Goal: Task Accomplishment & Management: Manage account settings

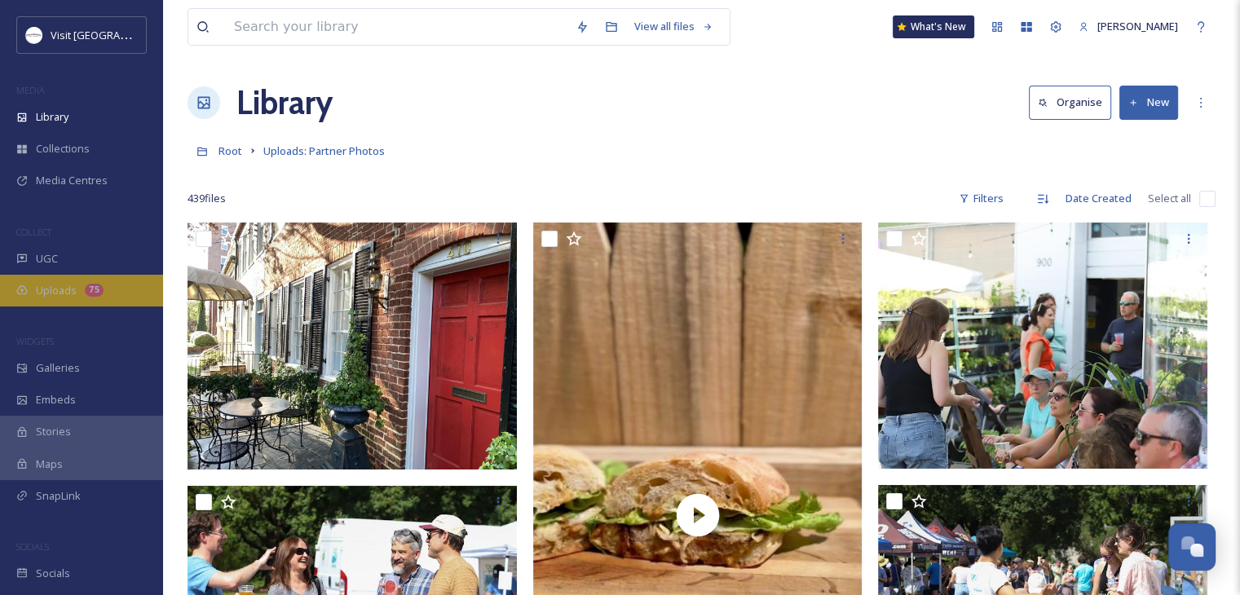
click at [85, 281] on div "Uploads 75" at bounding box center [81, 291] width 163 height 32
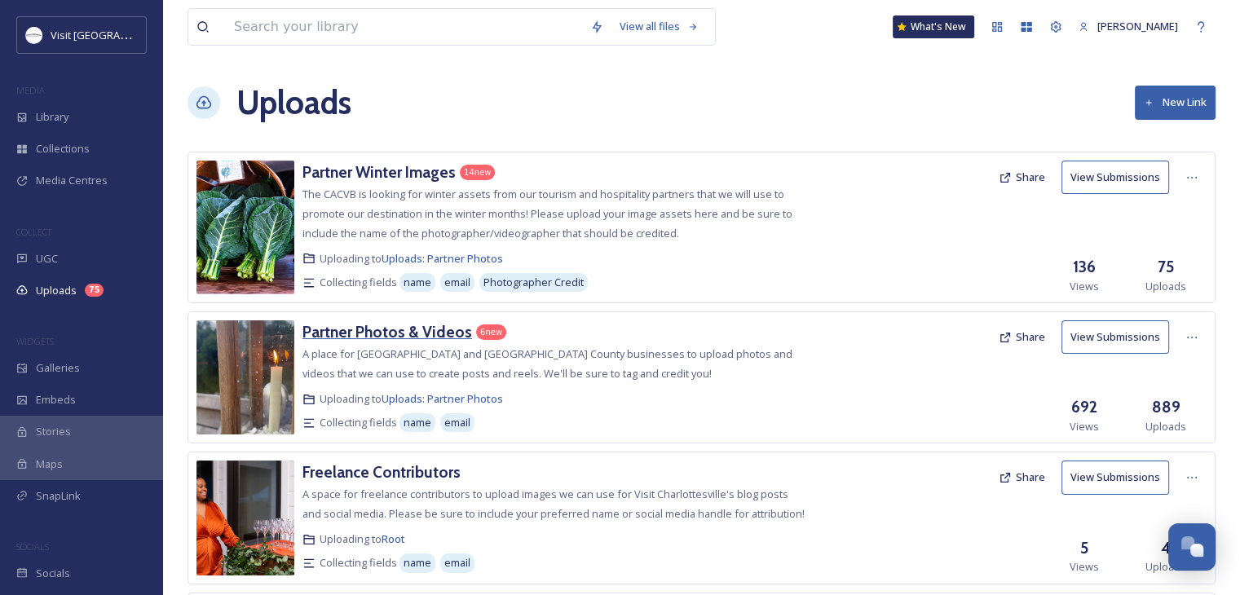
click at [425, 333] on h3 "Partner Photos & Videos" at bounding box center [388, 332] width 170 height 20
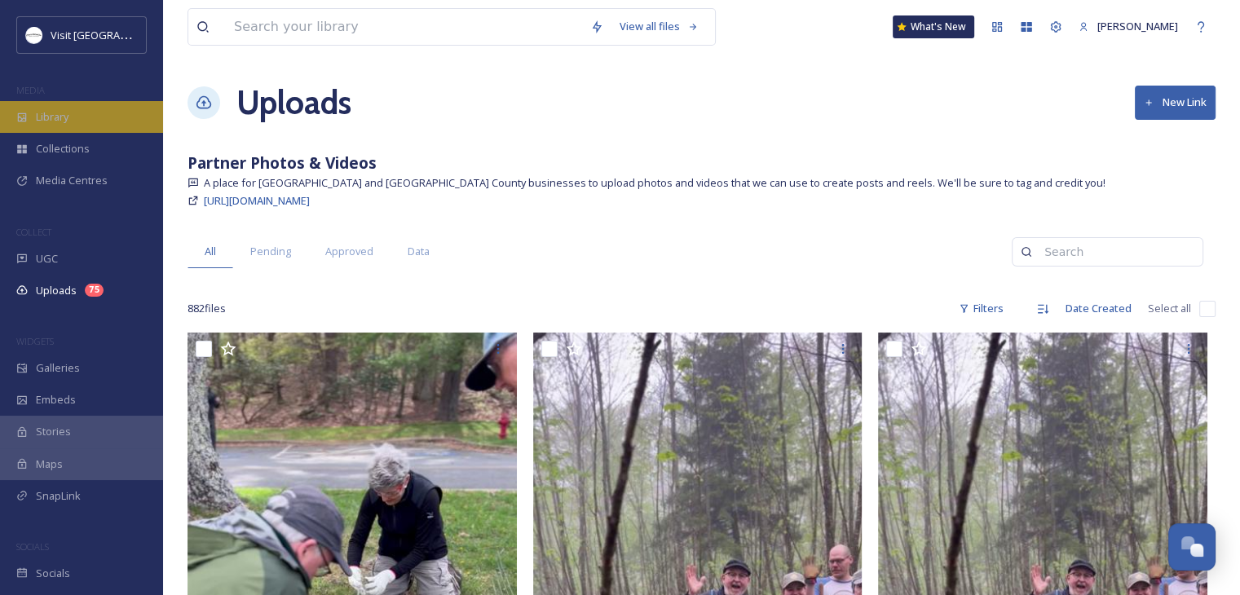
click at [80, 122] on div "Library" at bounding box center [81, 117] width 163 height 32
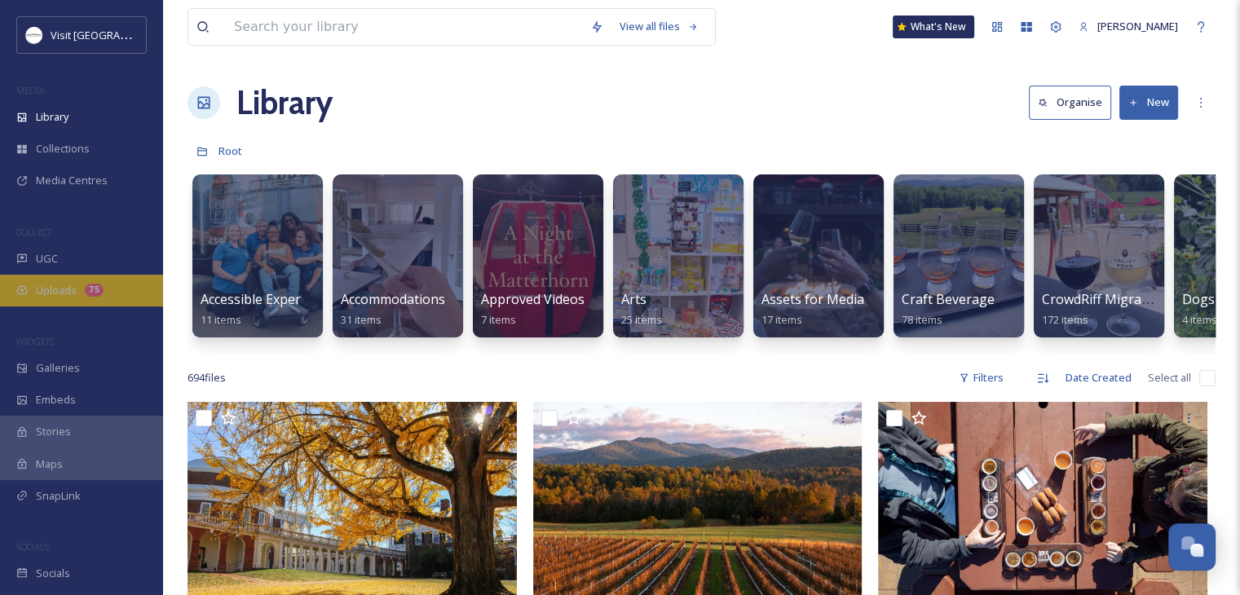
click at [52, 303] on div "Uploads 75" at bounding box center [81, 291] width 163 height 32
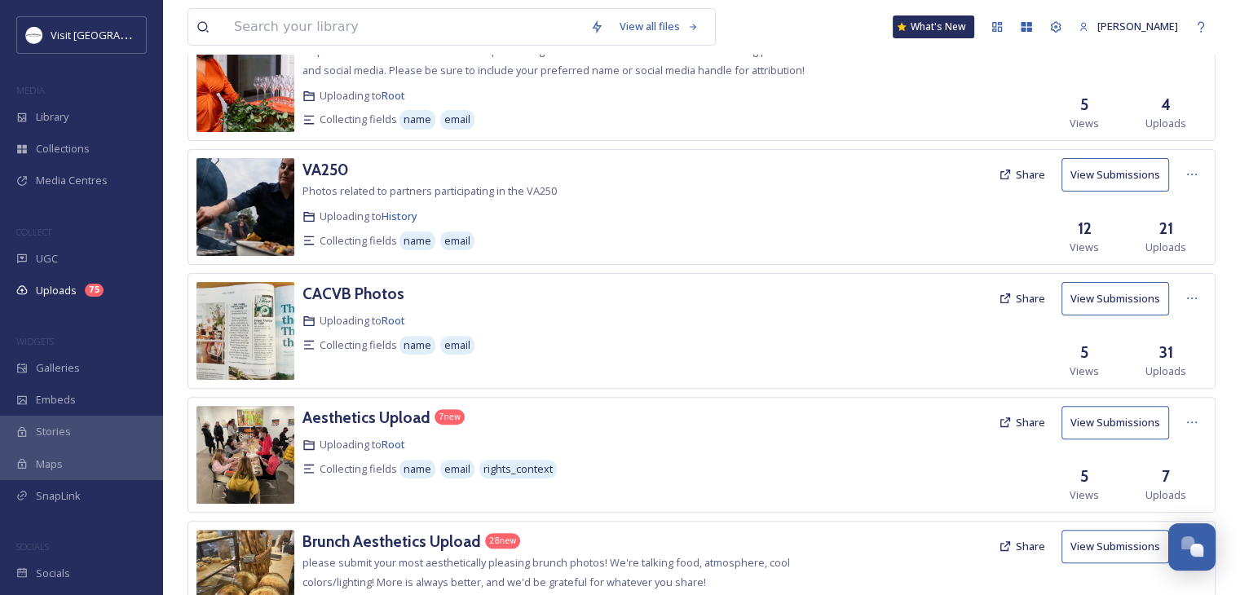
scroll to position [449, 0]
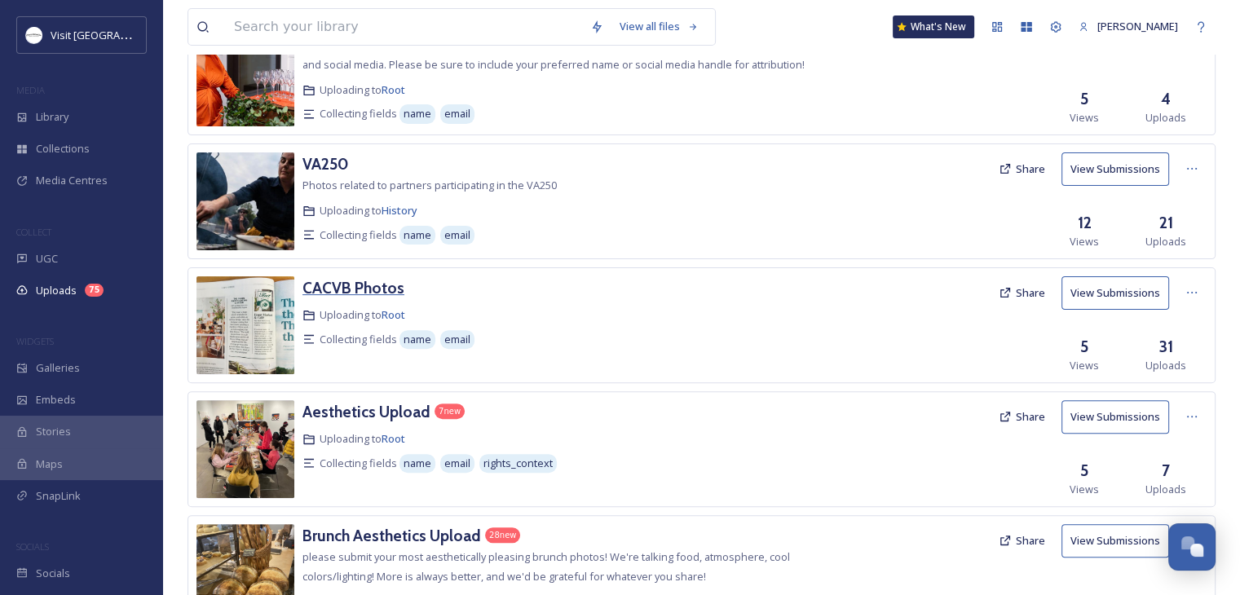
click at [361, 286] on h3 "CACVB Photos" at bounding box center [354, 288] width 102 height 20
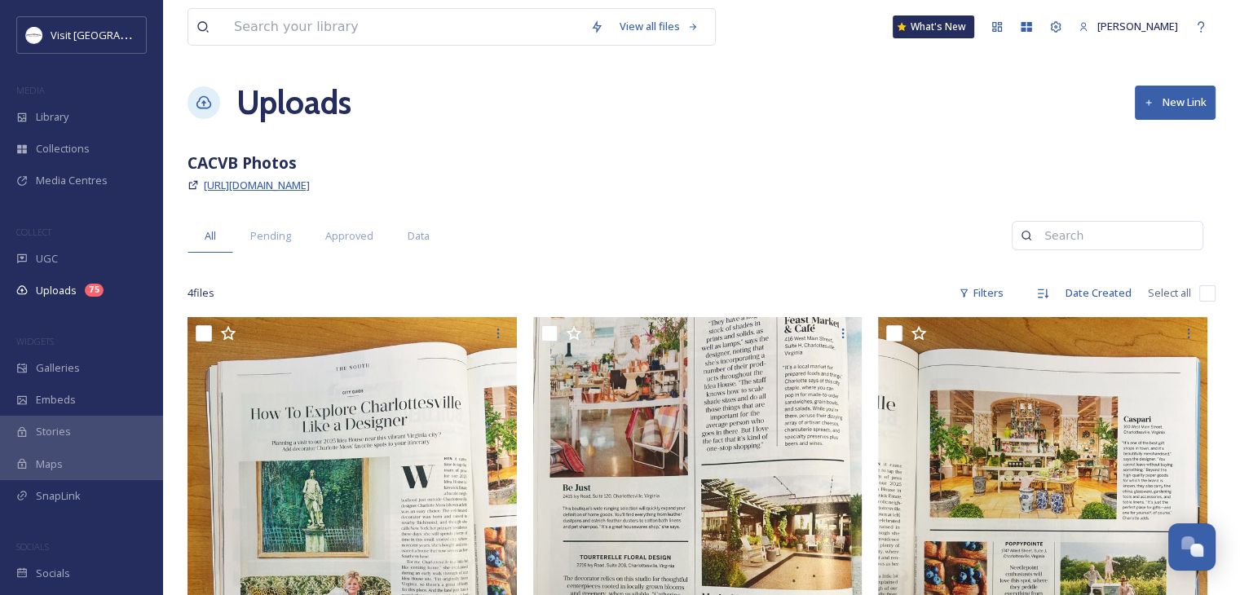
click at [310, 181] on span "[URL][DOMAIN_NAME]" at bounding box center [257, 185] width 106 height 15
click at [68, 294] on span "Uploads" at bounding box center [56, 290] width 41 height 15
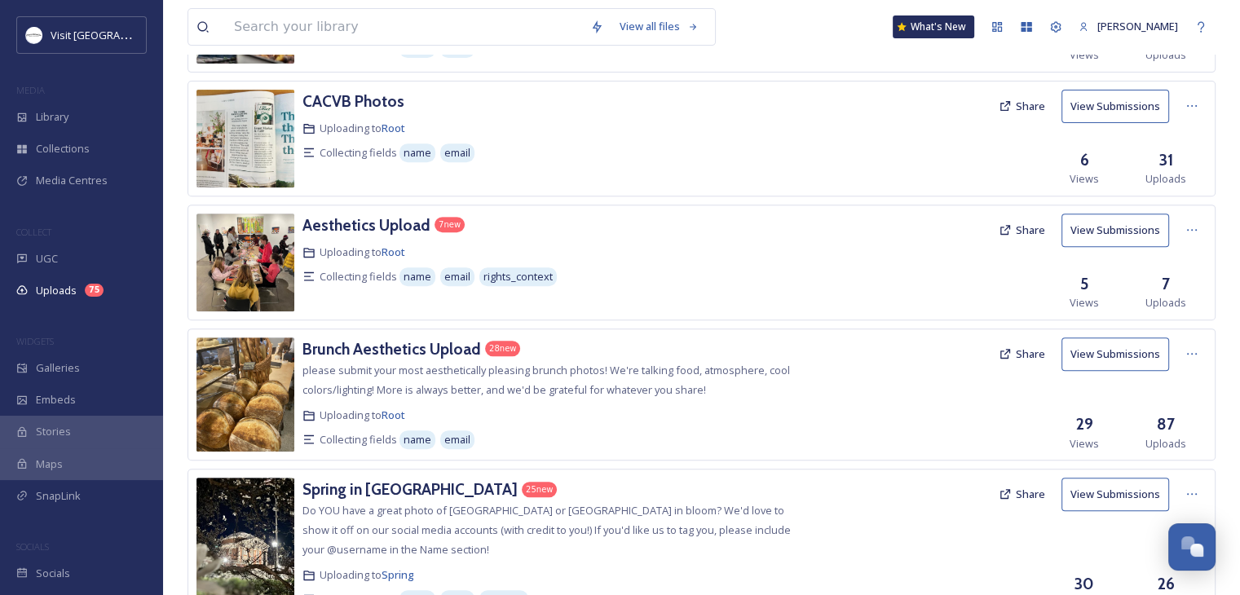
scroll to position [632, 0]
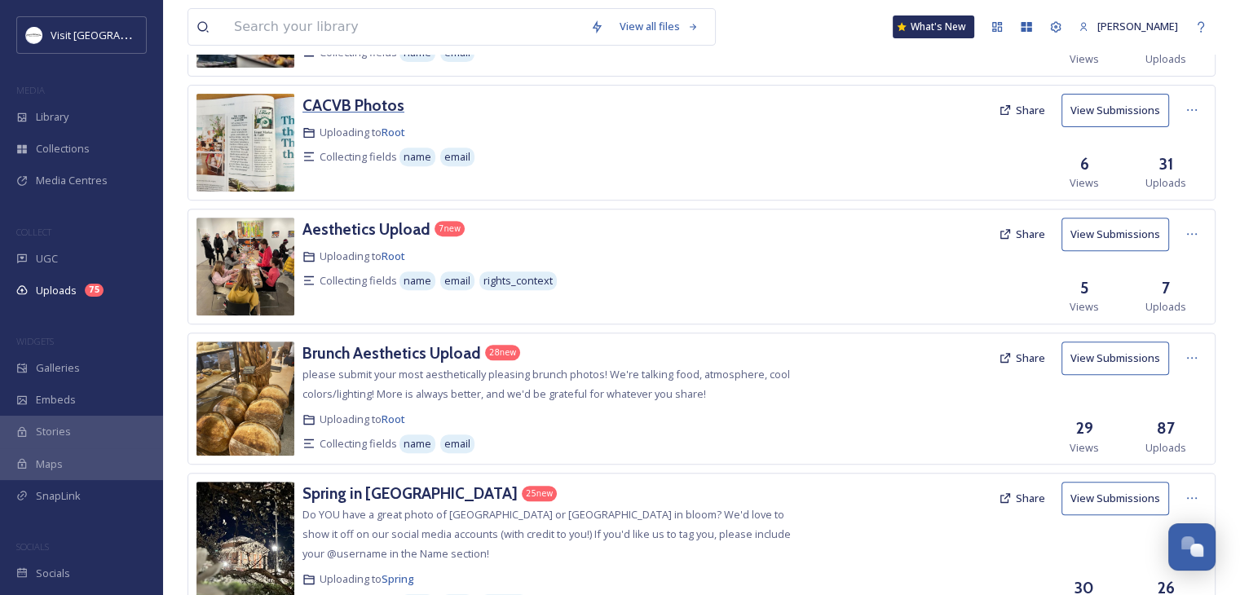
click at [351, 97] on h3 "CACVB Photos" at bounding box center [354, 105] width 102 height 20
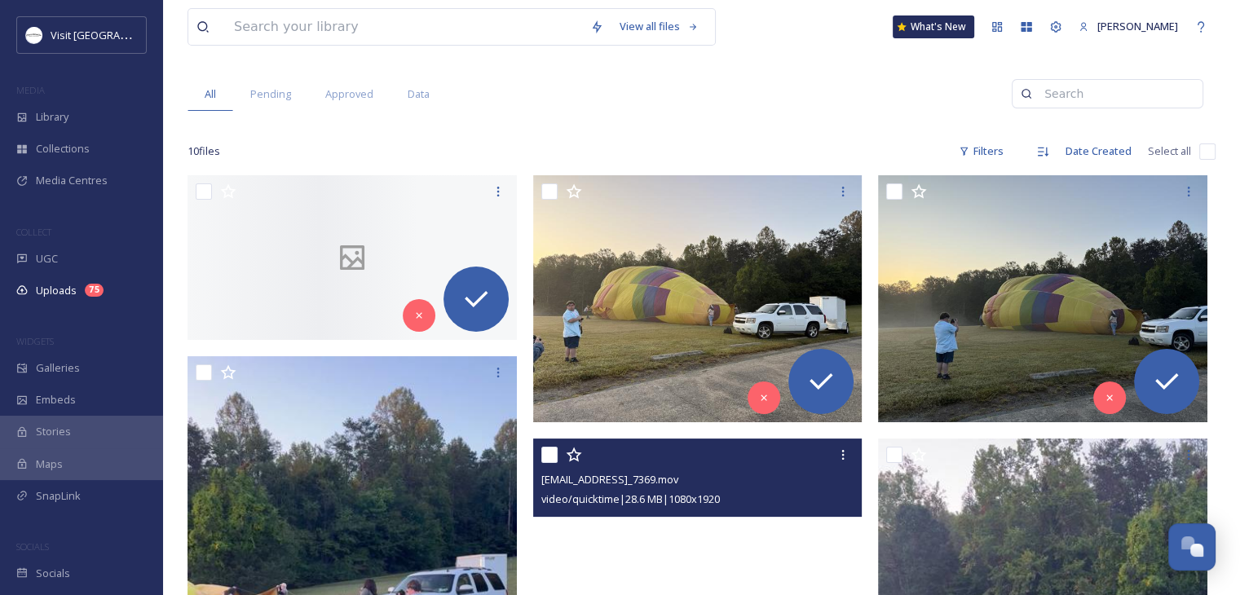
scroll to position [140, 0]
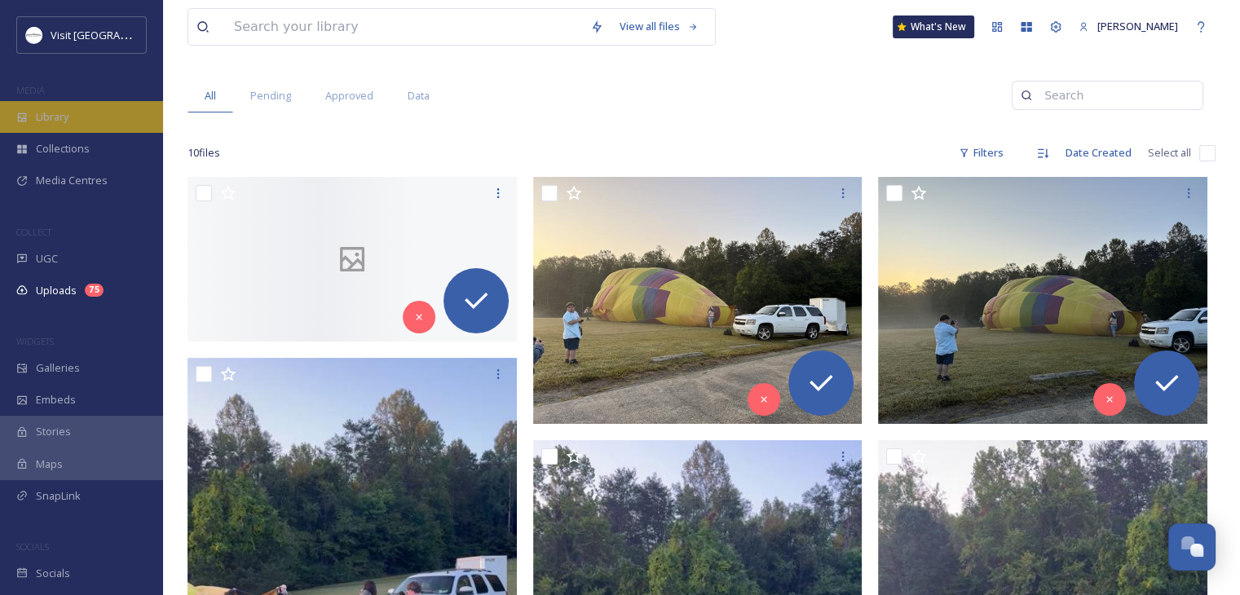
click at [65, 125] on div "Library" at bounding box center [81, 117] width 163 height 32
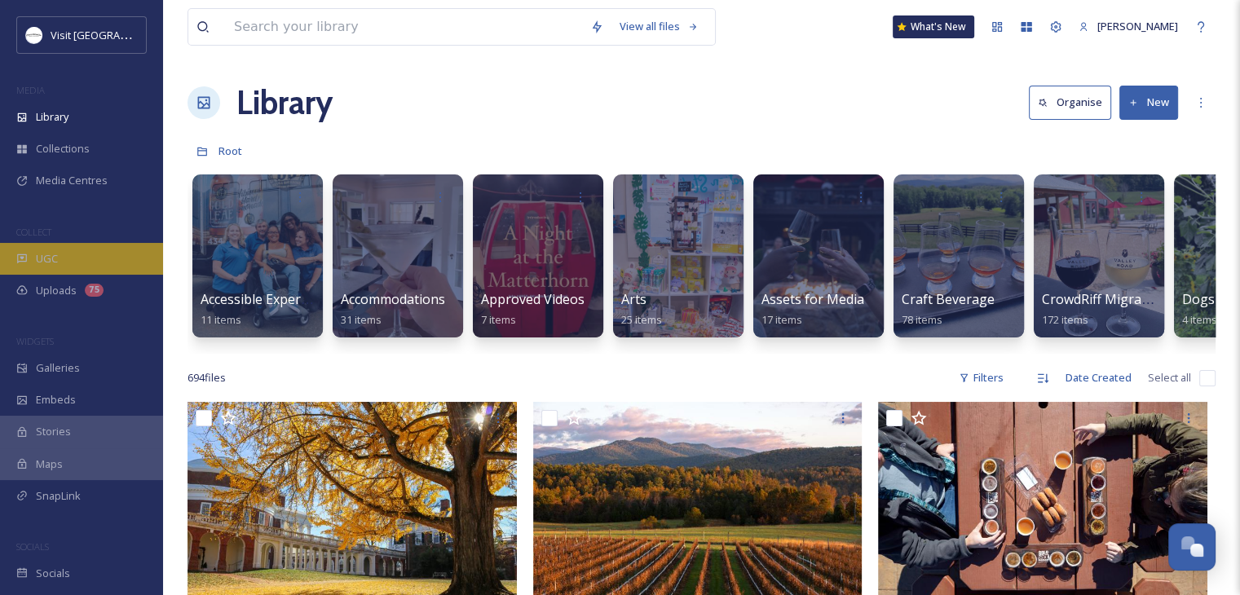
click at [72, 254] on div "UGC" at bounding box center [81, 259] width 163 height 32
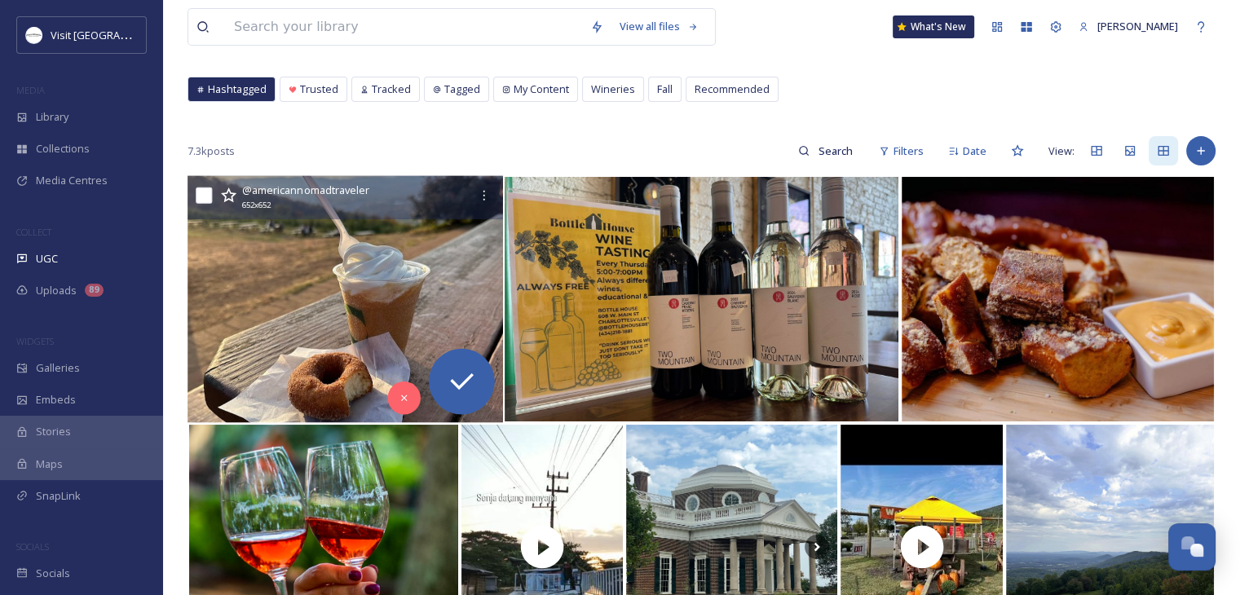
scroll to position [77, 0]
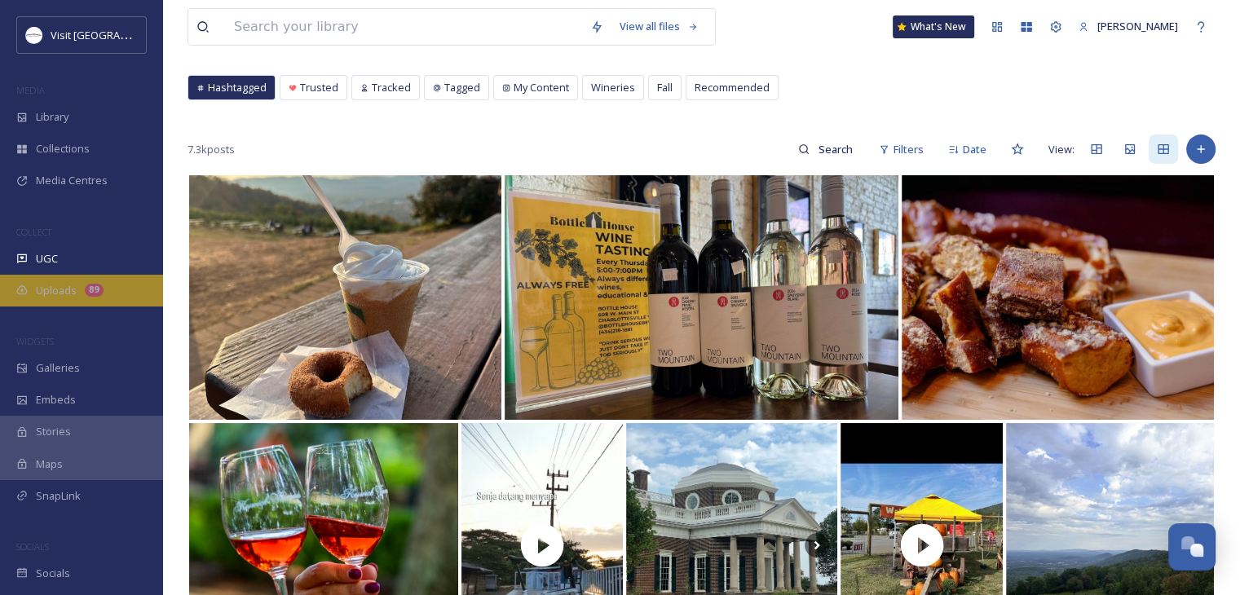
click at [30, 294] on div "Uploads 89" at bounding box center [81, 291] width 163 height 32
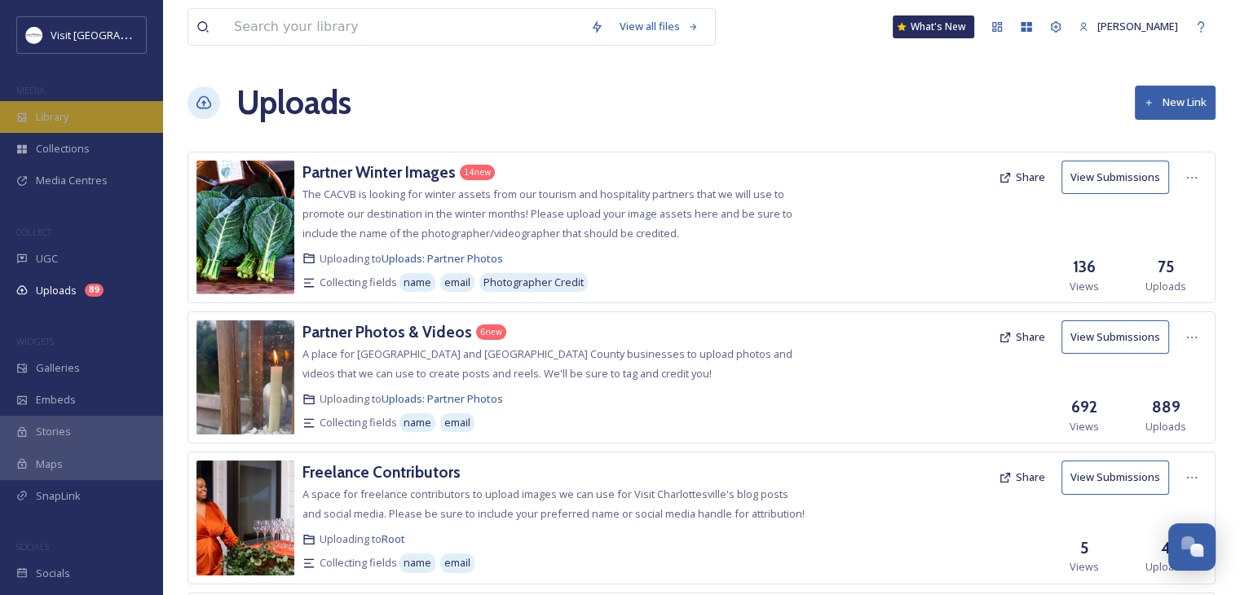
click at [59, 118] on span "Library" at bounding box center [52, 116] width 33 height 15
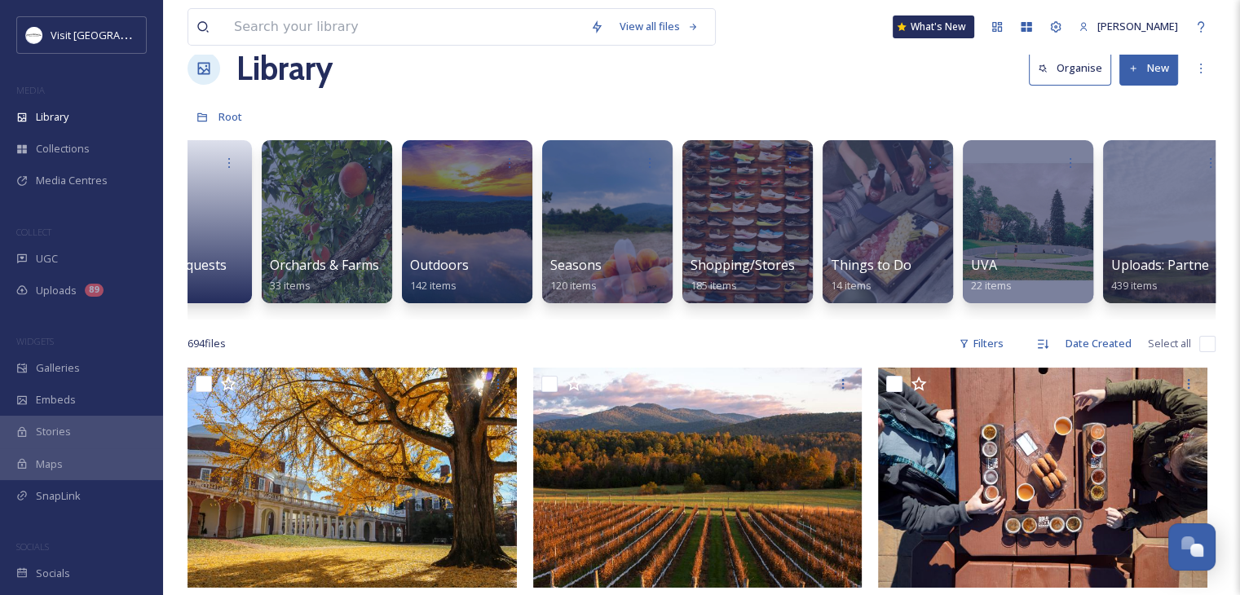
scroll to position [0, 2478]
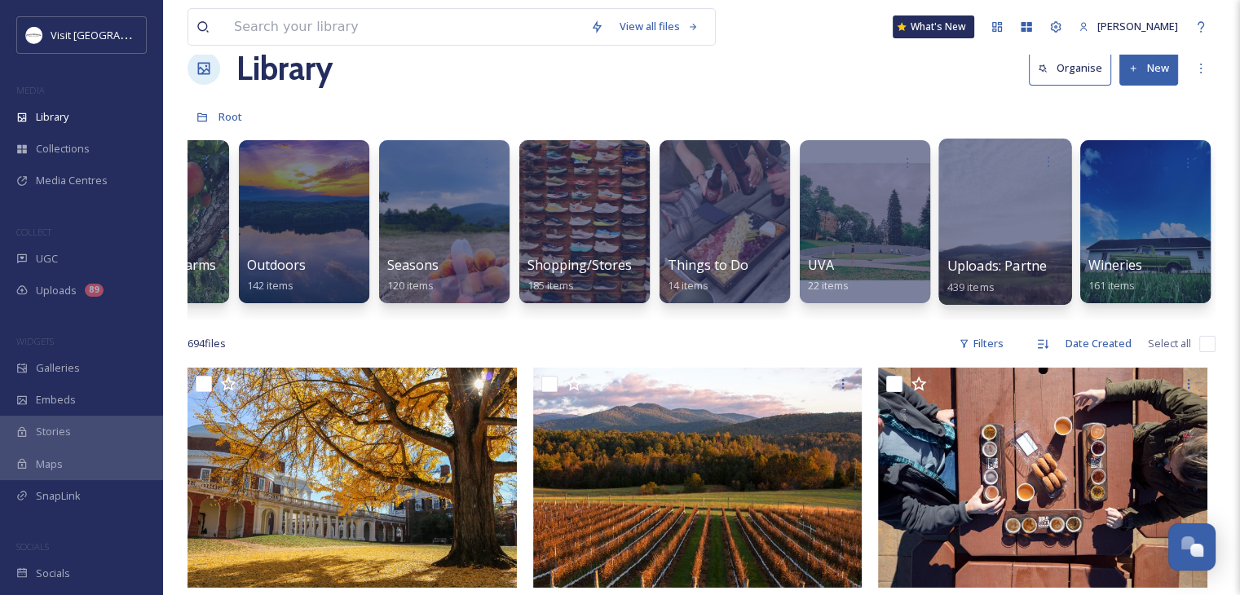
click at [995, 249] on div at bounding box center [1005, 222] width 133 height 166
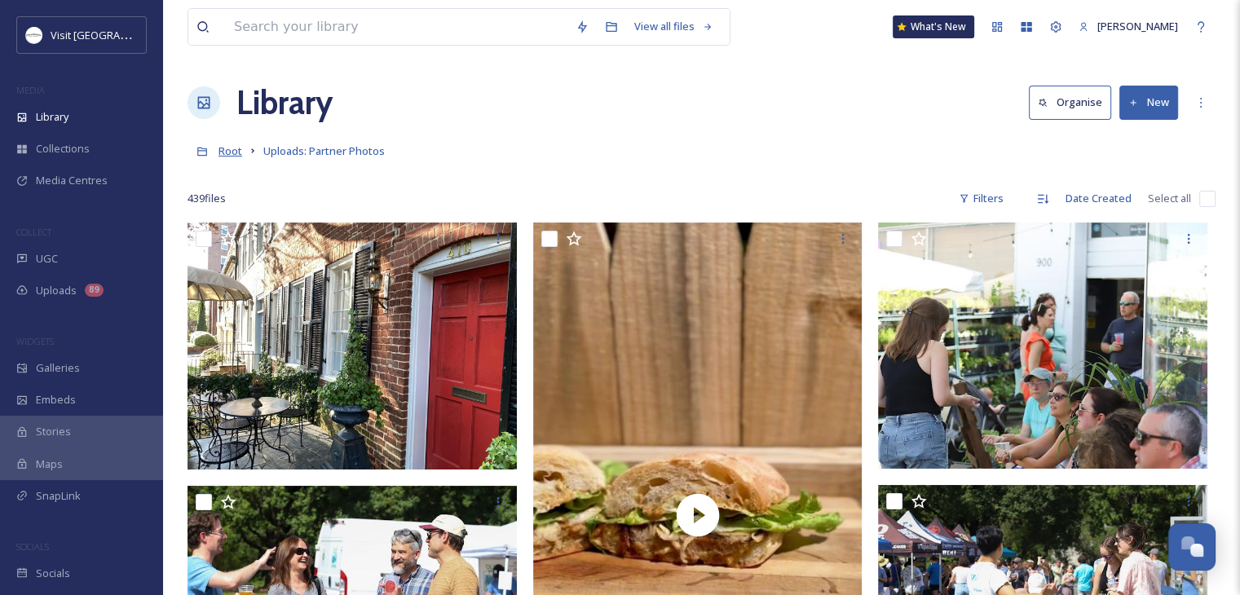
click at [229, 154] on span "Root" at bounding box center [231, 151] width 24 height 15
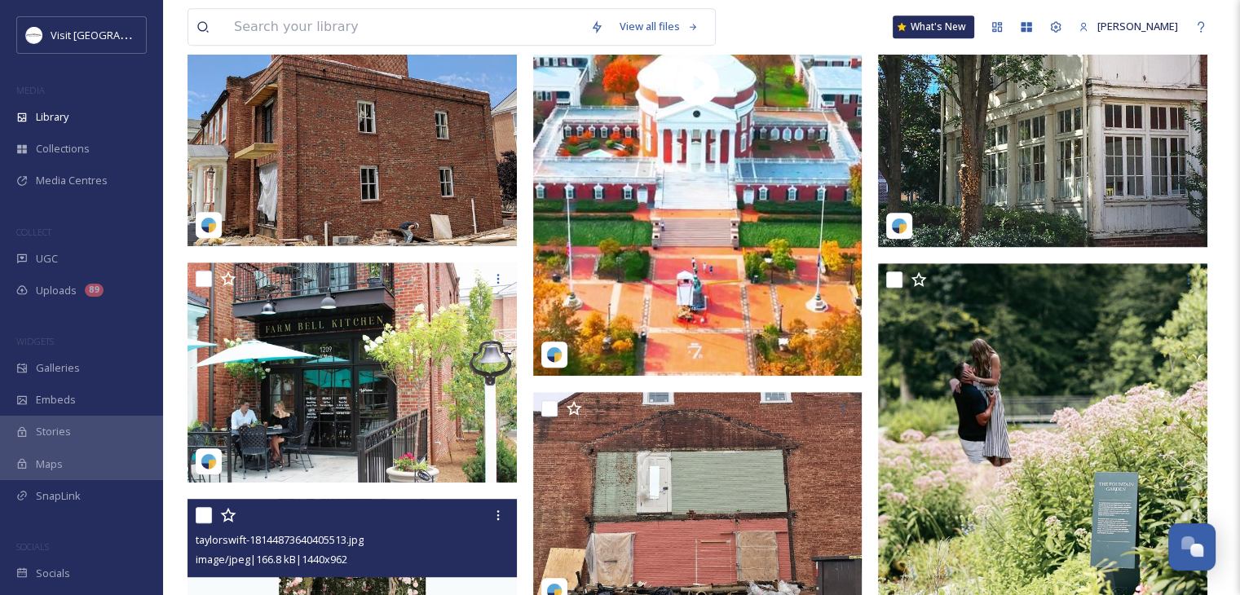
scroll to position [847, 0]
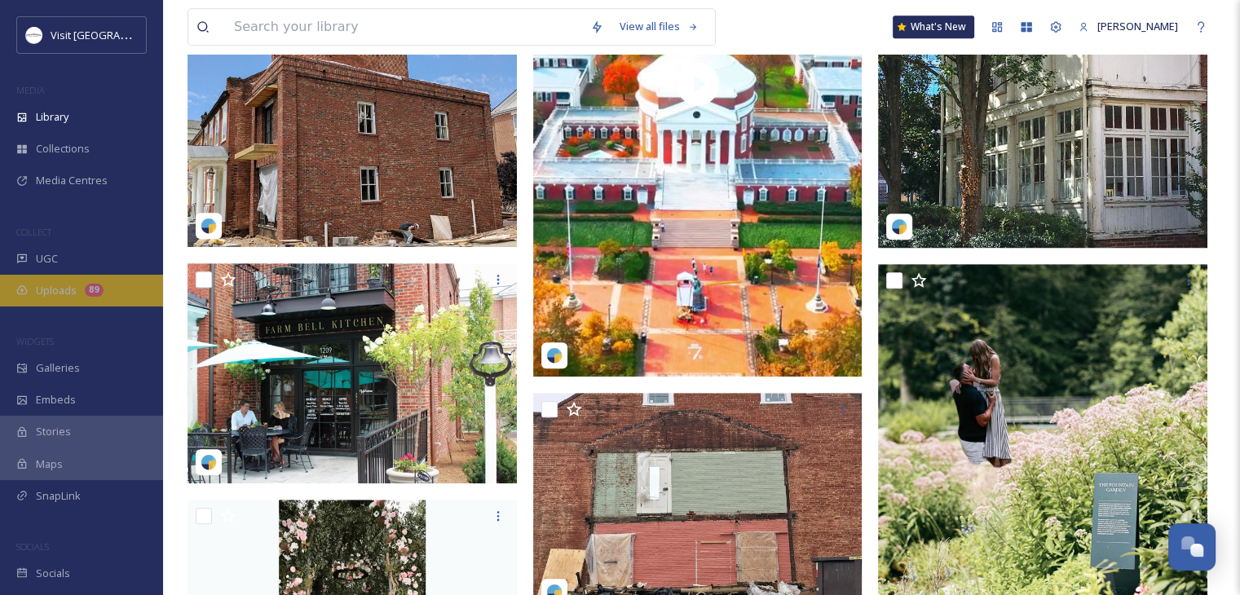
click at [90, 275] on div "Uploads 89" at bounding box center [81, 291] width 163 height 32
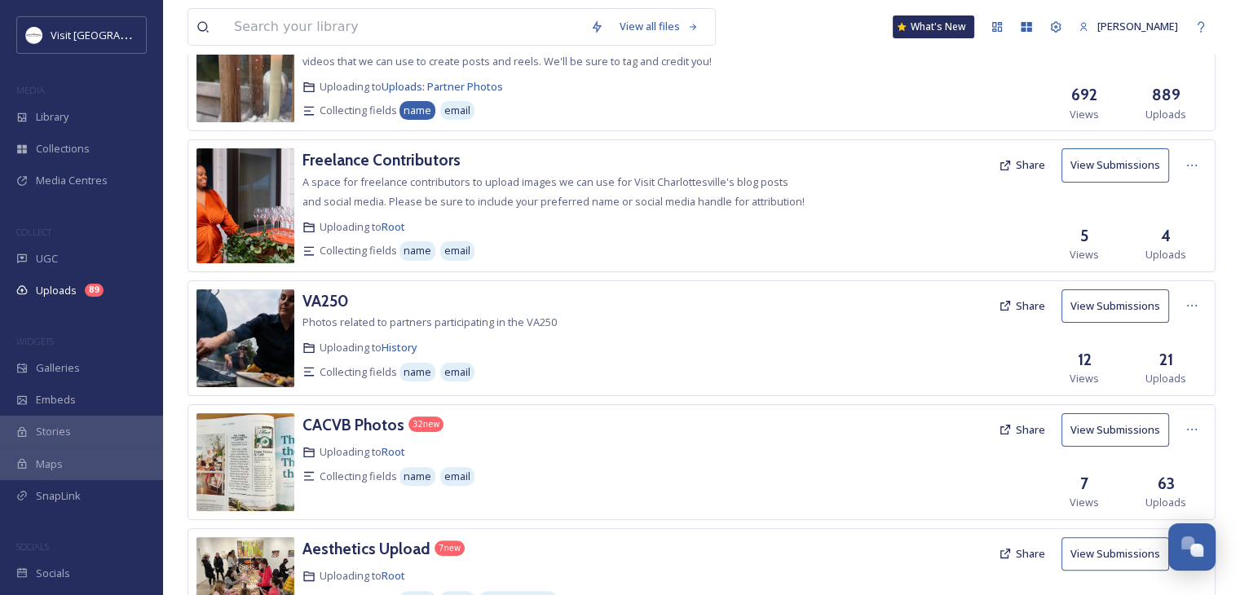
scroll to position [313, 0]
click at [359, 422] on h3 "CACVB Photos" at bounding box center [354, 424] width 102 height 20
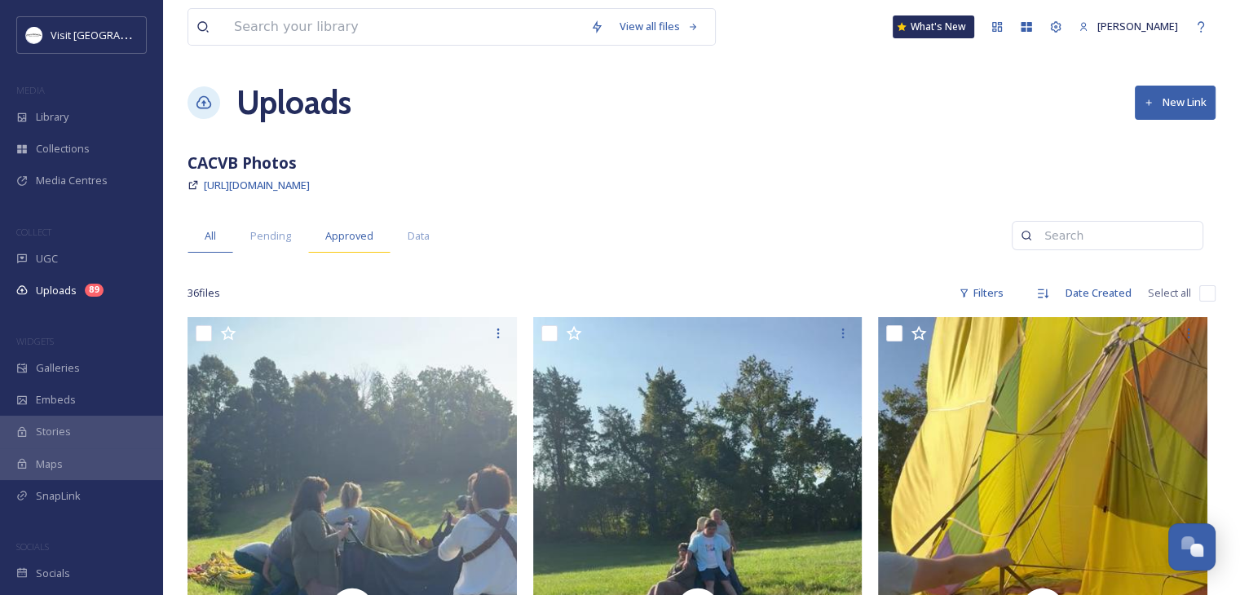
click at [349, 246] on div "Approved" at bounding box center [349, 235] width 82 height 33
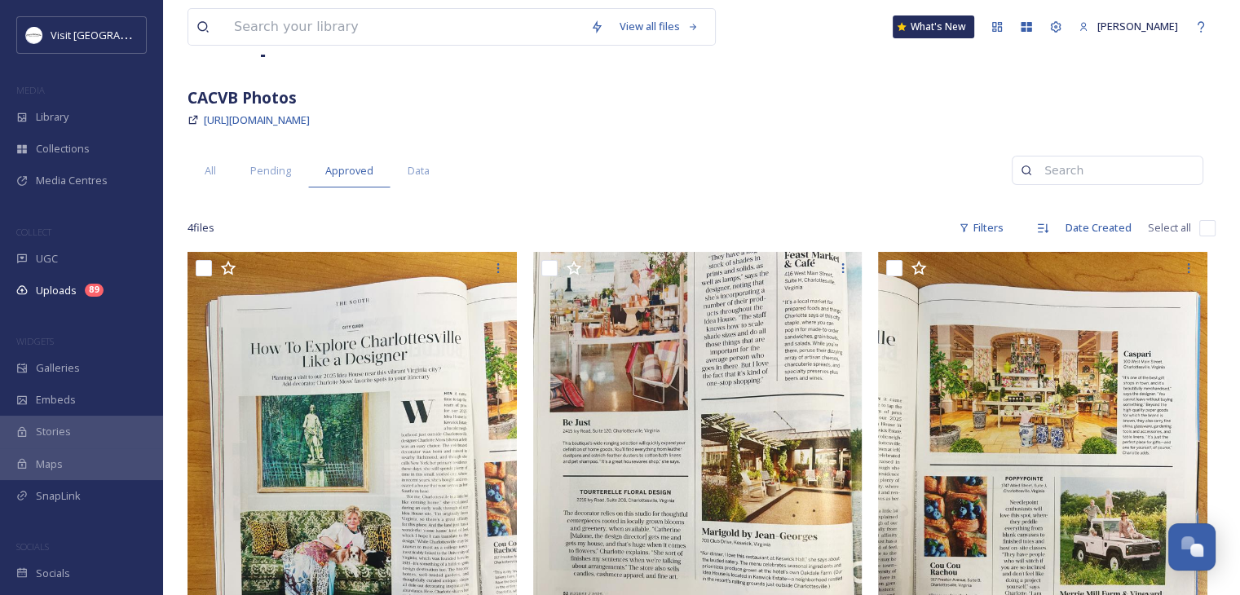
scroll to position [49, 0]
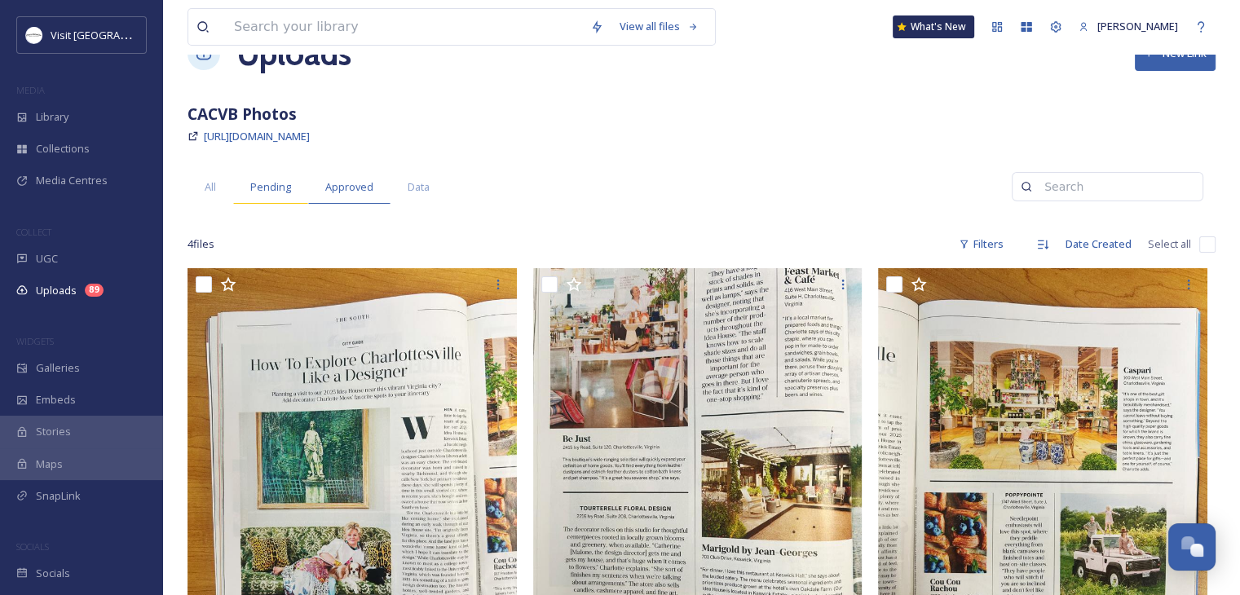
click at [278, 176] on div "Pending" at bounding box center [270, 186] width 75 height 33
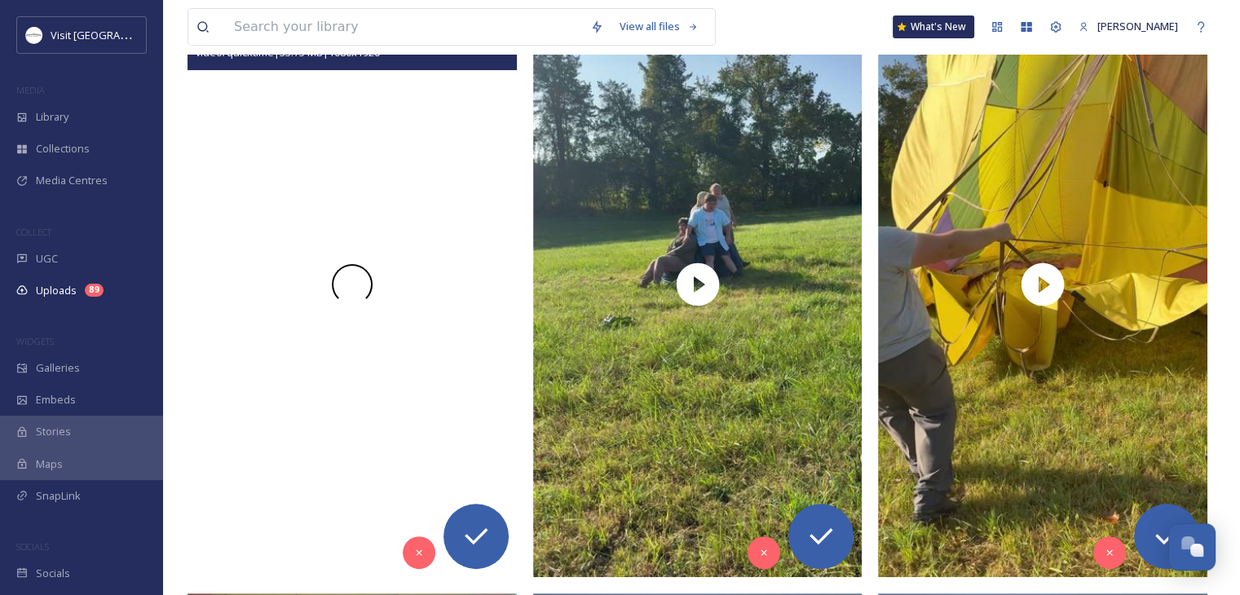
scroll to position [337, 0]
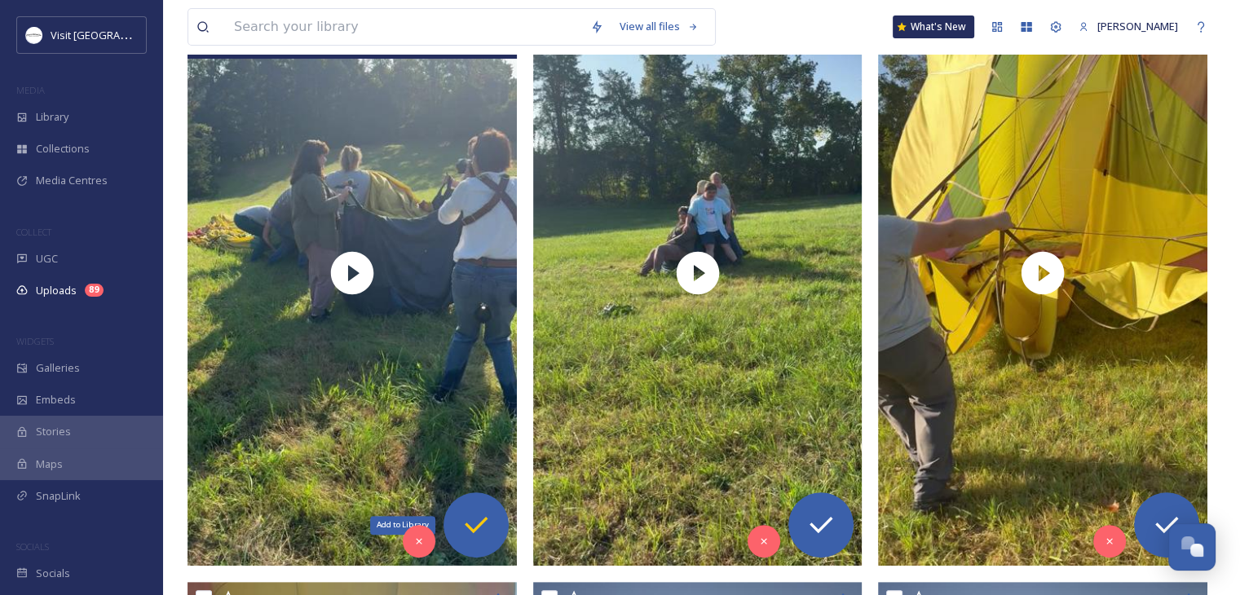
click at [461, 528] on icon at bounding box center [476, 525] width 33 height 33
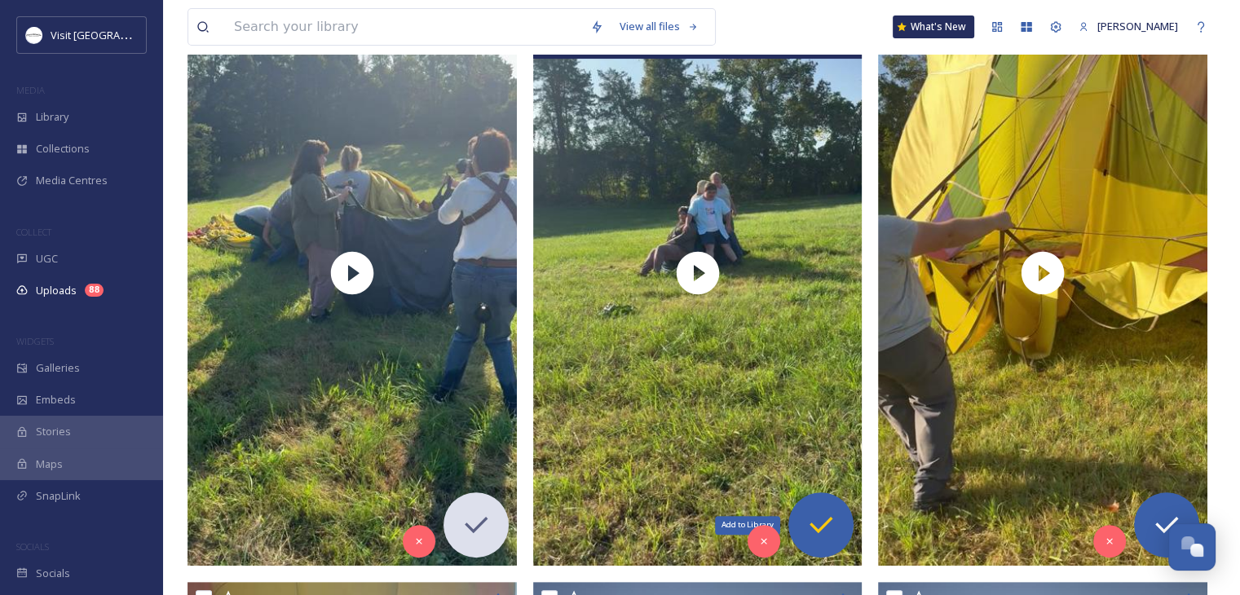
click at [816, 515] on icon at bounding box center [821, 525] width 33 height 33
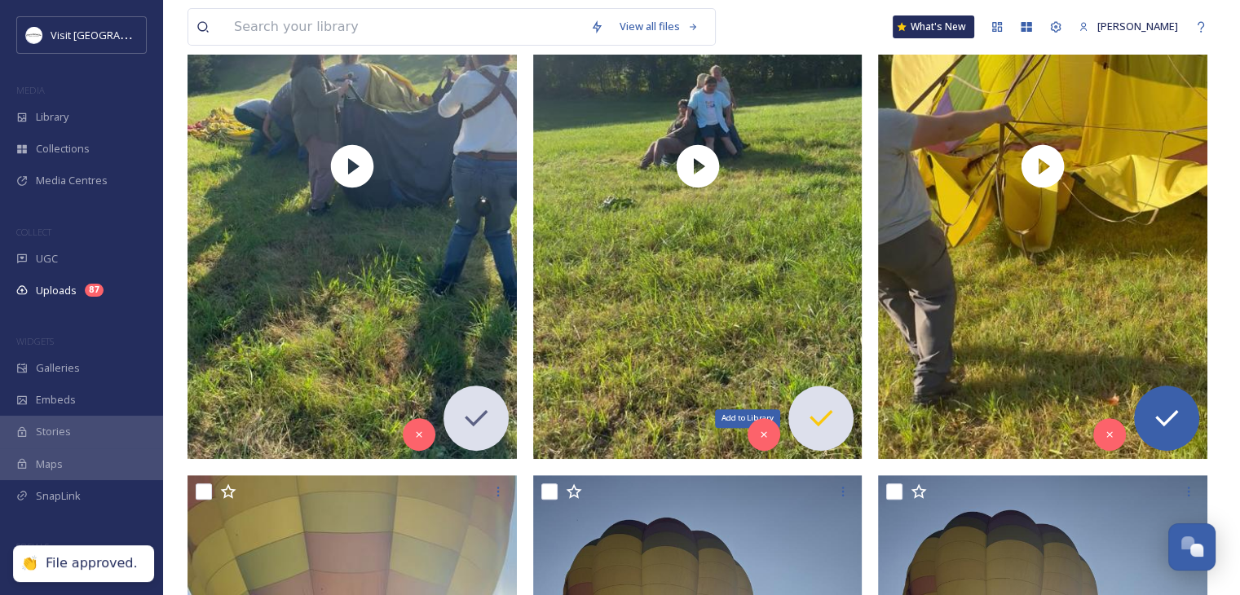
scroll to position [455, 0]
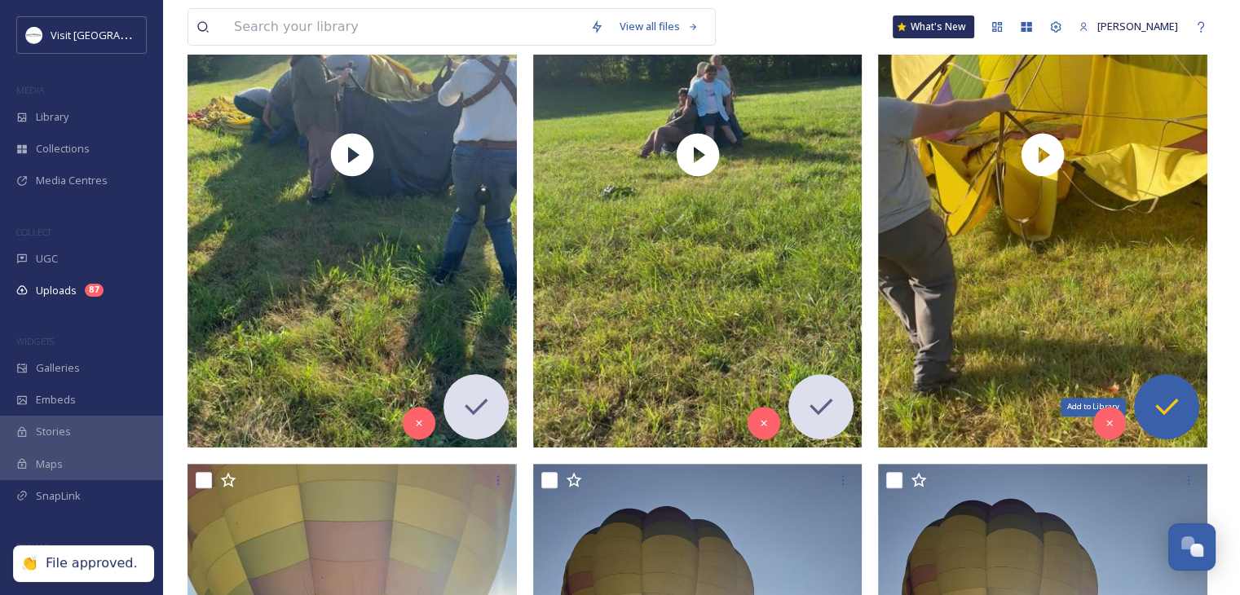
click at [1180, 424] on div "Add to Library" at bounding box center [1166, 406] width 65 height 65
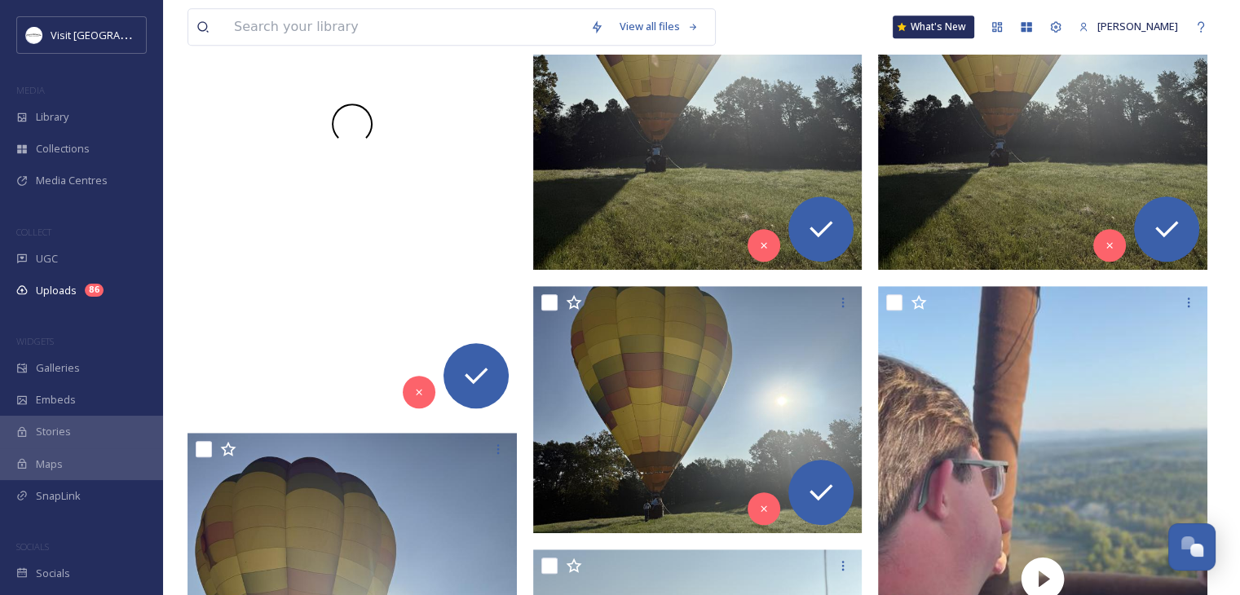
scroll to position [1090, 0]
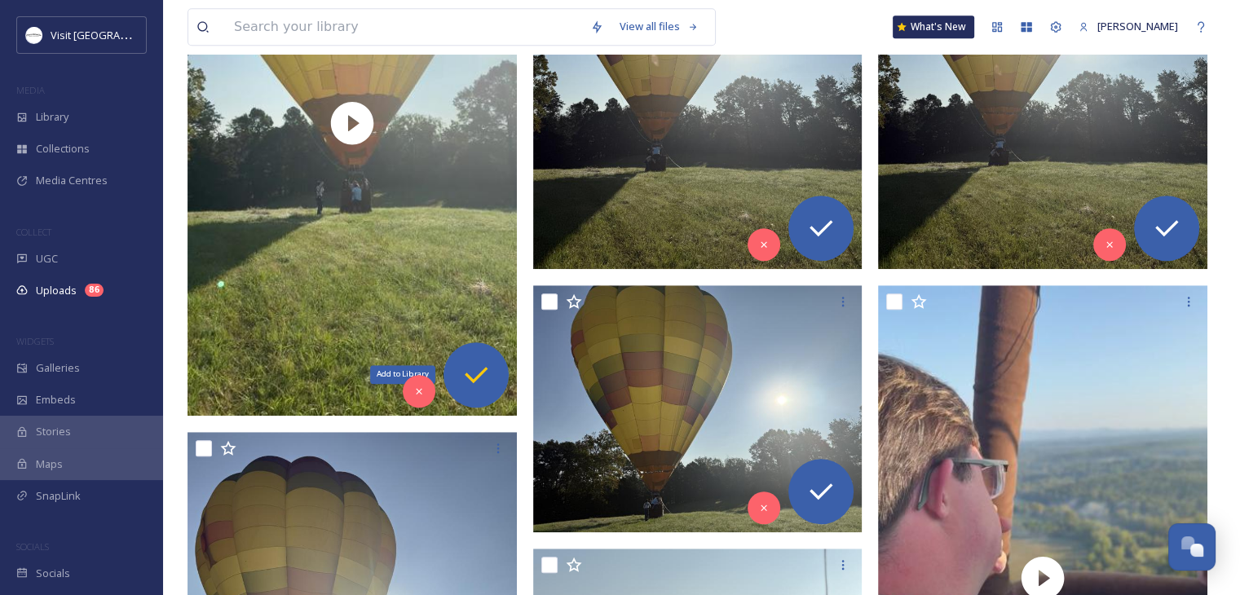
click at [482, 396] on div "Add to Library" at bounding box center [476, 375] width 65 height 65
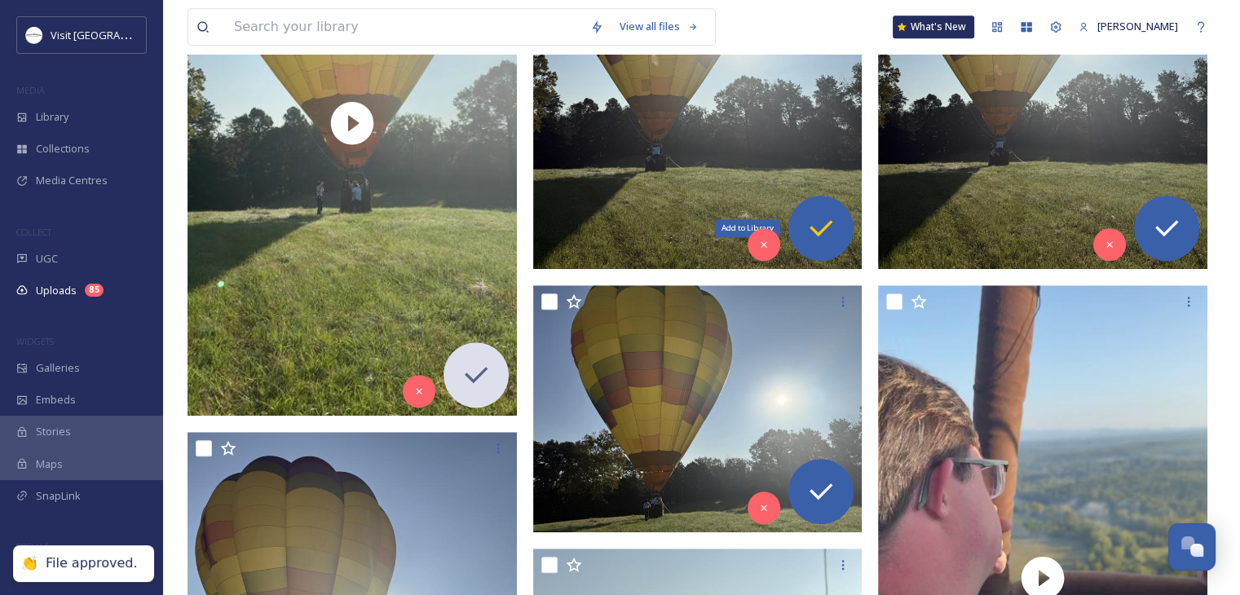
click at [819, 226] on icon at bounding box center [821, 228] width 33 height 33
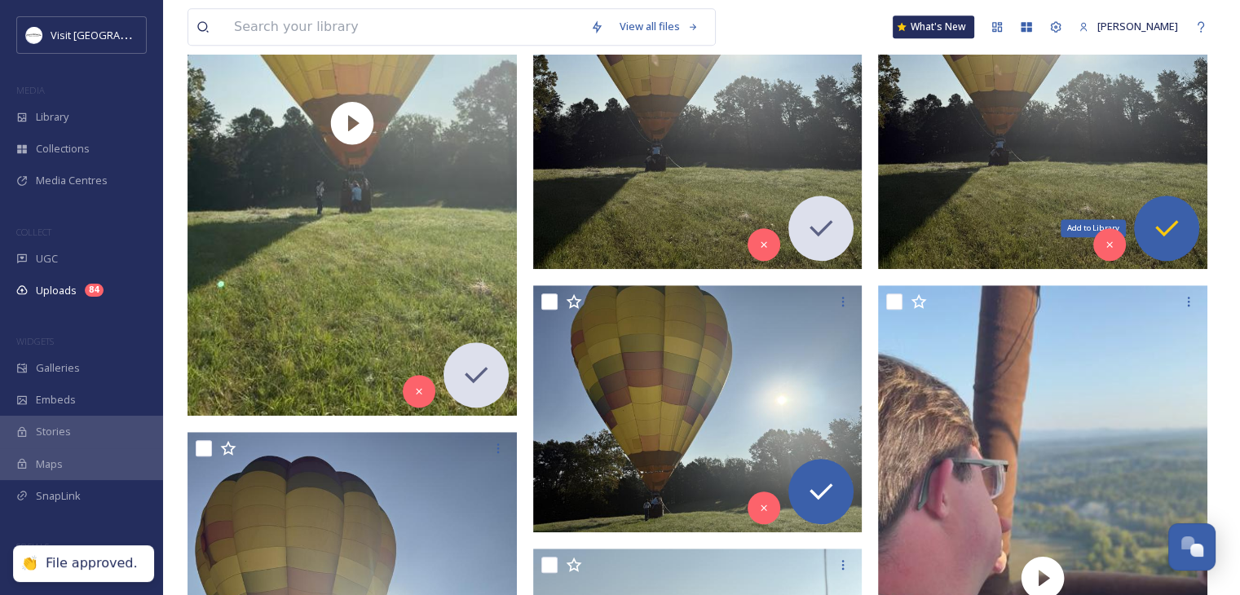
click at [1173, 234] on icon at bounding box center [1167, 228] width 33 height 33
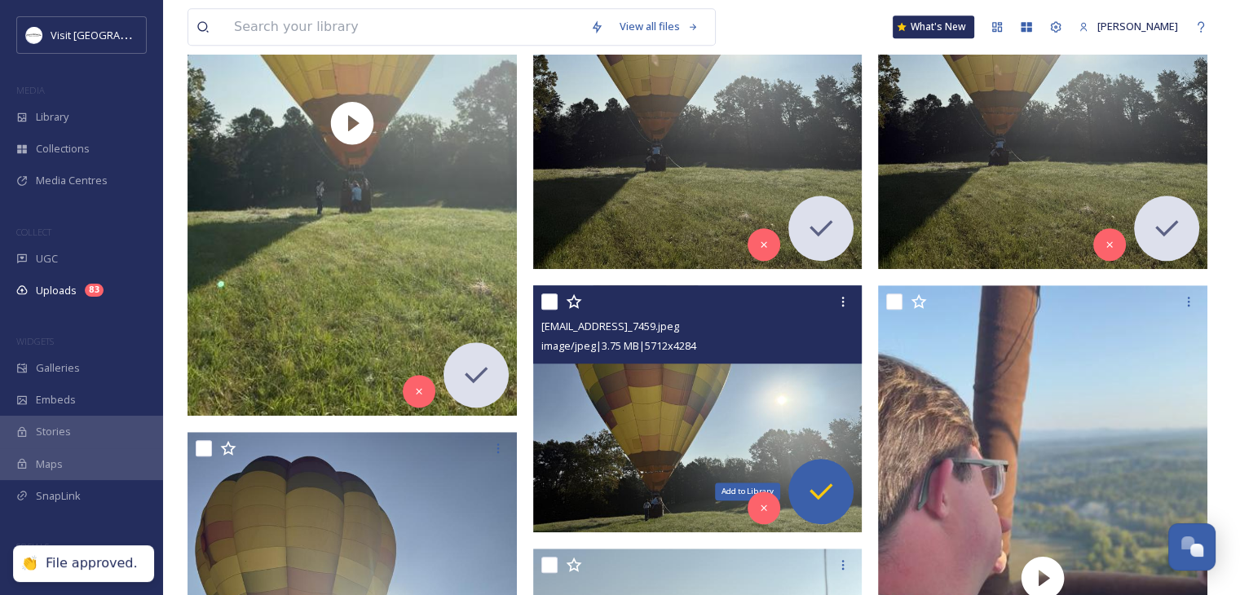
click at [825, 468] on div "Add to Library" at bounding box center [821, 491] width 65 height 65
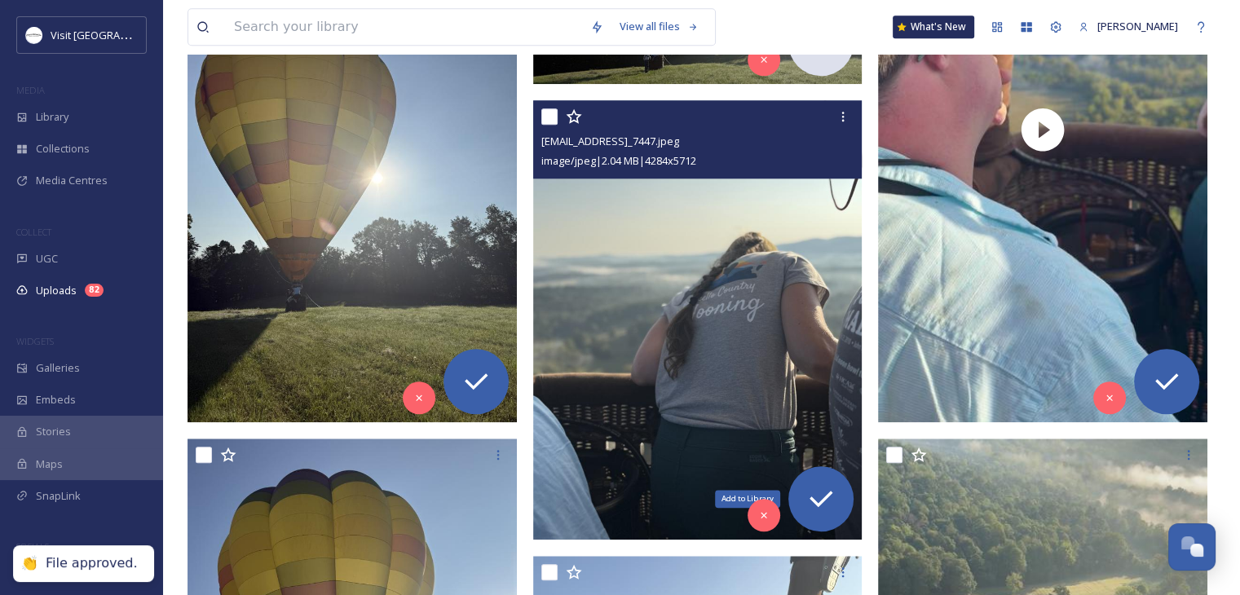
scroll to position [1539, 0]
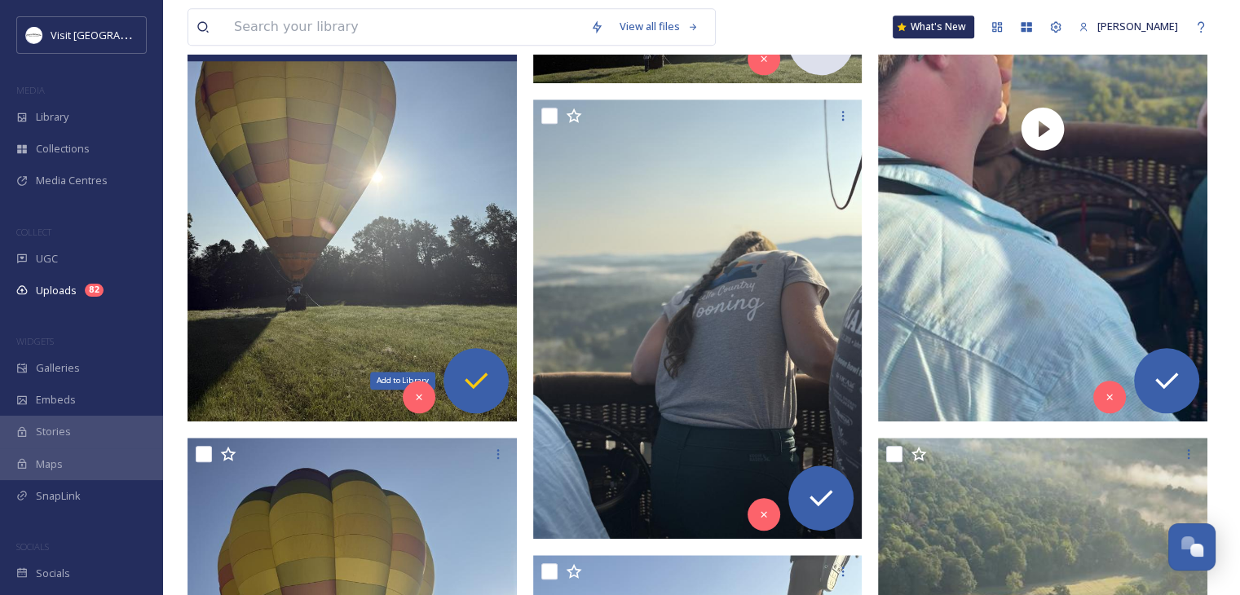
click at [486, 376] on icon at bounding box center [476, 381] width 33 height 33
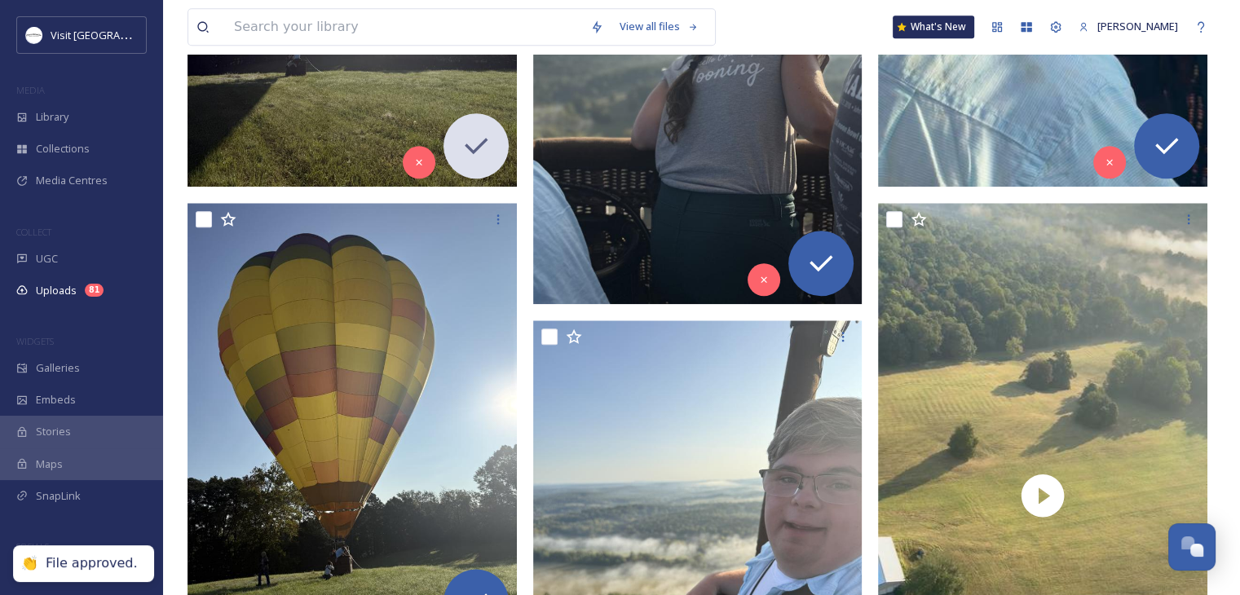
scroll to position [1778, 0]
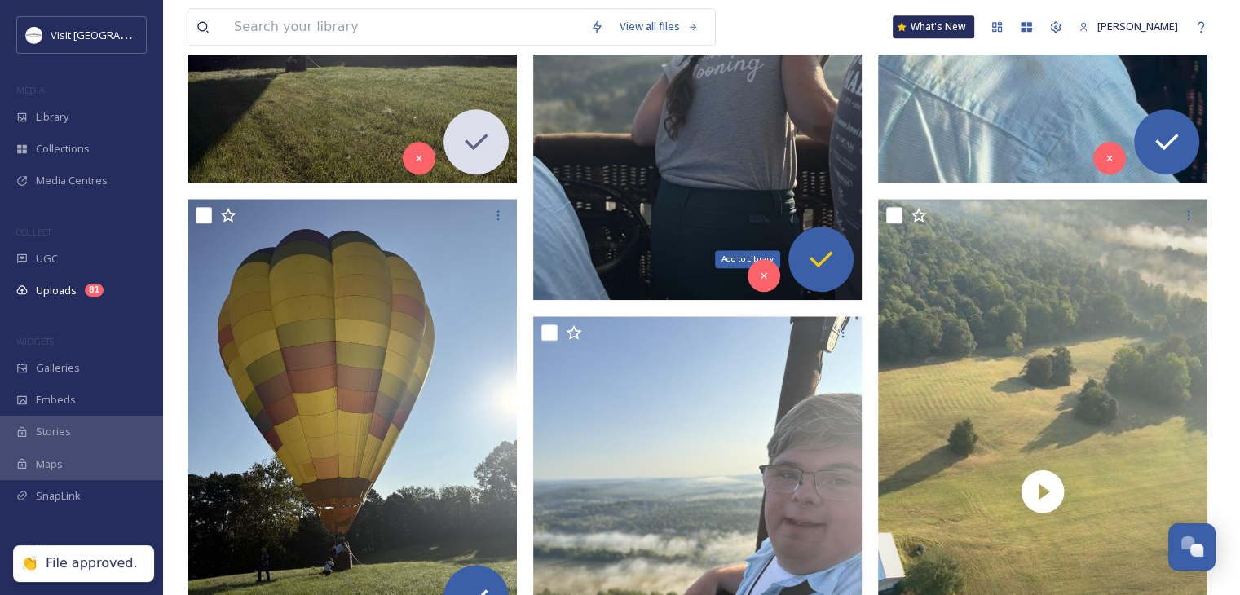
click at [824, 265] on icon at bounding box center [821, 259] width 33 height 33
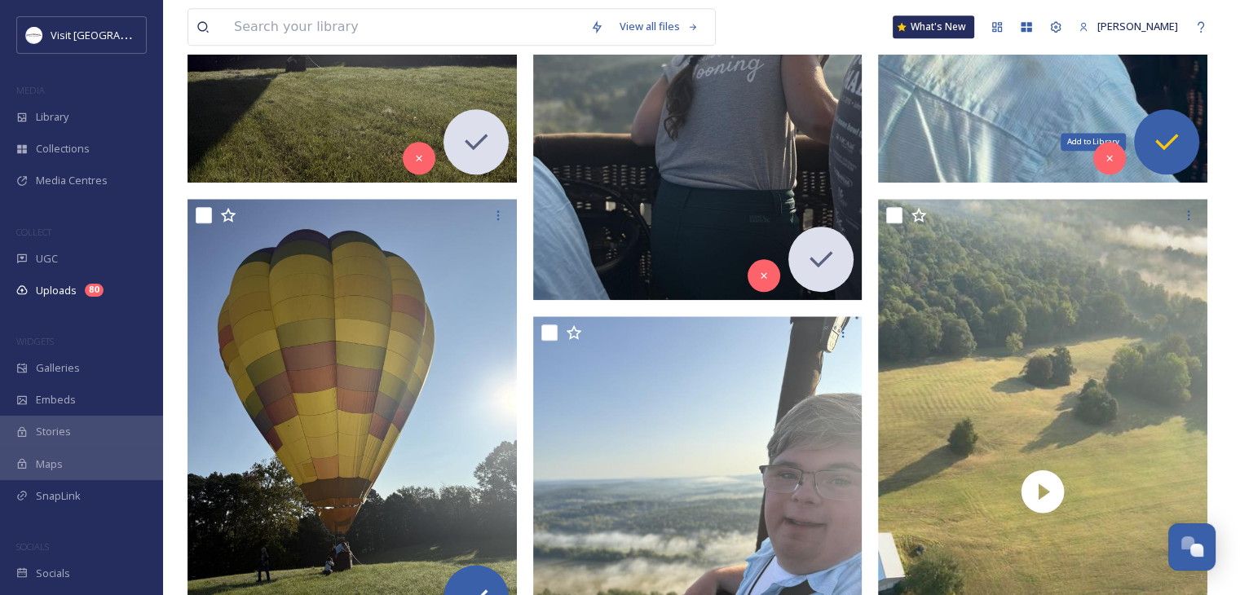
drag, startPoint x: 1181, startPoint y: 139, endPoint x: 1165, endPoint y: 118, distance: 25.6
click at [1165, 118] on div "Add to Library" at bounding box center [1166, 141] width 65 height 65
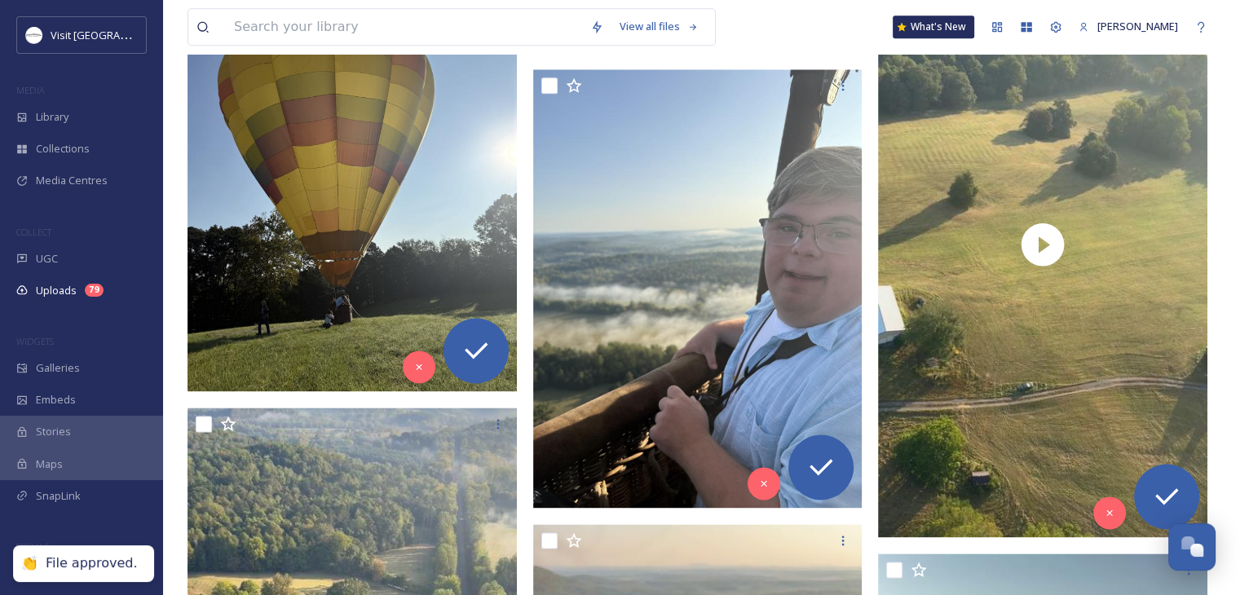
scroll to position [2083, 0]
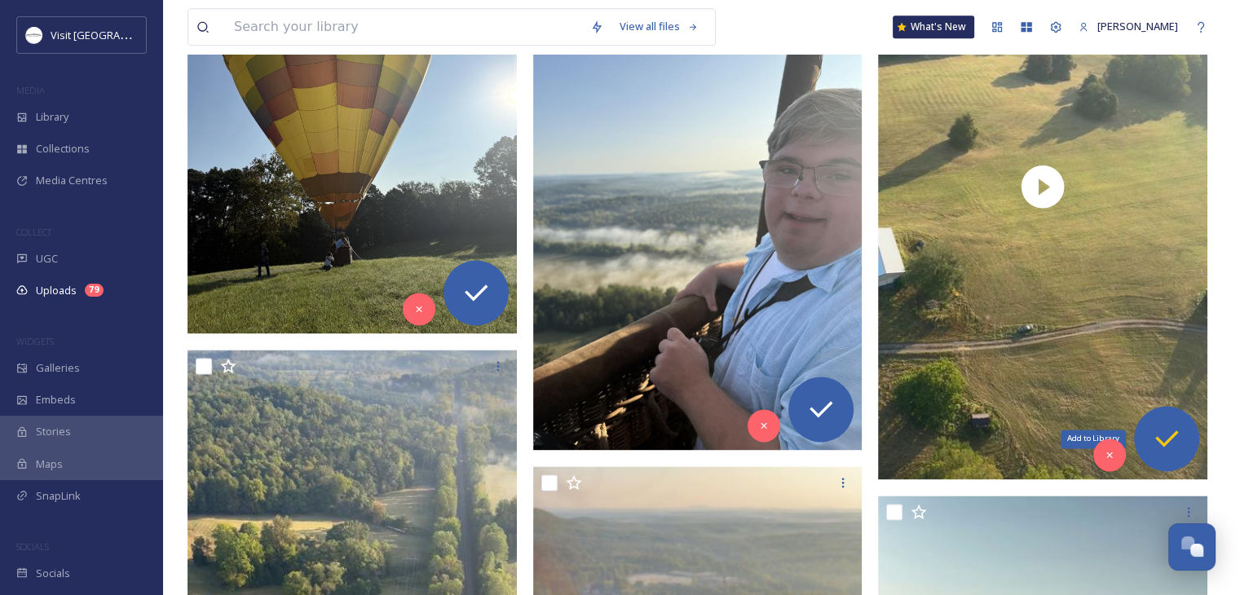
click at [1152, 453] on icon at bounding box center [1167, 438] width 33 height 33
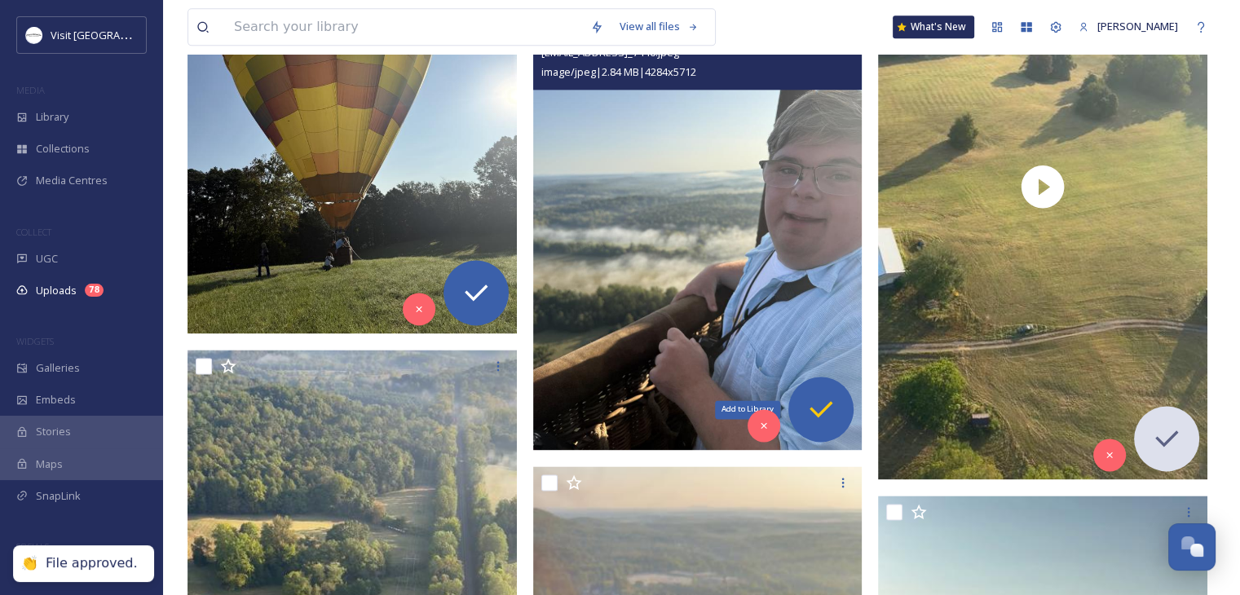
click at [828, 408] on icon at bounding box center [821, 409] width 33 height 33
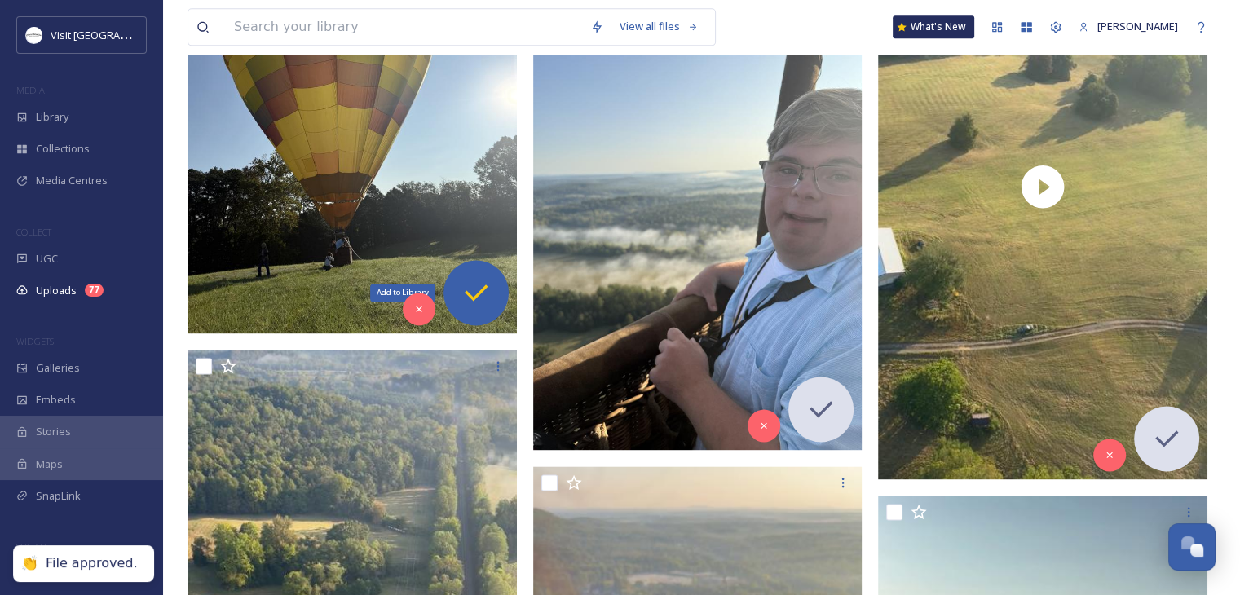
click at [480, 286] on icon at bounding box center [476, 292] width 33 height 33
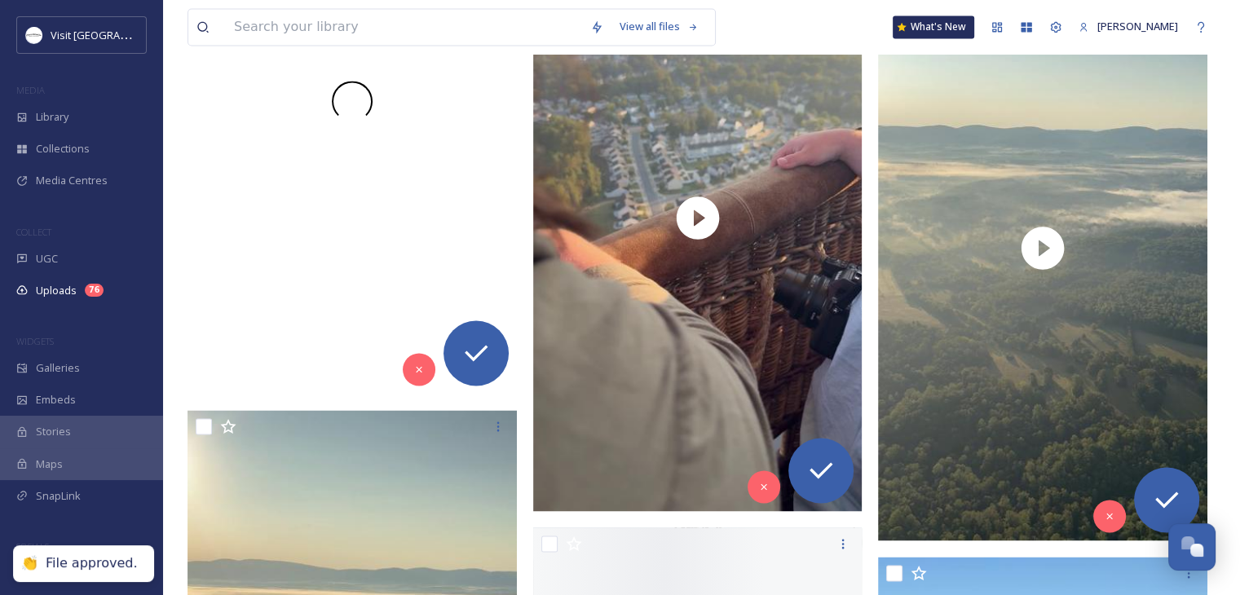
scroll to position [2649, 0]
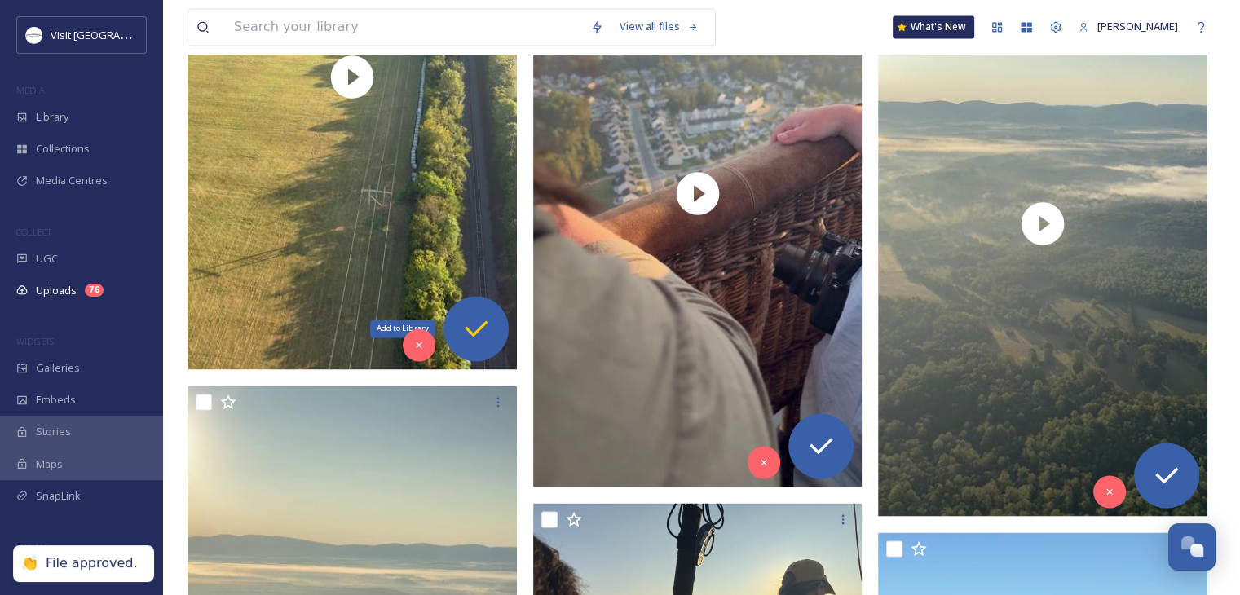
click at [480, 340] on icon at bounding box center [476, 328] width 33 height 33
click at [848, 441] on div "Add to Library" at bounding box center [821, 445] width 65 height 65
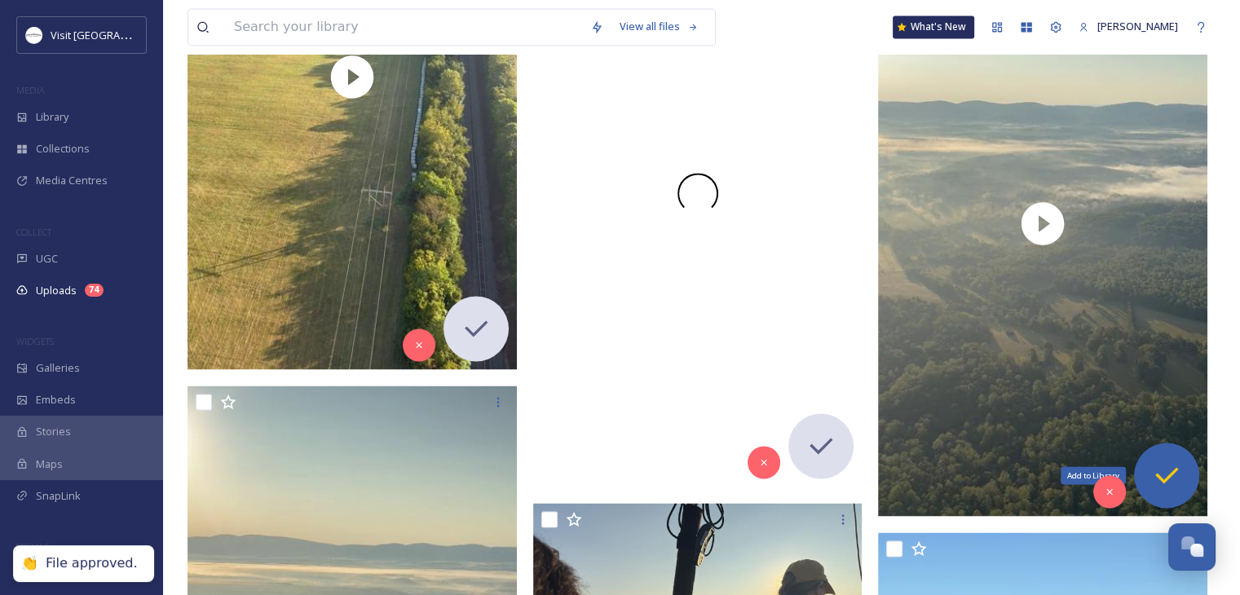
click at [1178, 488] on icon at bounding box center [1167, 475] width 33 height 33
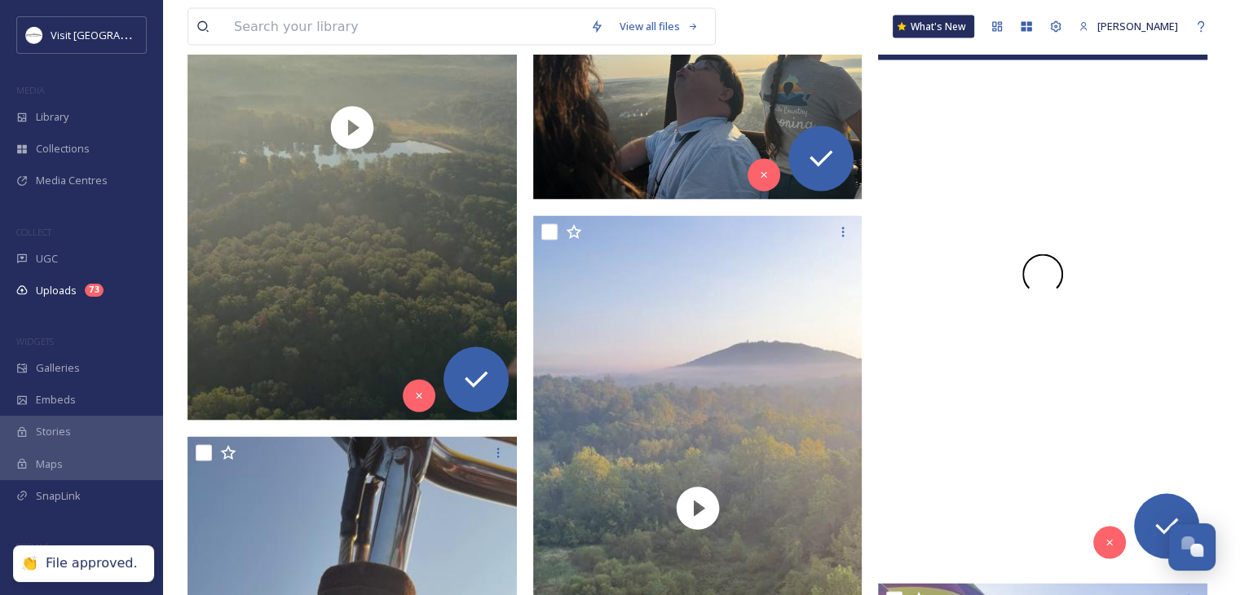
scroll to position [3208, 0]
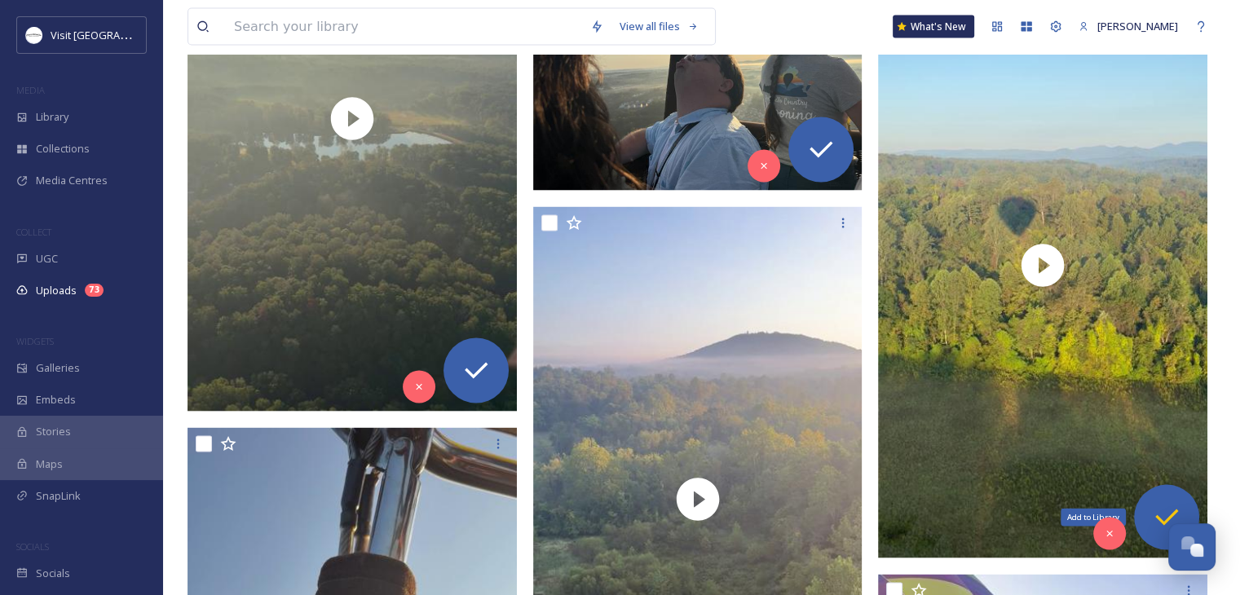
click at [1159, 519] on icon at bounding box center [1167, 518] width 23 height 16
click at [822, 162] on icon at bounding box center [821, 150] width 33 height 33
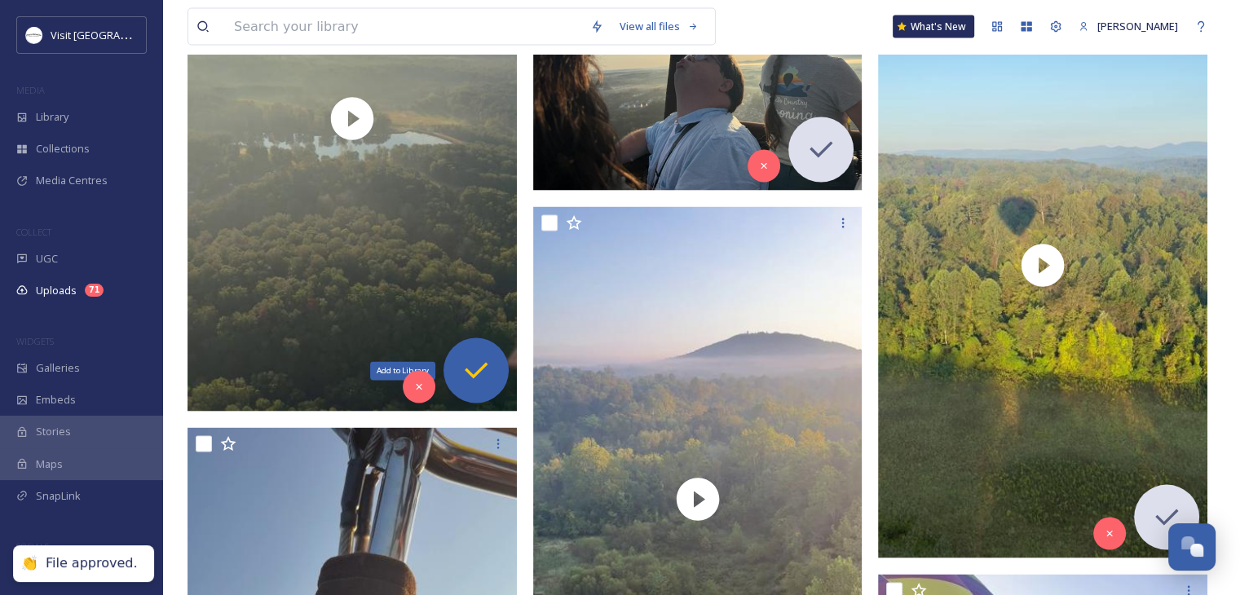
click at [476, 356] on icon at bounding box center [476, 371] width 33 height 33
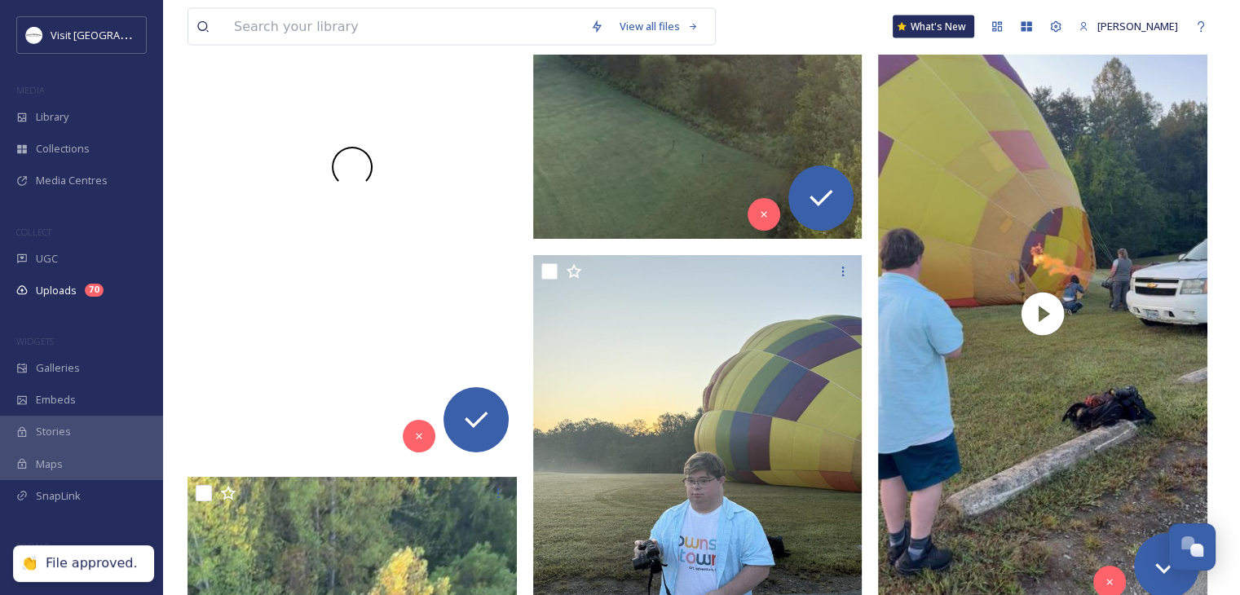
scroll to position [3767, 0]
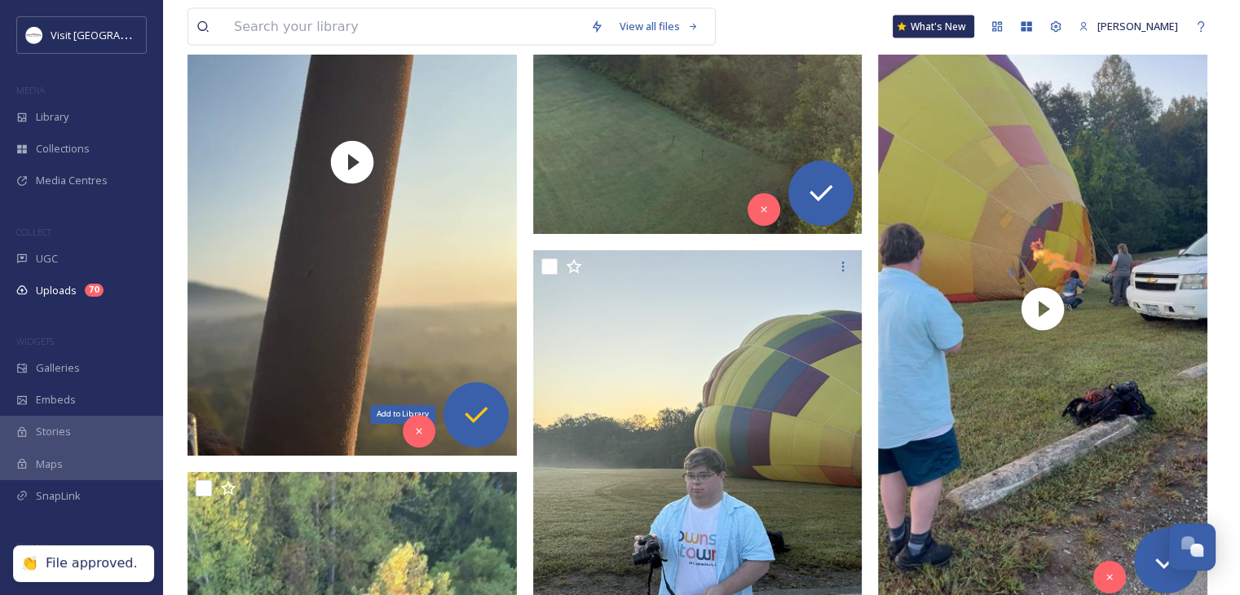
click at [475, 418] on icon at bounding box center [476, 415] width 23 height 16
click at [816, 213] on div "Add to Library" at bounding box center [821, 193] width 65 height 65
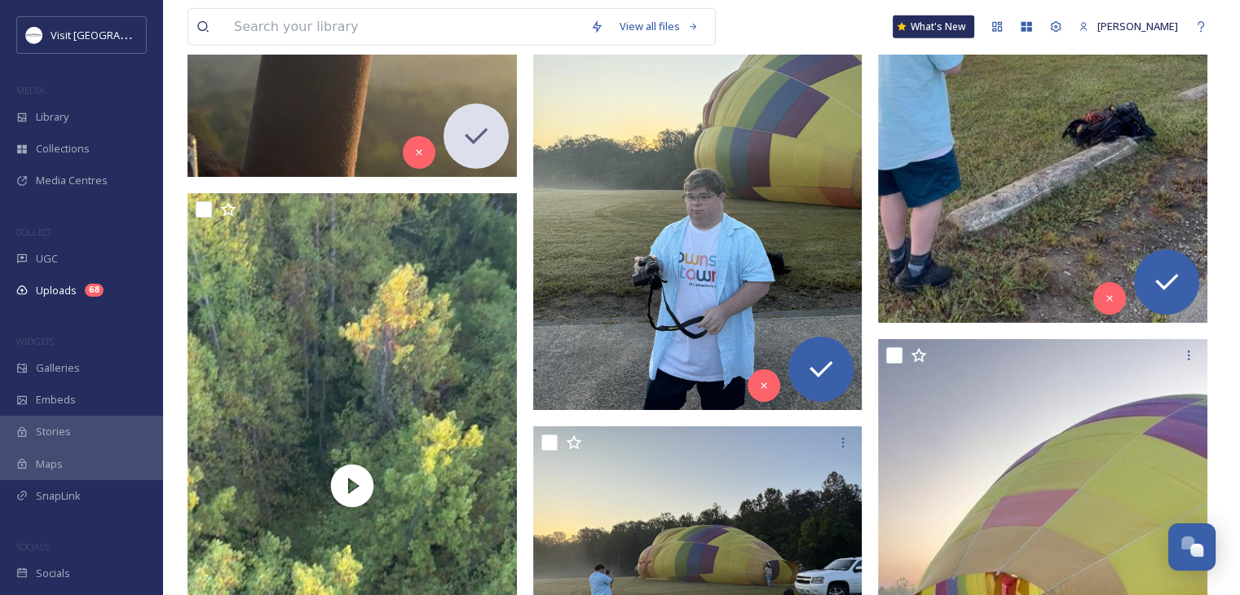
scroll to position [4047, 0]
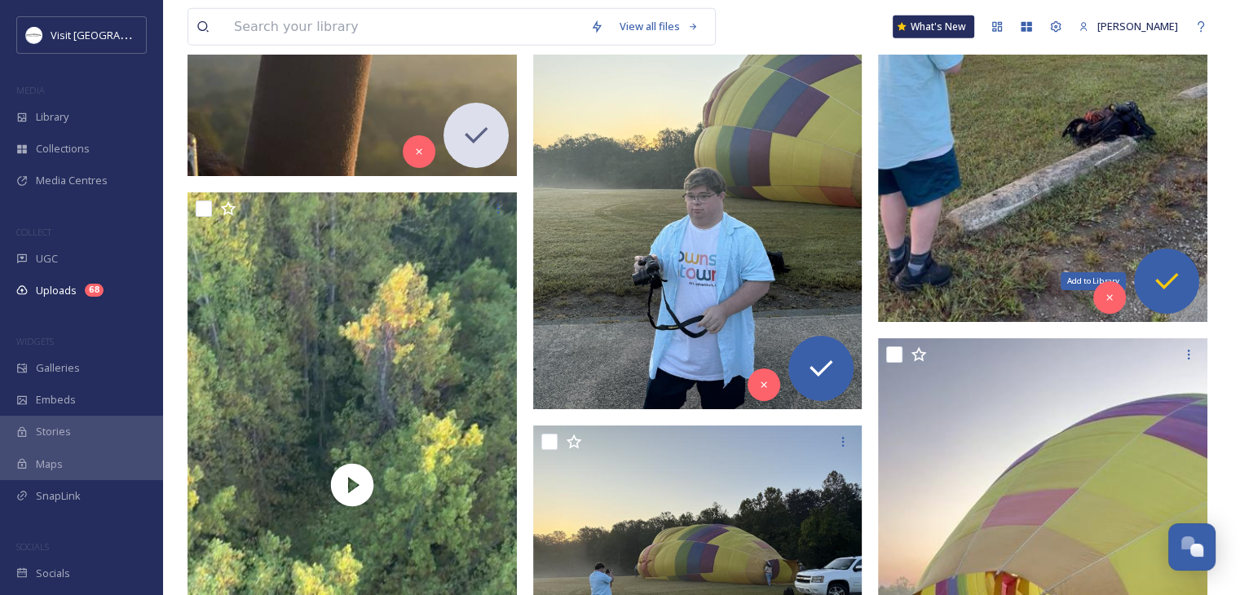
click at [1152, 282] on icon at bounding box center [1167, 281] width 33 height 33
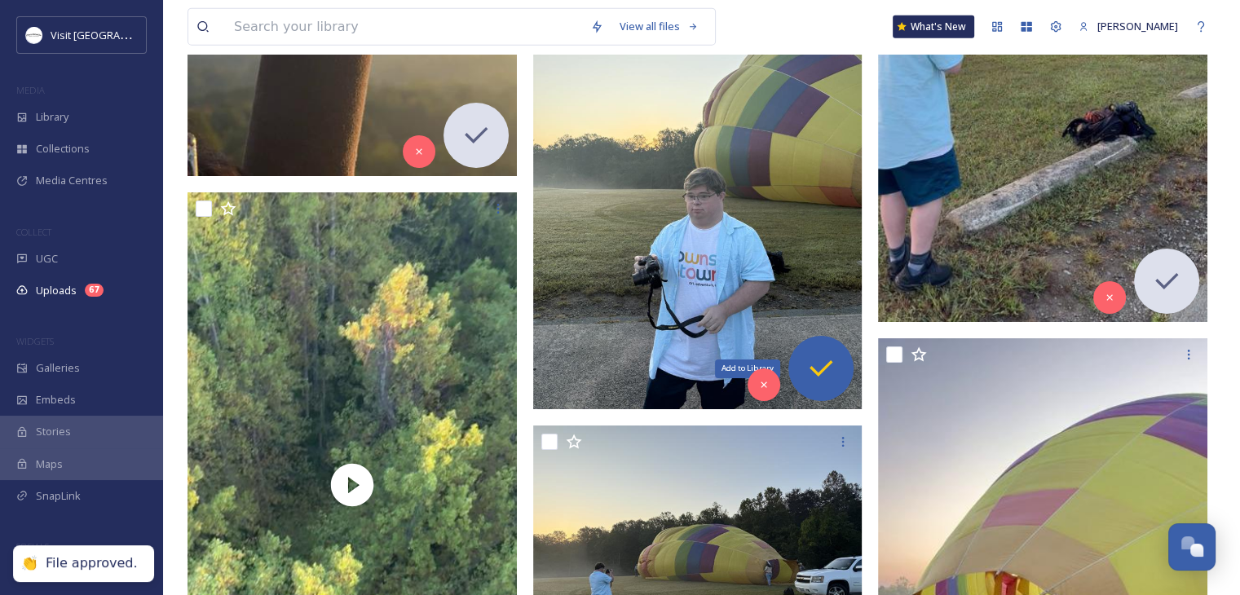
click at [819, 369] on icon at bounding box center [821, 368] width 33 height 33
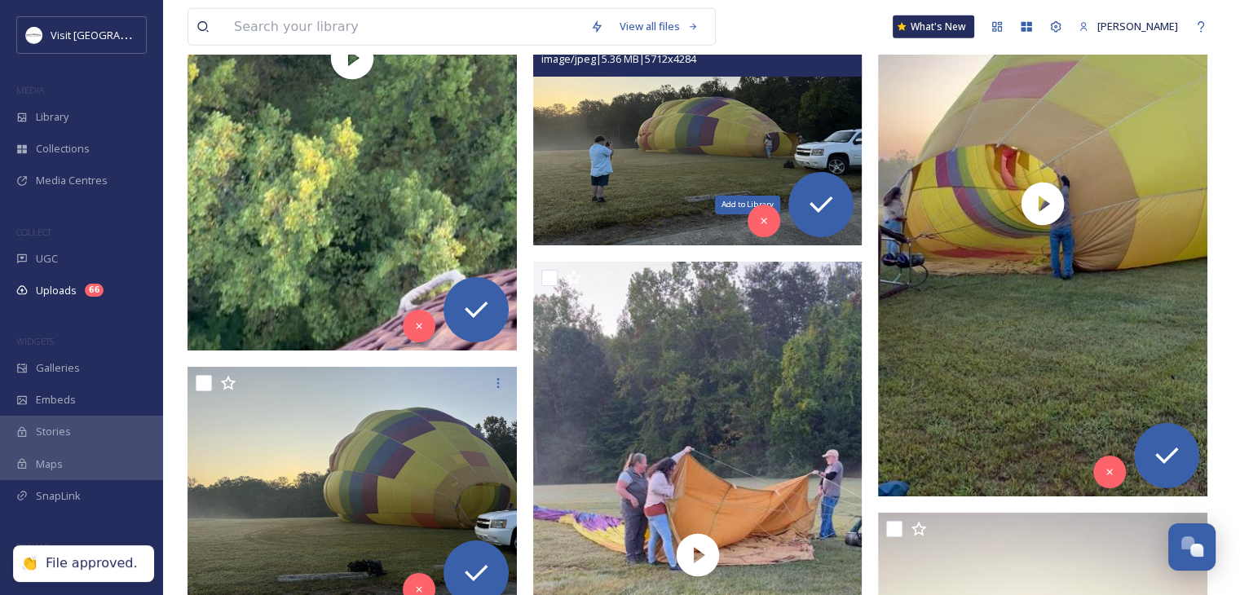
scroll to position [4505, 0]
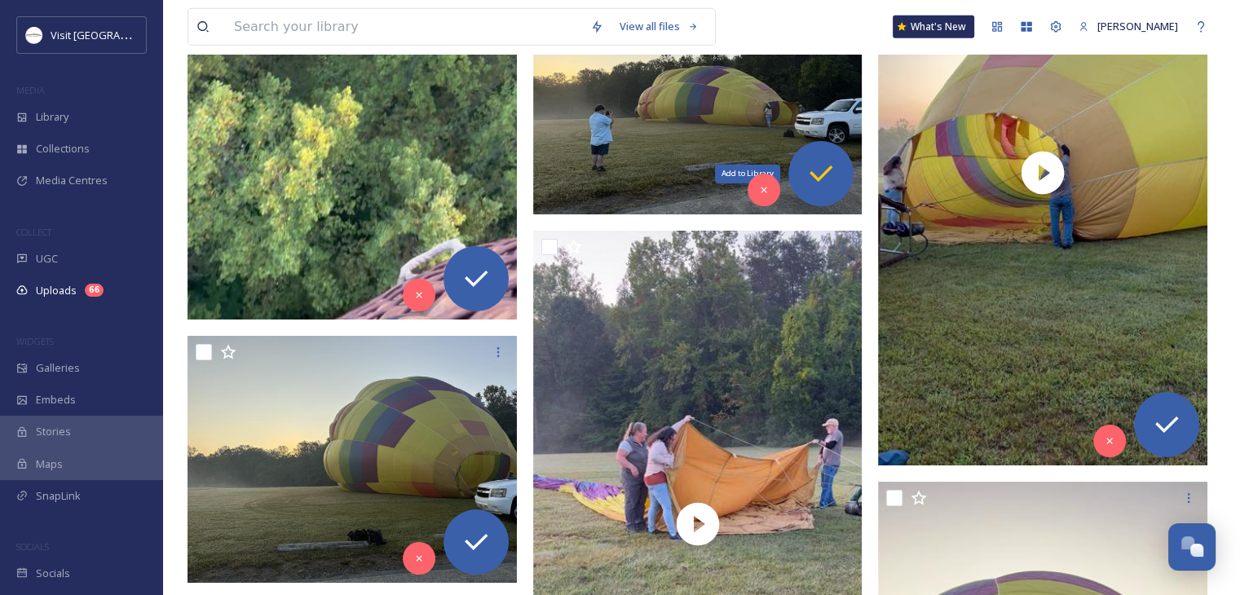
click at [833, 166] on icon at bounding box center [821, 173] width 33 height 33
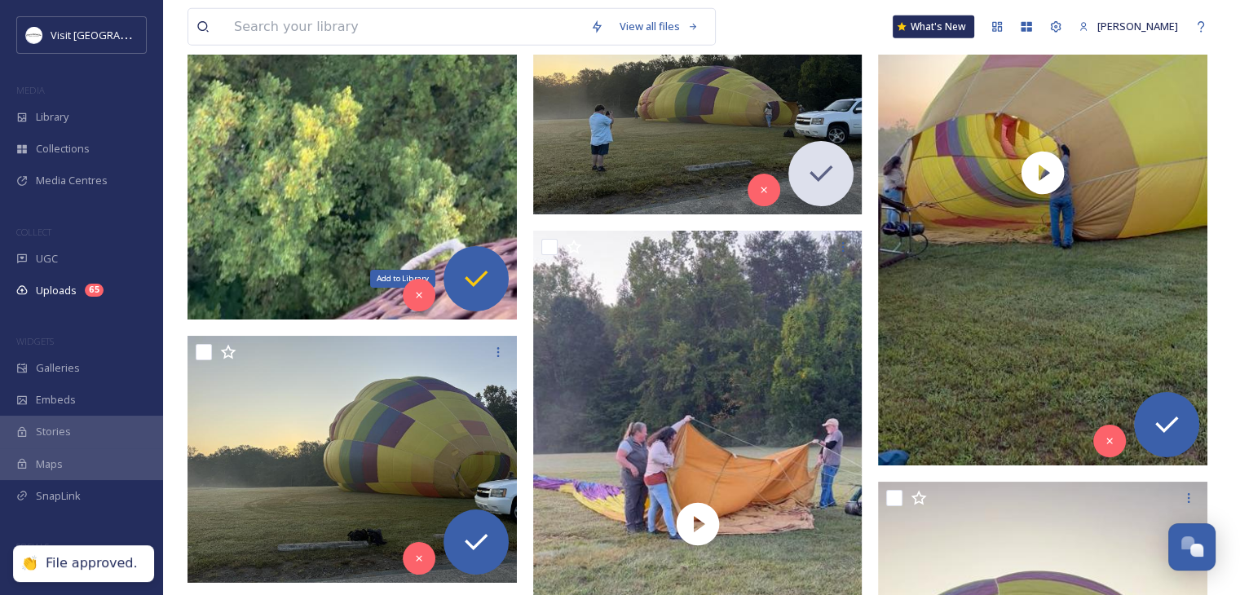
click at [456, 278] on div "Add to Library" at bounding box center [476, 278] width 65 height 65
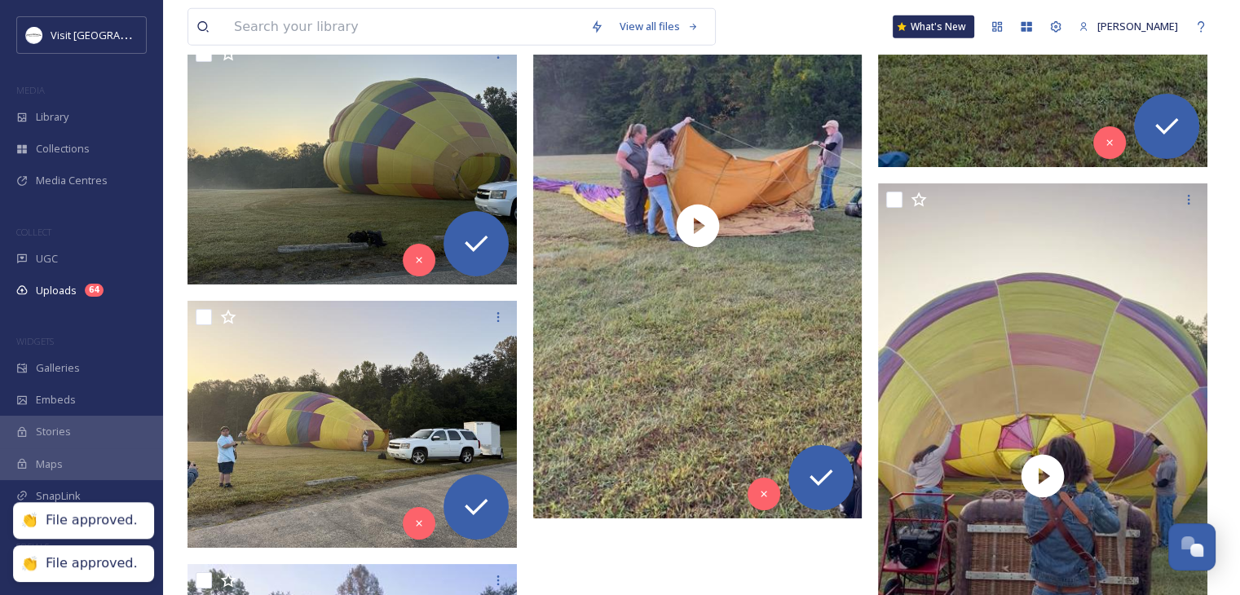
scroll to position [4813, 0]
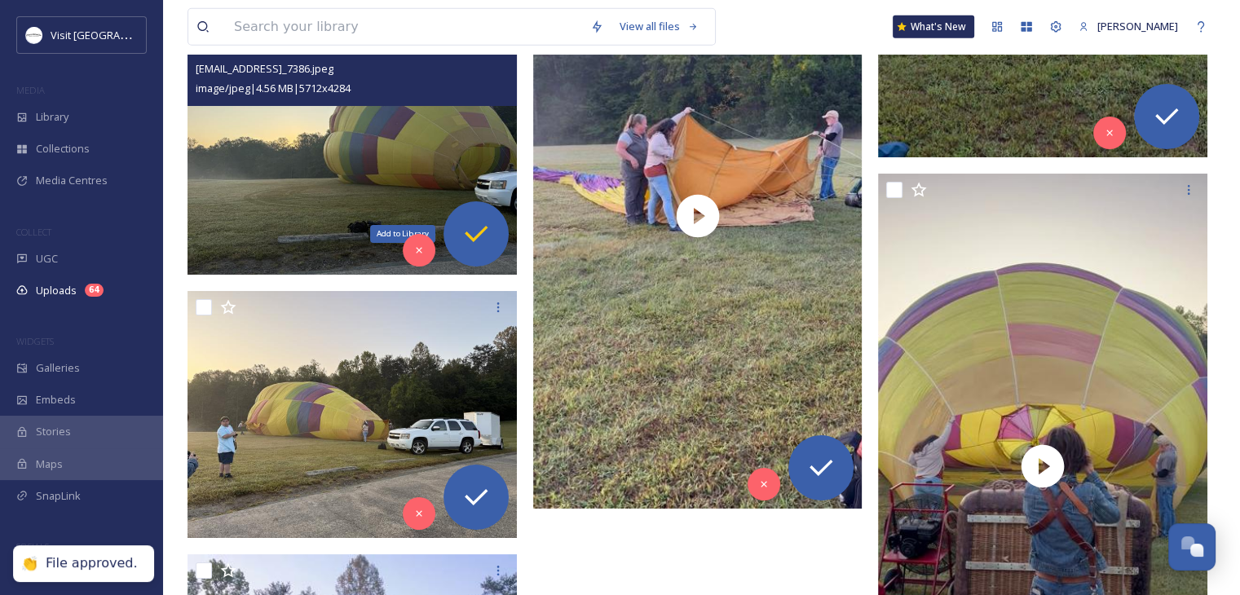
click at [488, 218] on icon at bounding box center [476, 234] width 33 height 33
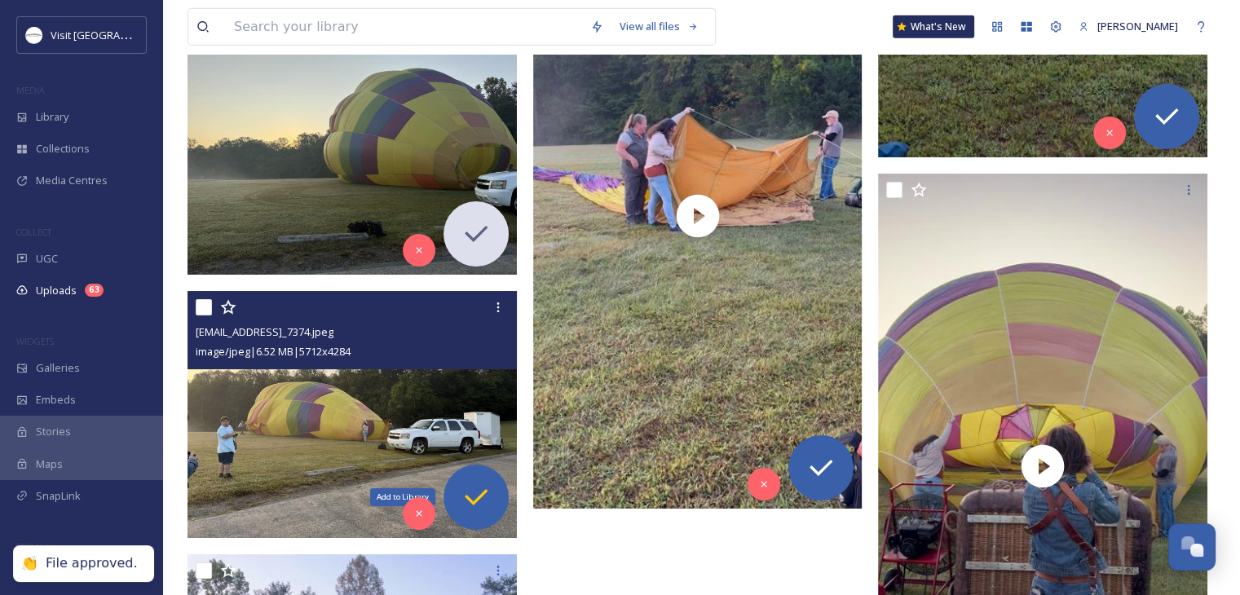
click at [483, 509] on icon at bounding box center [476, 497] width 33 height 33
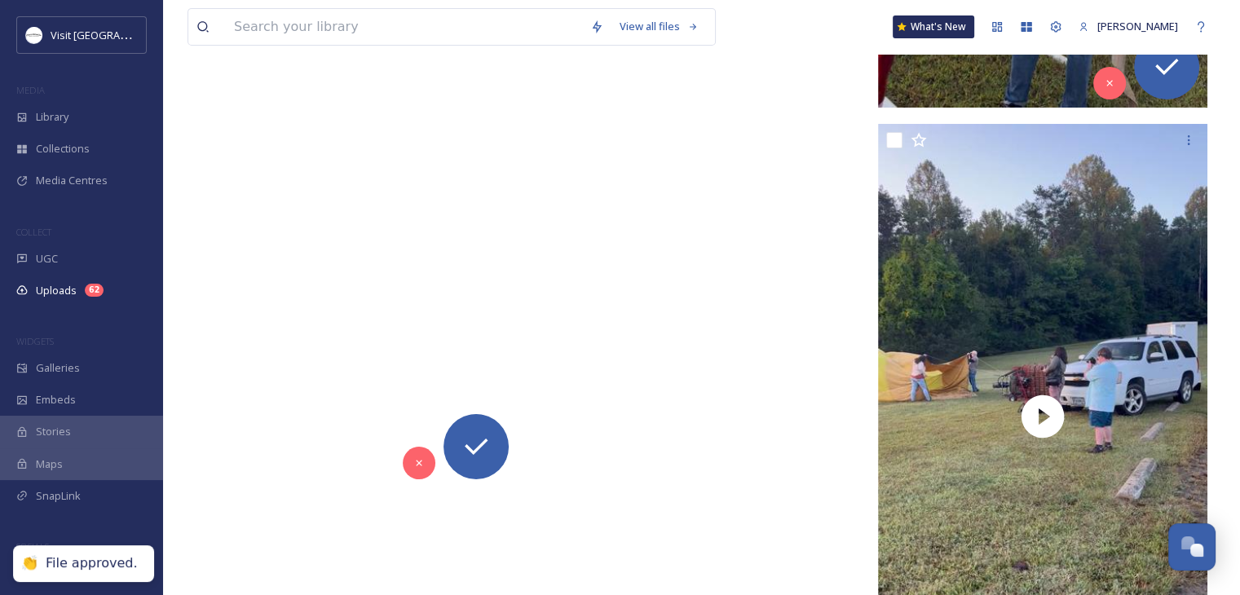
scroll to position [5467, 0]
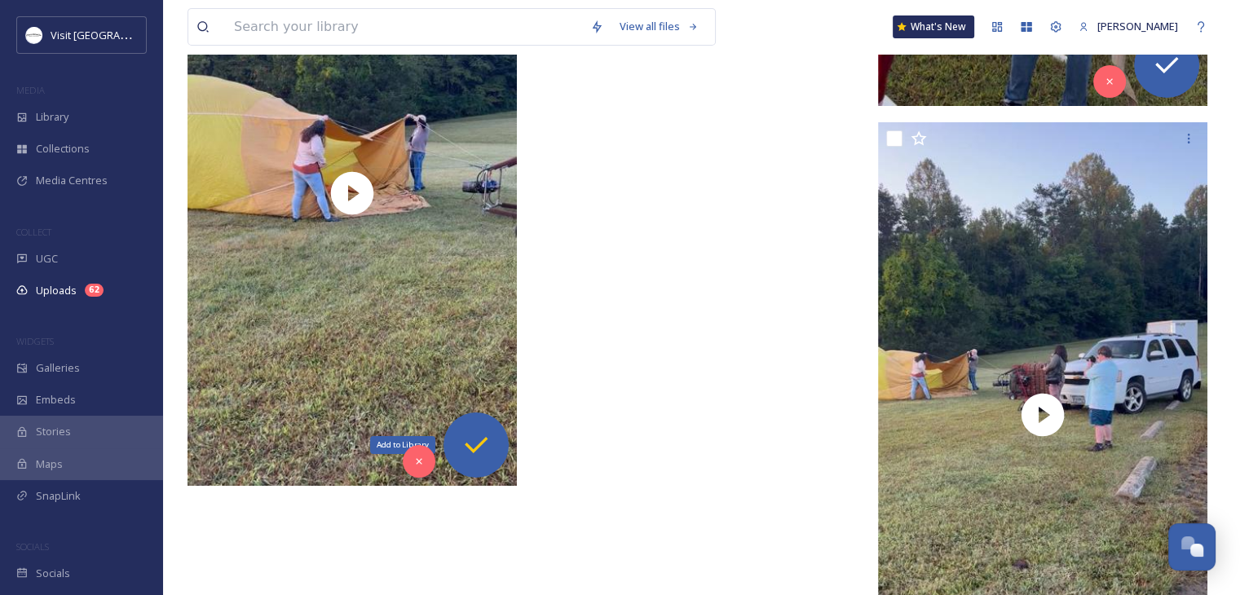
click at [474, 440] on icon at bounding box center [476, 445] width 33 height 33
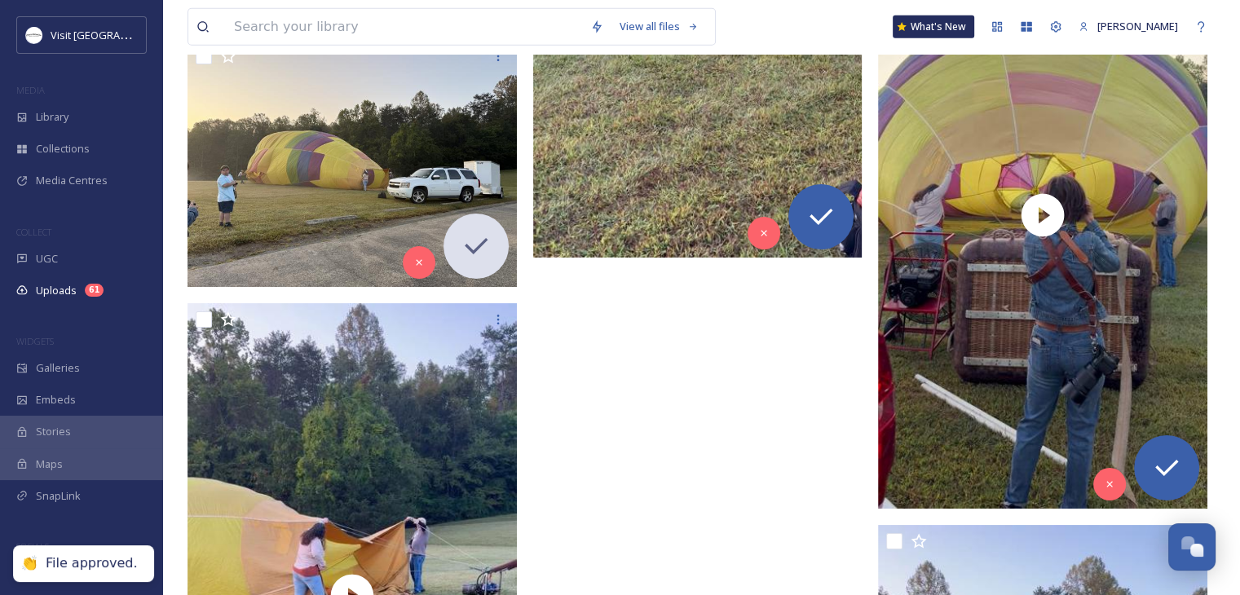
scroll to position [5042, 0]
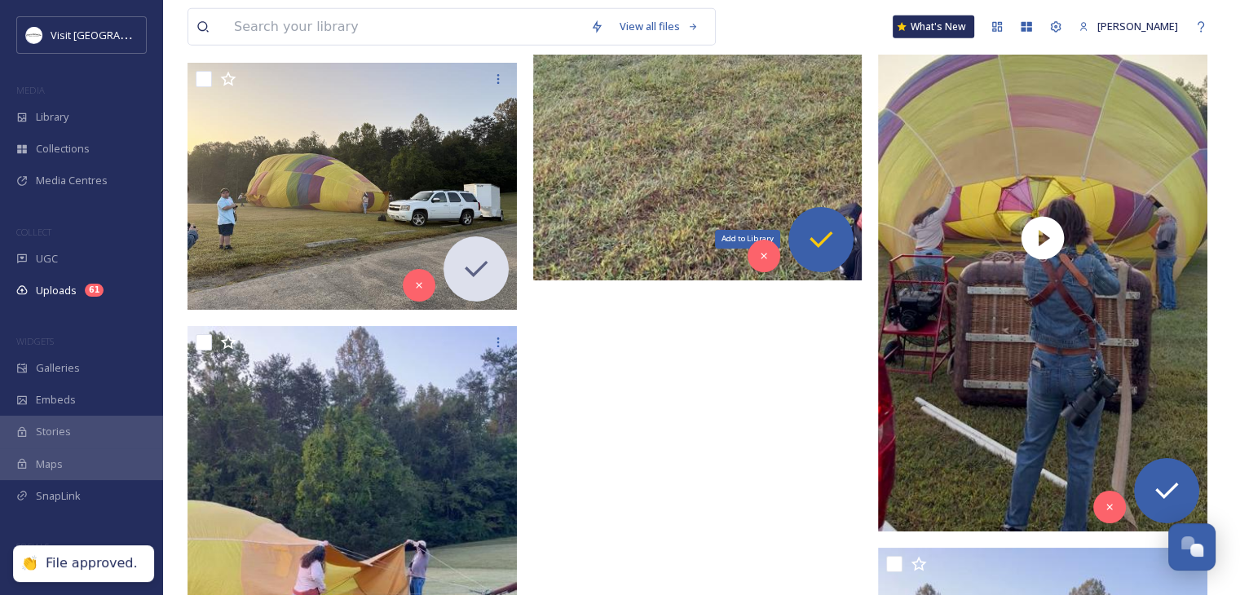
click at [825, 239] on icon at bounding box center [821, 240] width 23 height 16
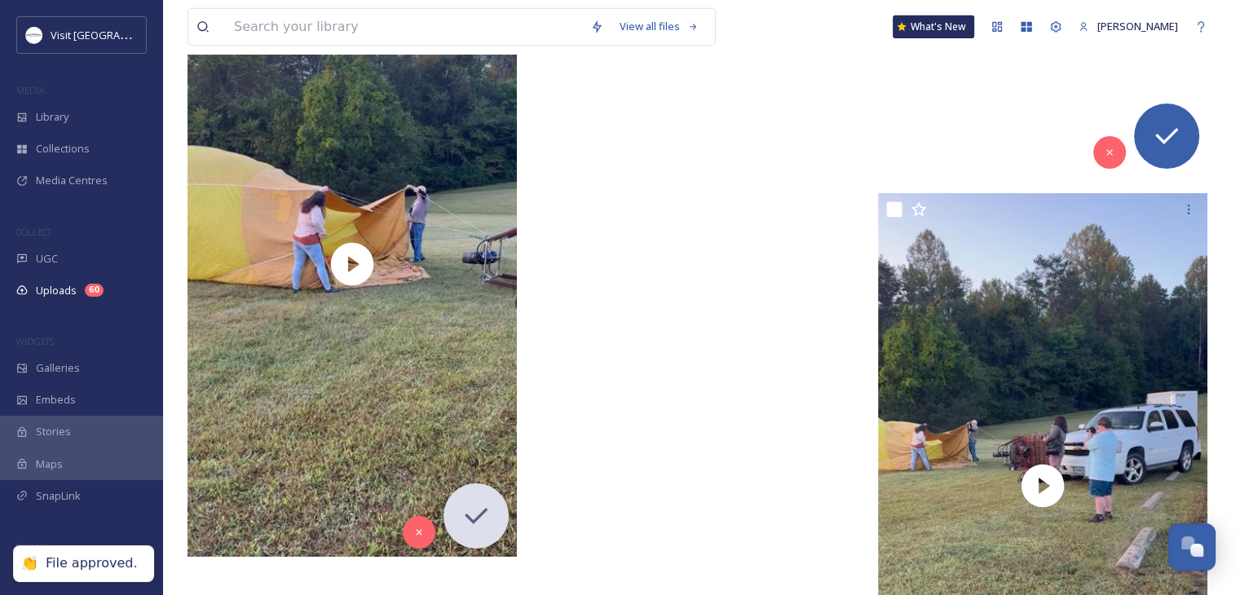
scroll to position [5404, 0]
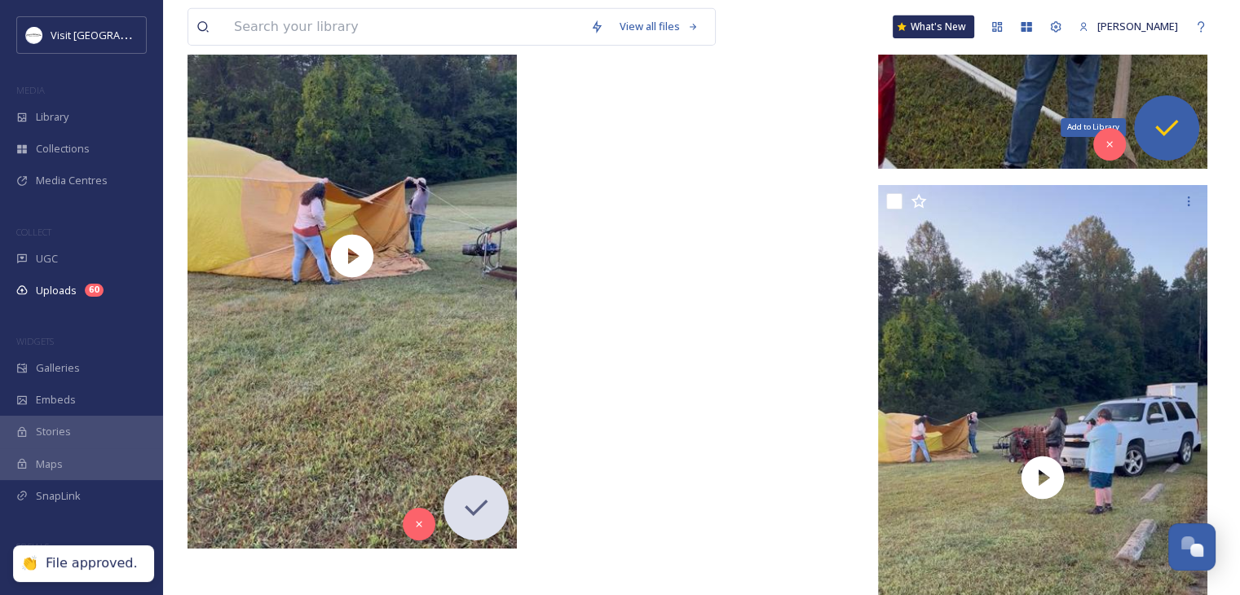
click at [1167, 138] on icon at bounding box center [1167, 128] width 33 height 33
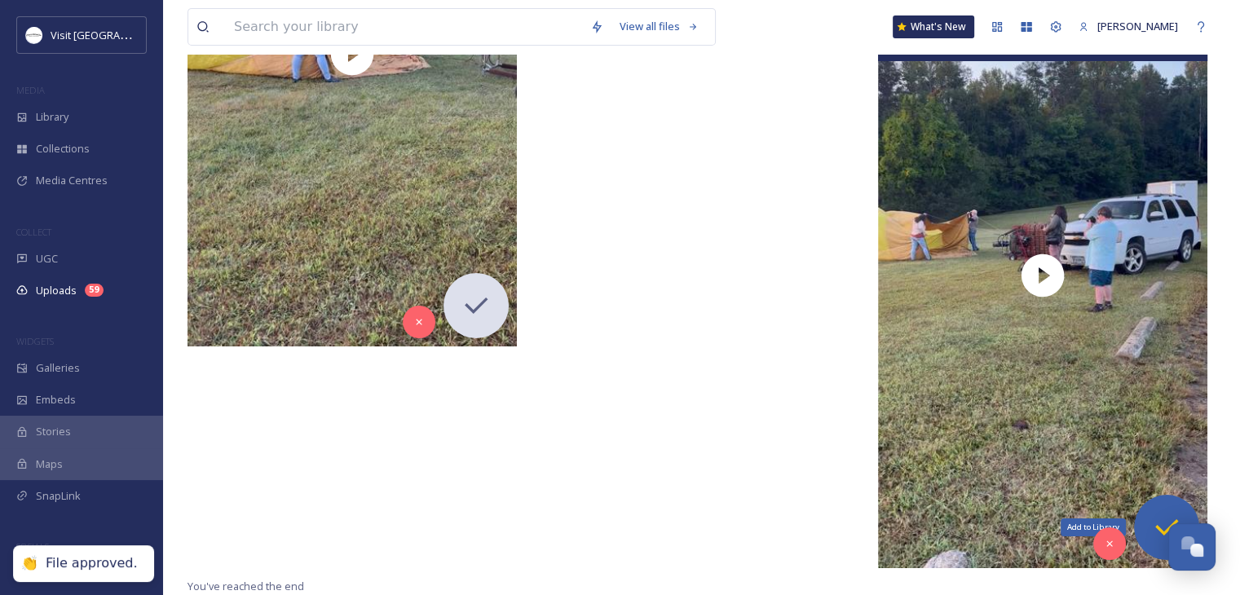
click at [1162, 512] on icon at bounding box center [1167, 527] width 33 height 33
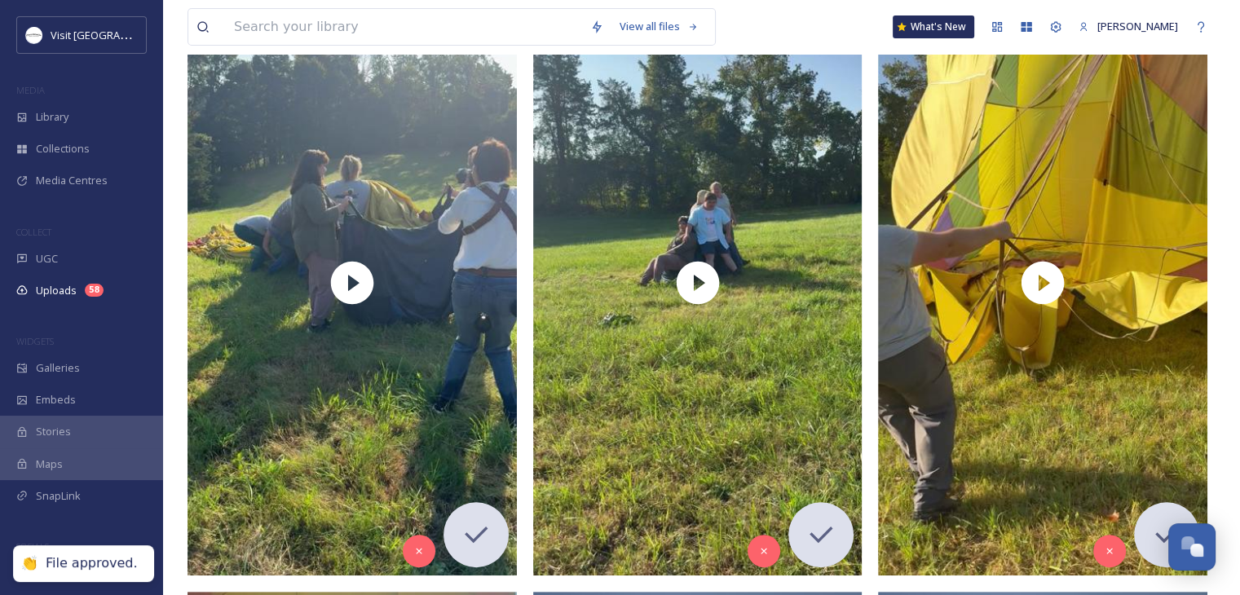
scroll to position [0, 0]
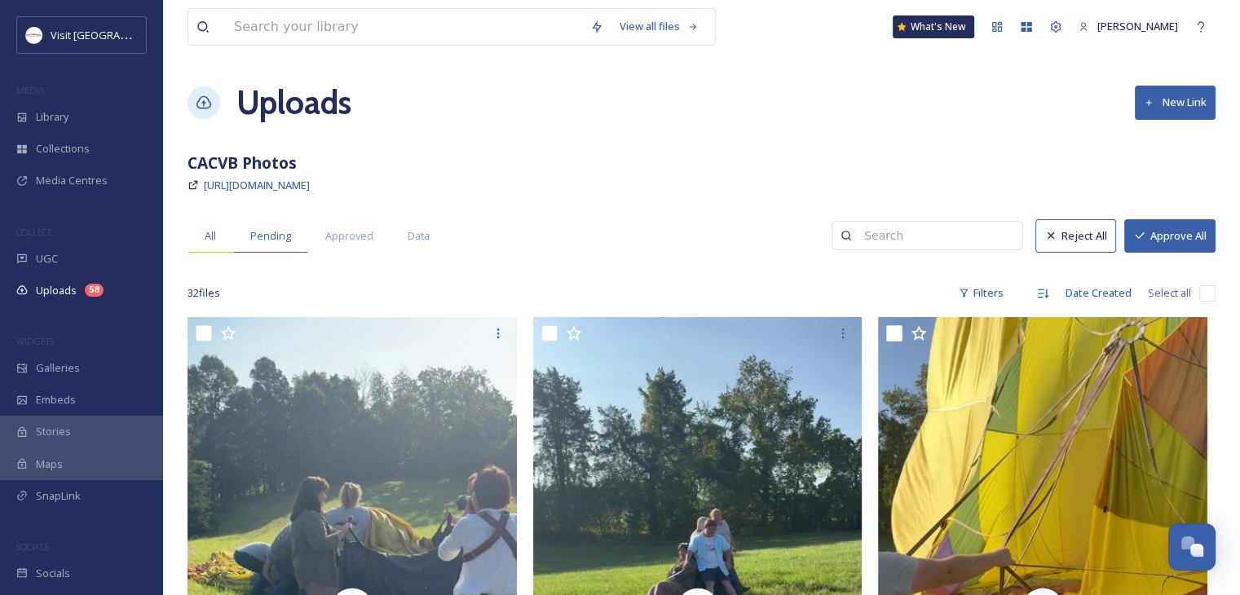
click at [200, 234] on div "All" at bounding box center [211, 235] width 46 height 33
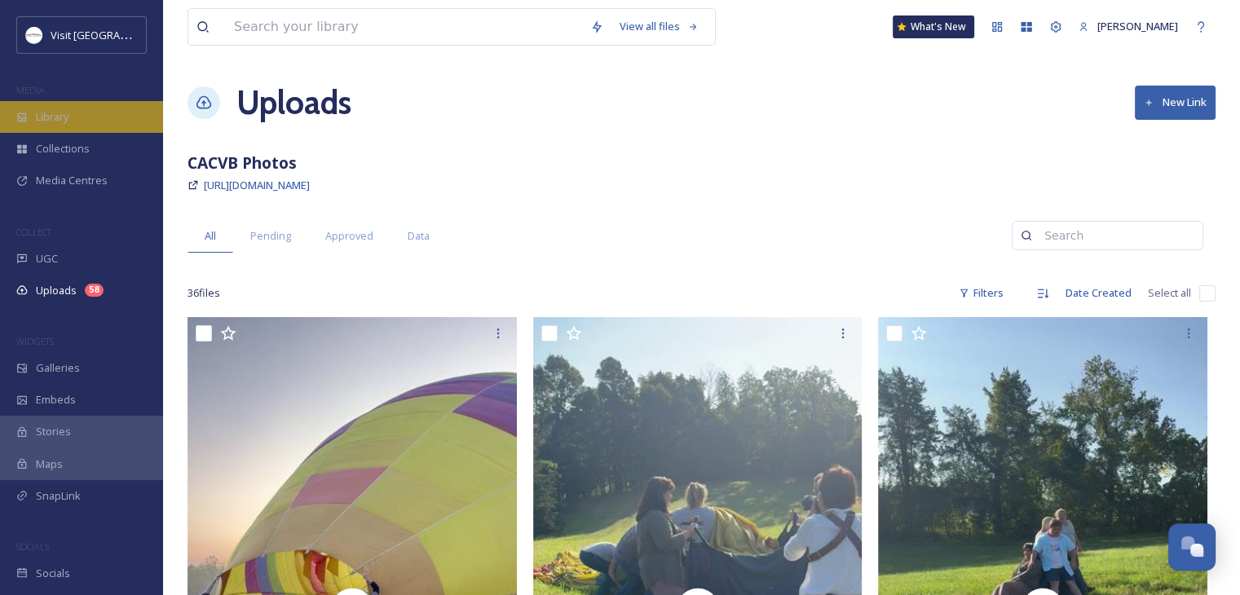
click at [69, 122] on span "Library" at bounding box center [52, 116] width 33 height 15
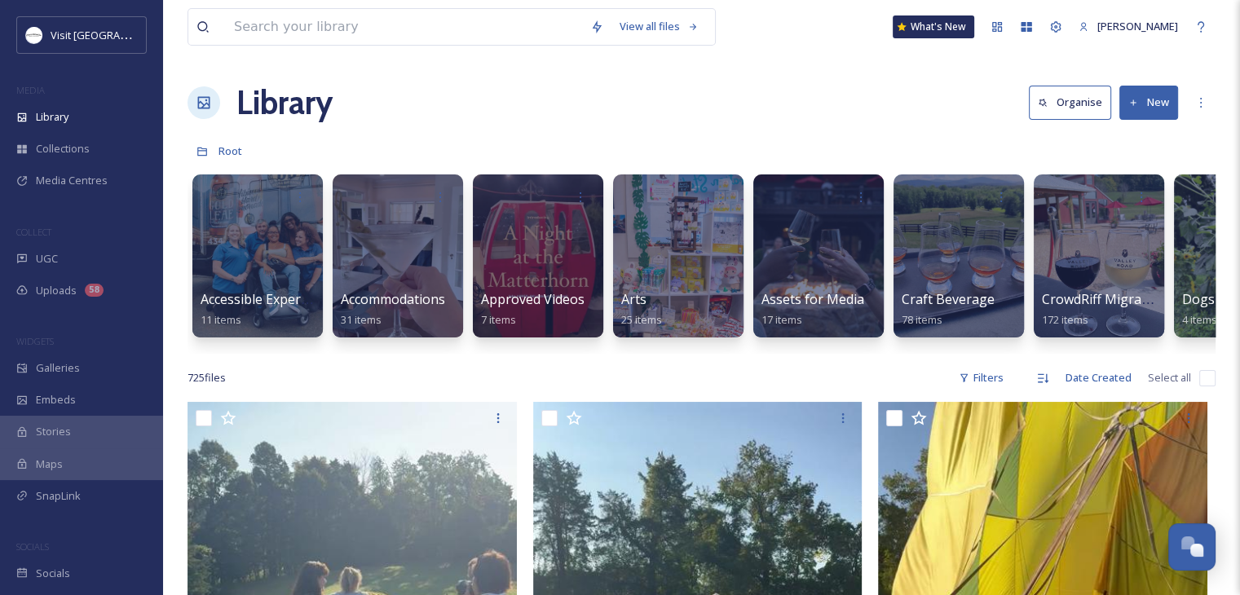
click at [1156, 100] on button "New" at bounding box center [1149, 102] width 59 height 33
click at [1122, 211] on div "Folder" at bounding box center [1131, 204] width 92 height 32
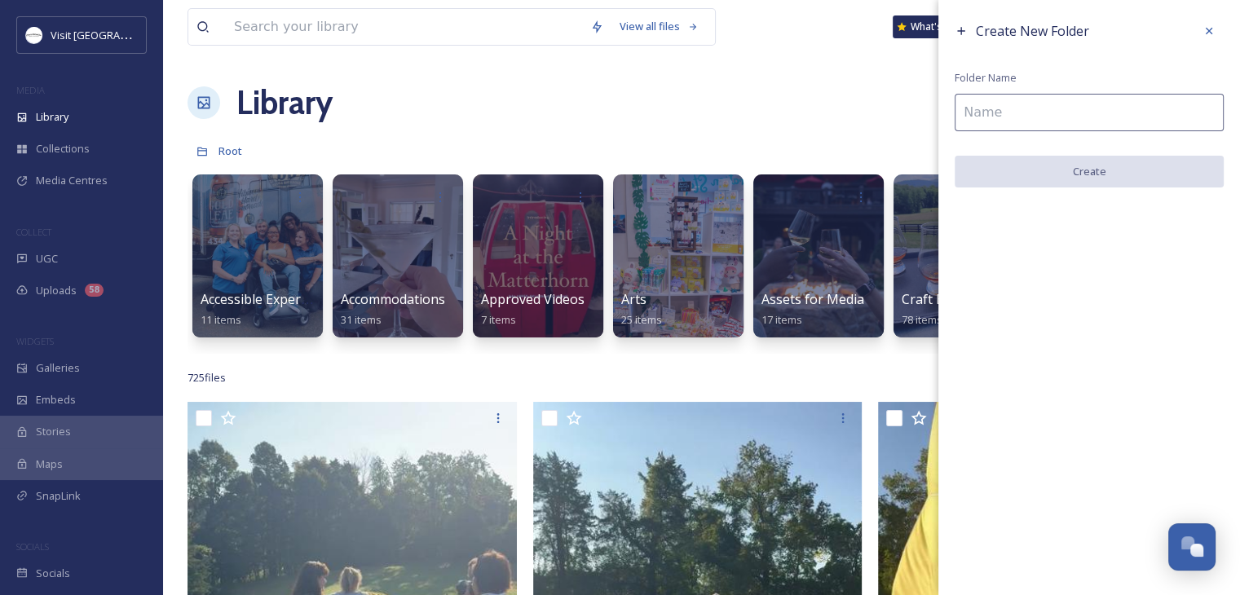
click at [987, 102] on input at bounding box center [1089, 113] width 269 height 38
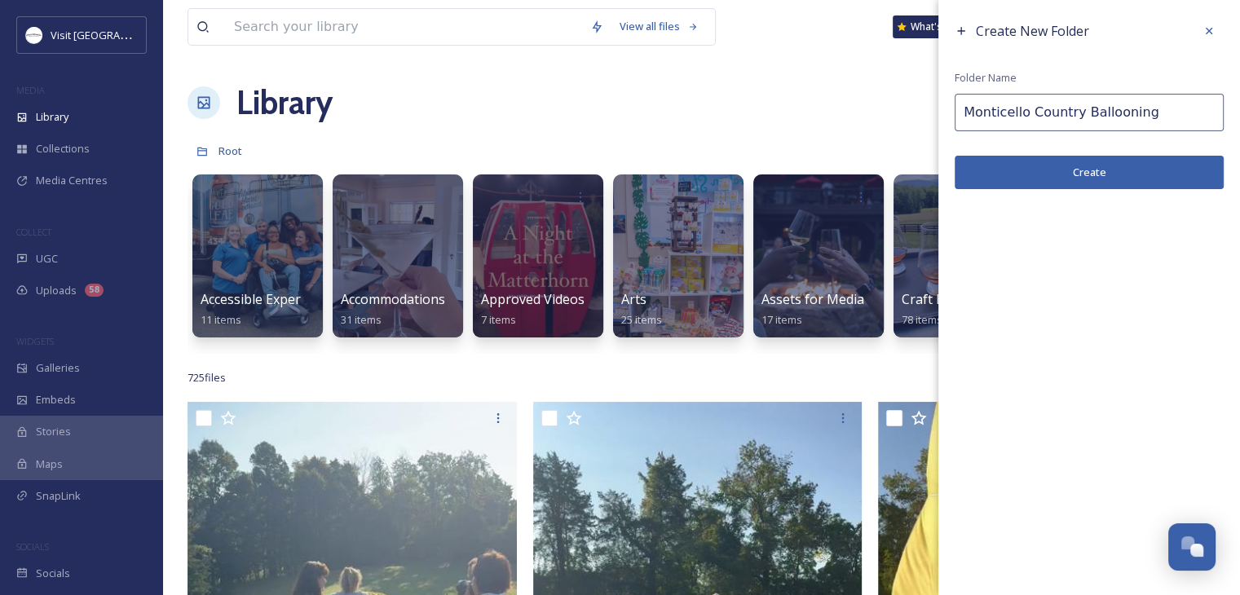
type input "Monticello Country Ballooning"
click at [1034, 177] on button "Create" at bounding box center [1089, 172] width 269 height 33
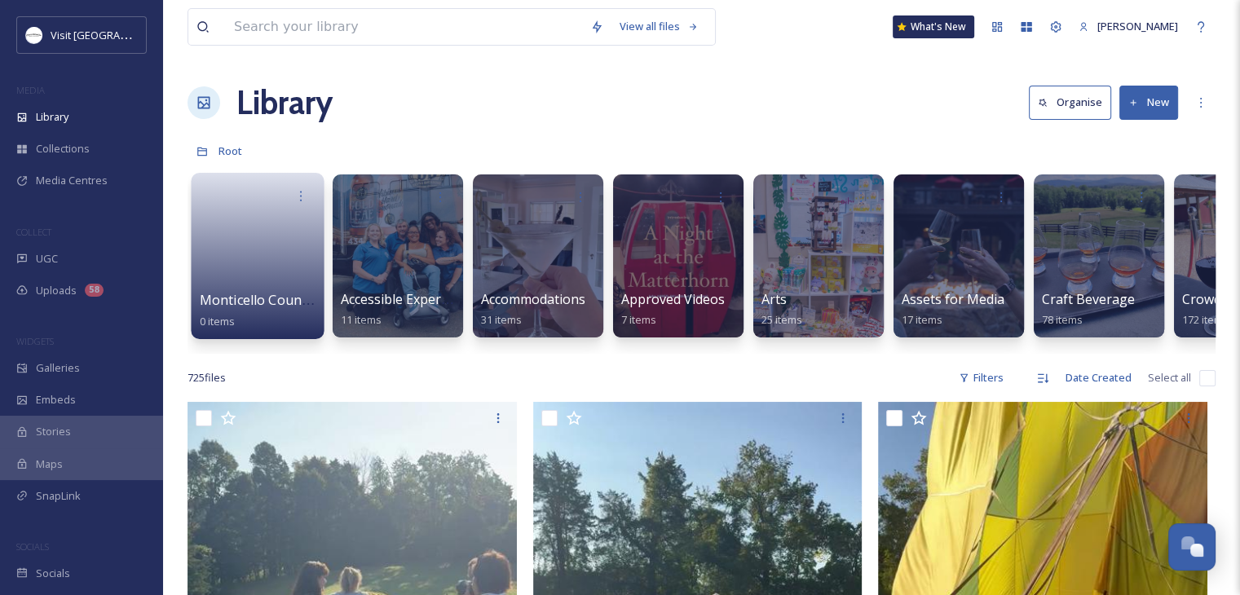
click at [267, 247] on link at bounding box center [258, 250] width 117 height 79
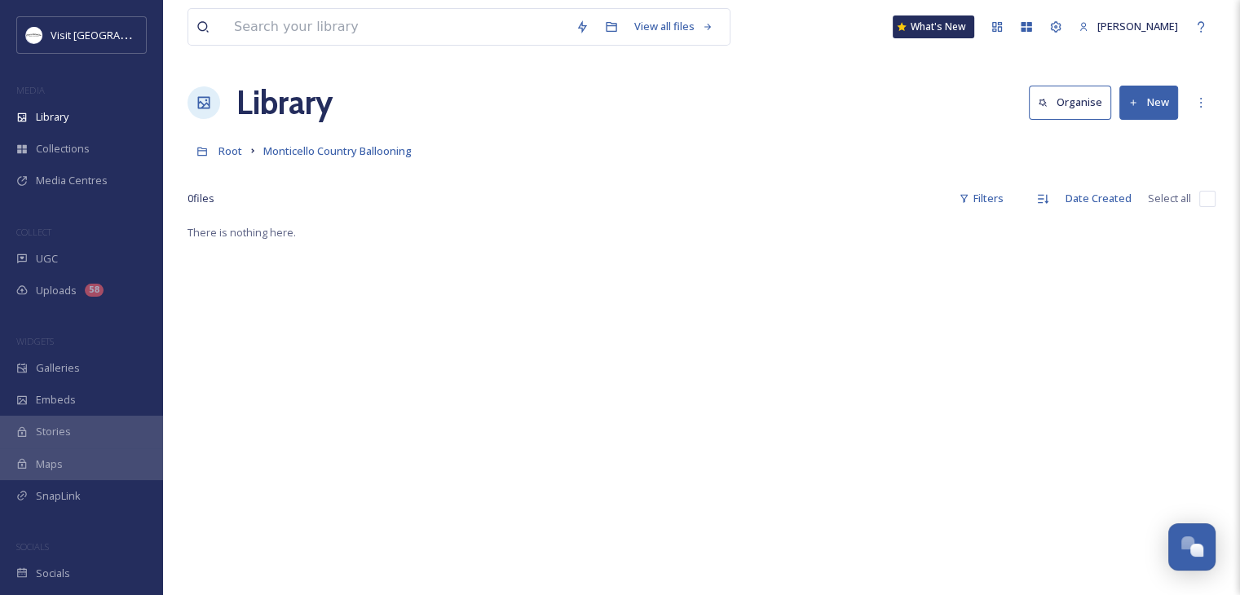
click at [1152, 107] on button "New" at bounding box center [1149, 102] width 59 height 33
click at [1125, 202] on span "Folder" at bounding box center [1130, 204] width 31 height 15
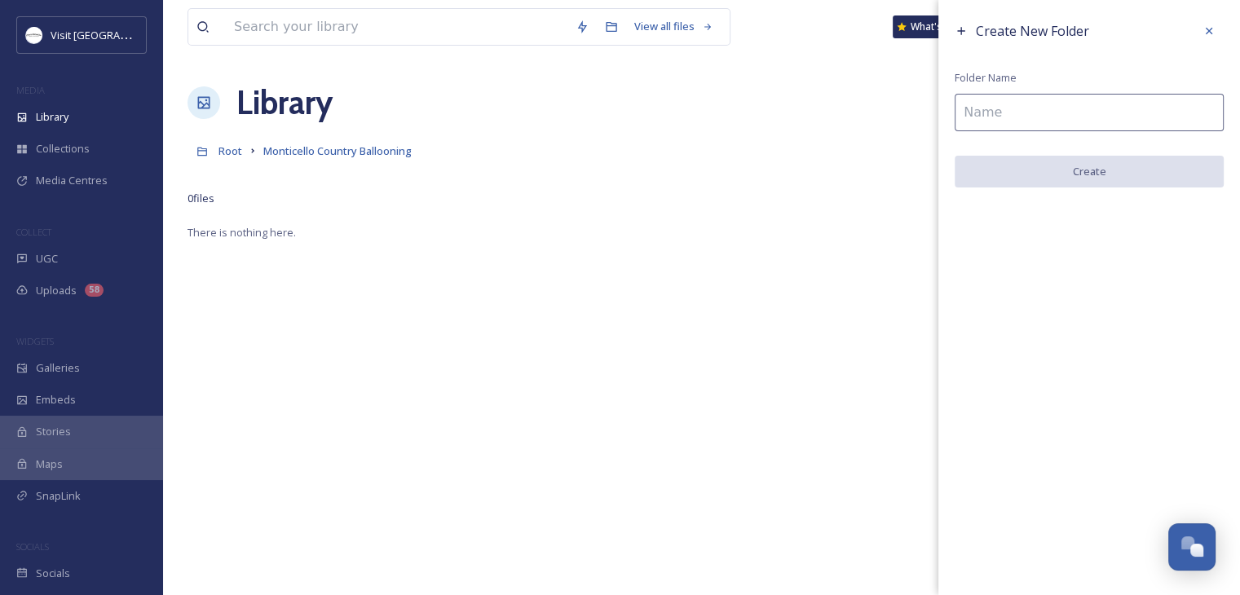
click at [1033, 98] on input at bounding box center [1089, 113] width 269 height 38
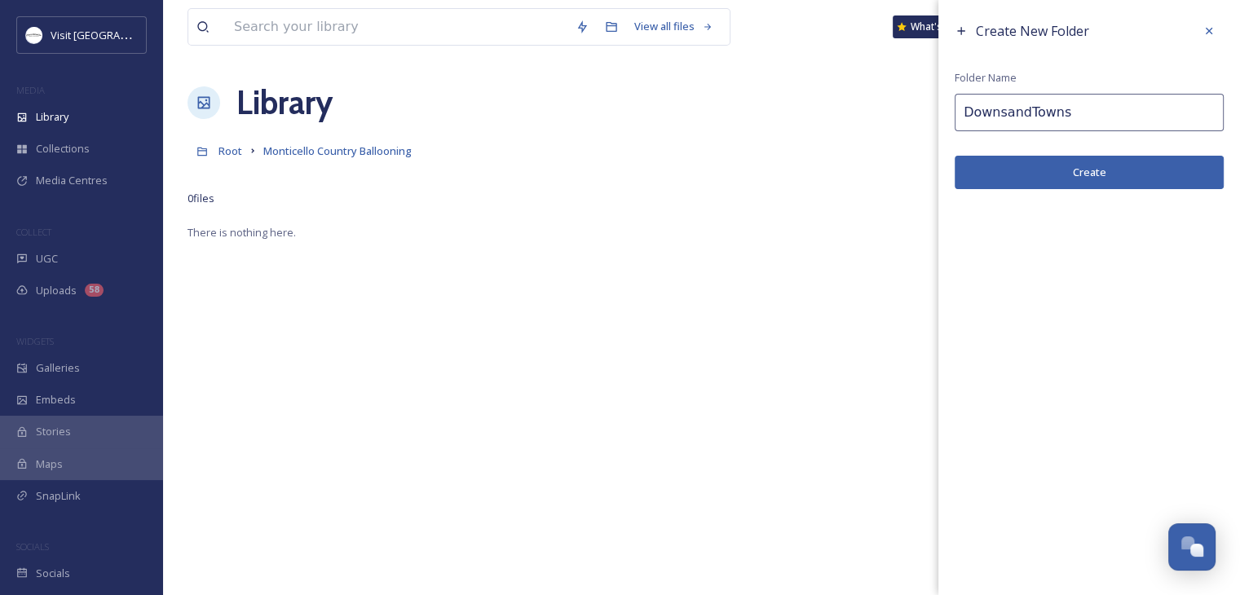
type input "DownsandTowns"
click at [1047, 170] on button "Create" at bounding box center [1089, 172] width 269 height 33
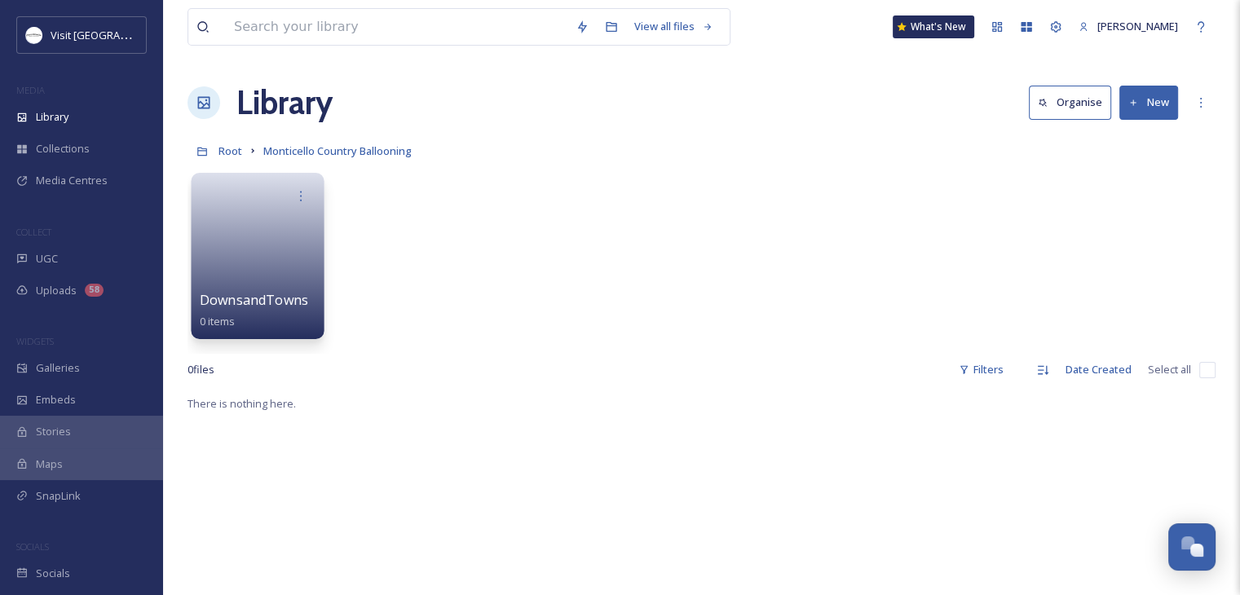
click at [263, 252] on link at bounding box center [258, 250] width 117 height 79
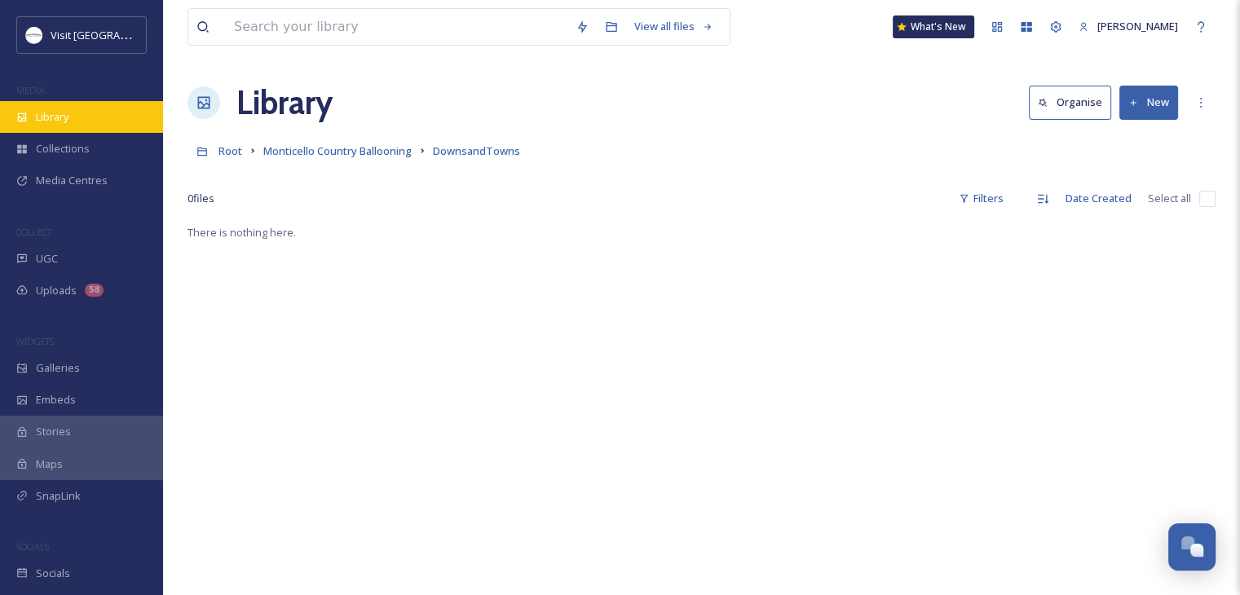
click at [64, 122] on span "Library" at bounding box center [52, 116] width 33 height 15
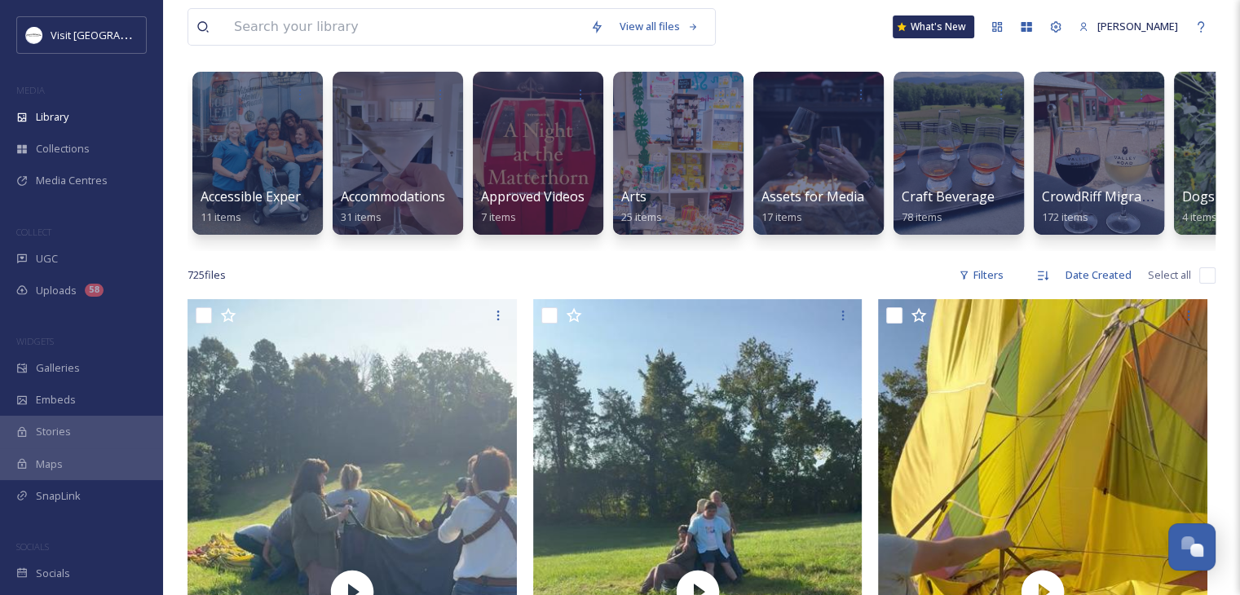
scroll to position [184, 0]
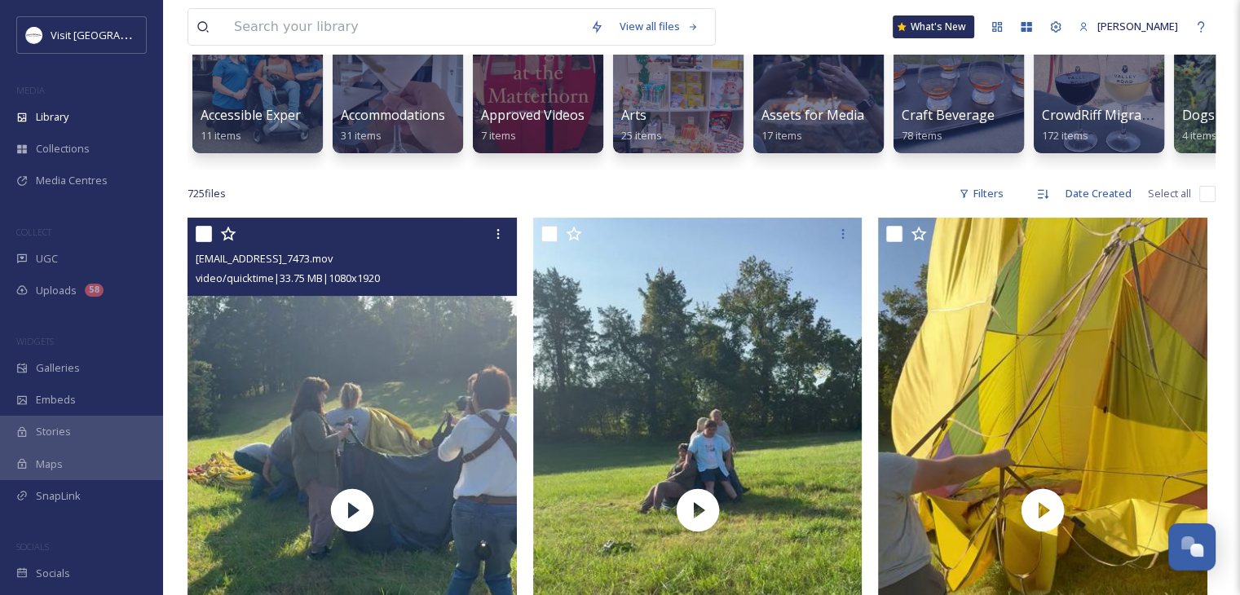
click at [201, 242] on input "checkbox" at bounding box center [204, 234] width 16 height 16
checkbox input "true"
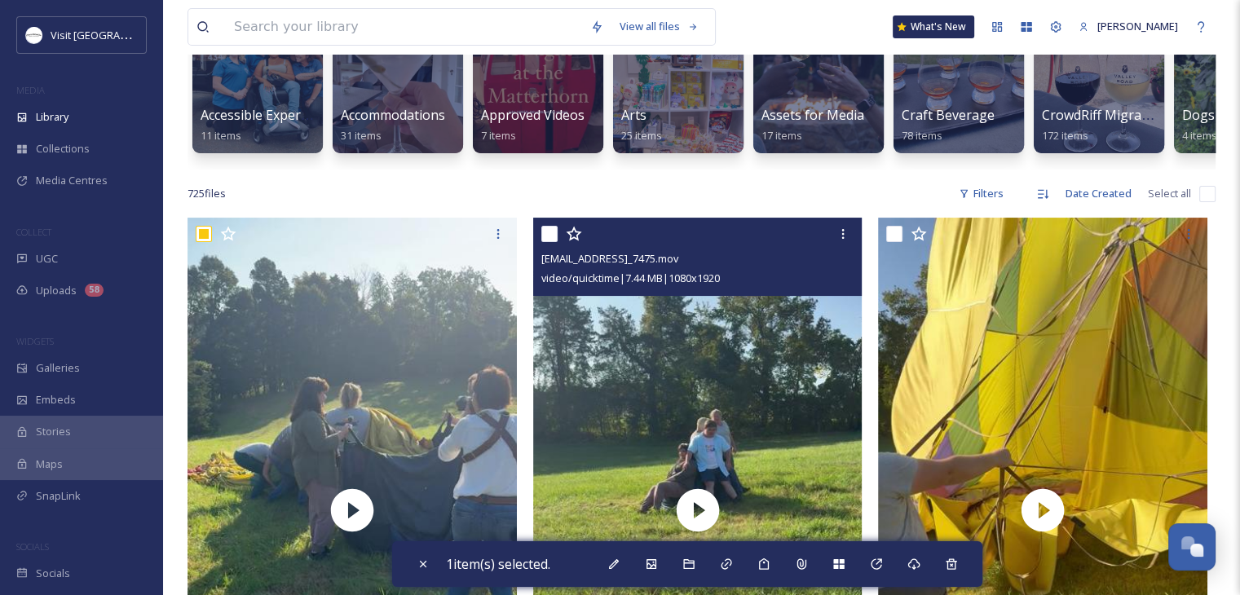
click at [553, 242] on input "checkbox" at bounding box center [550, 234] width 16 height 16
checkbox input "true"
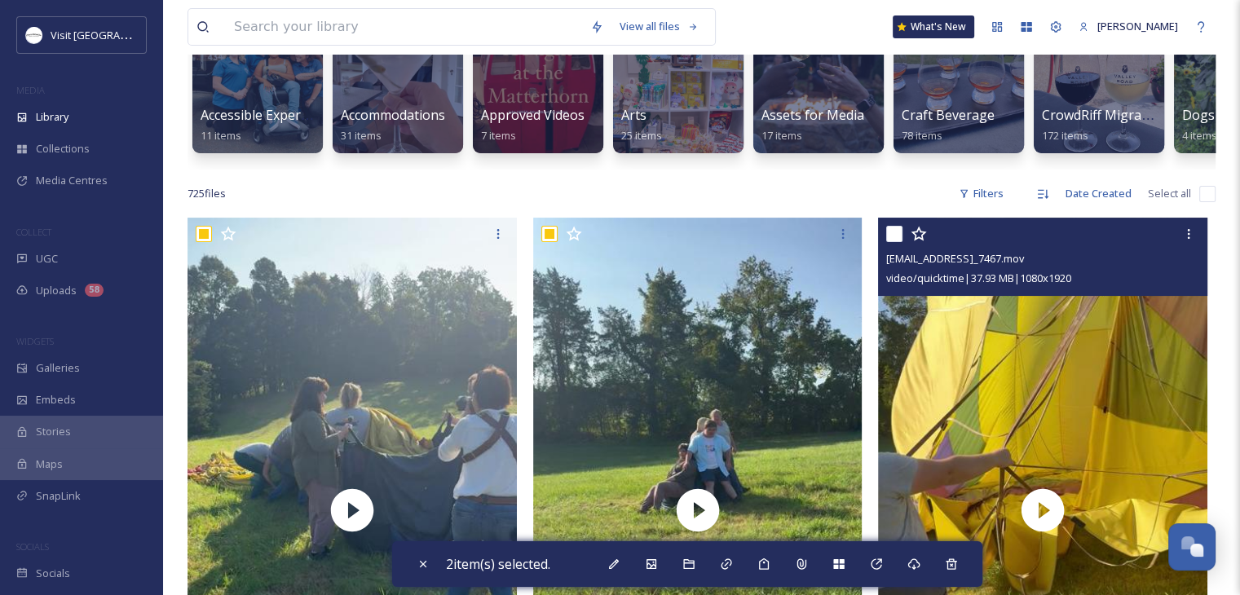
click at [895, 242] on input "checkbox" at bounding box center [894, 234] width 16 height 16
checkbox input "true"
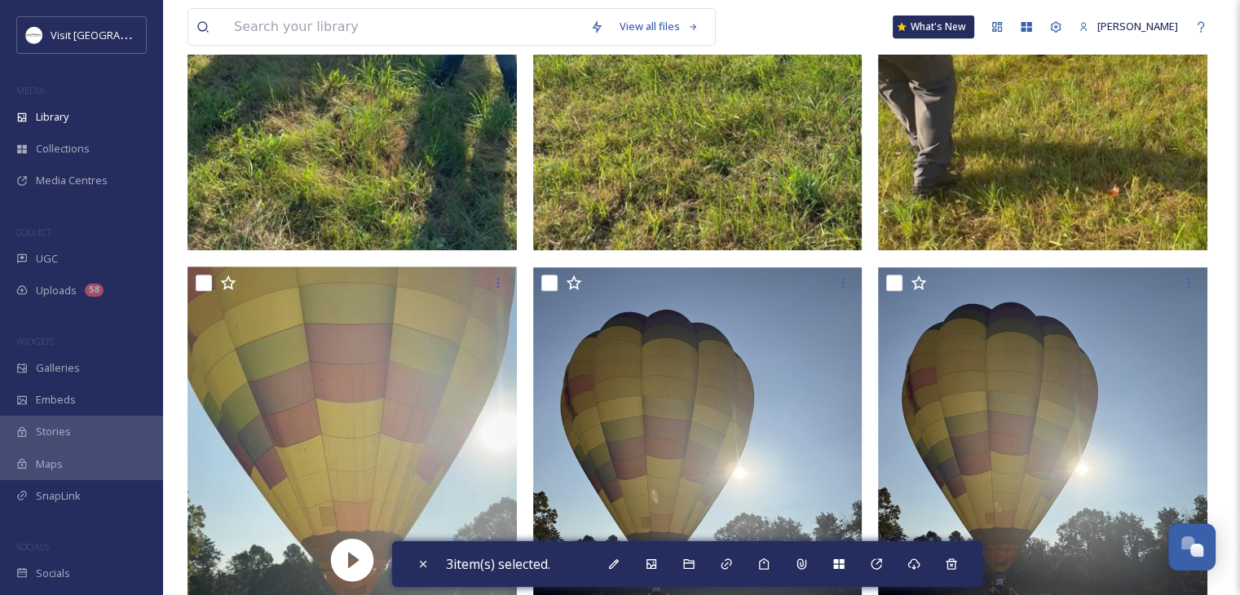
scroll to position [763, 0]
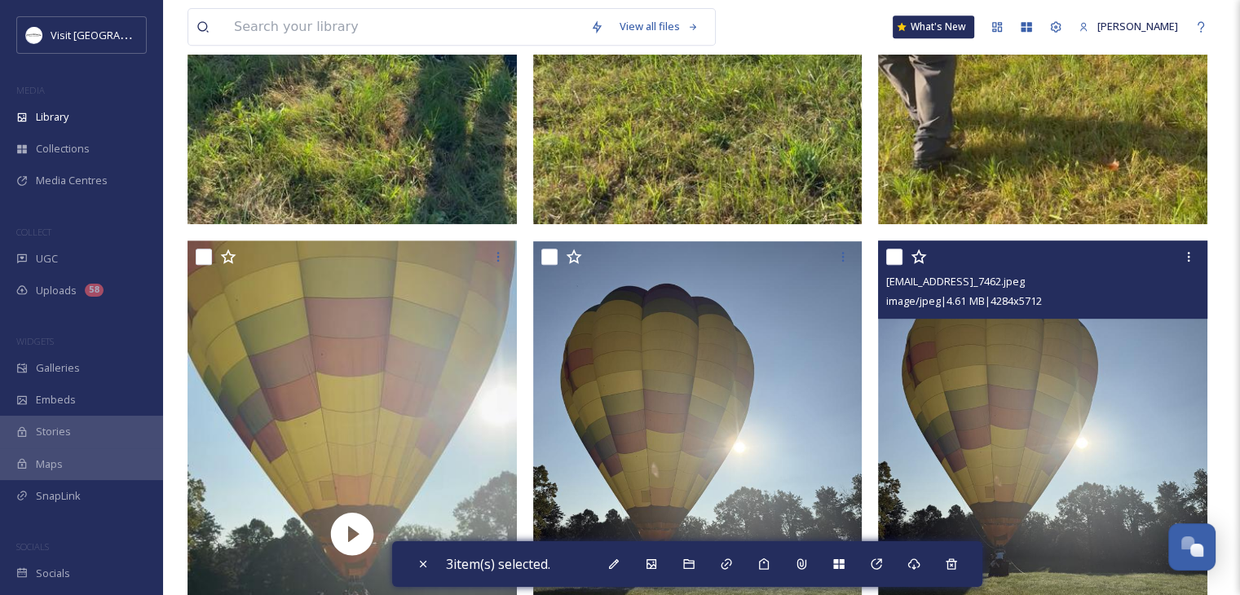
click at [894, 265] on input "checkbox" at bounding box center [894, 257] width 16 height 16
checkbox input "true"
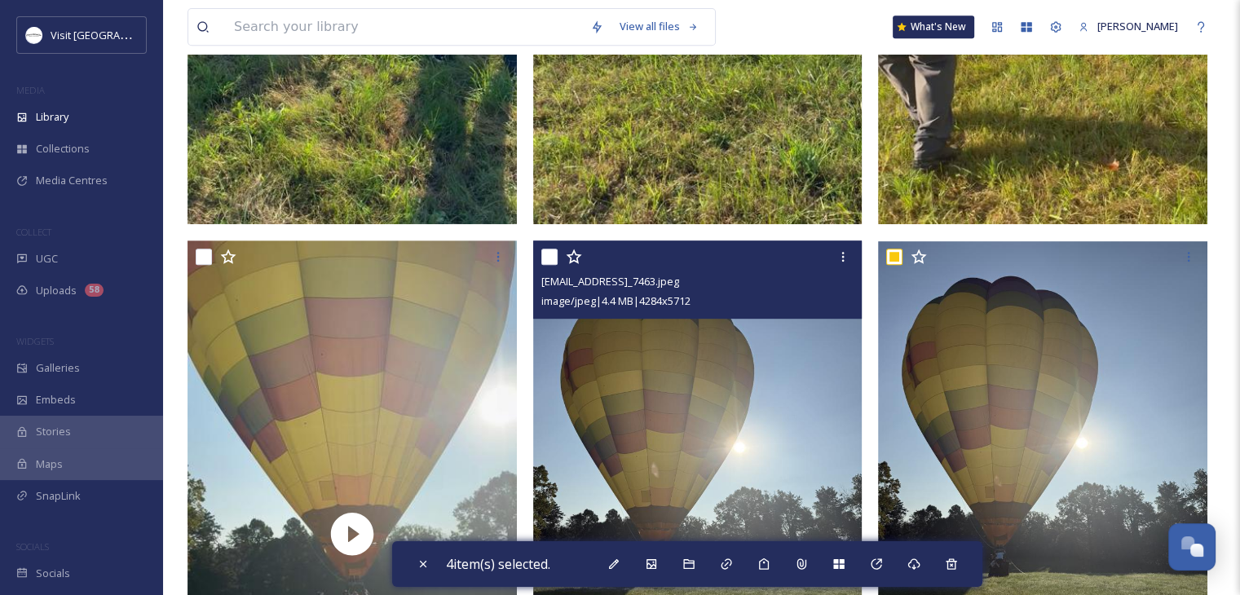
click at [550, 265] on input "checkbox" at bounding box center [550, 257] width 16 height 16
checkbox input "true"
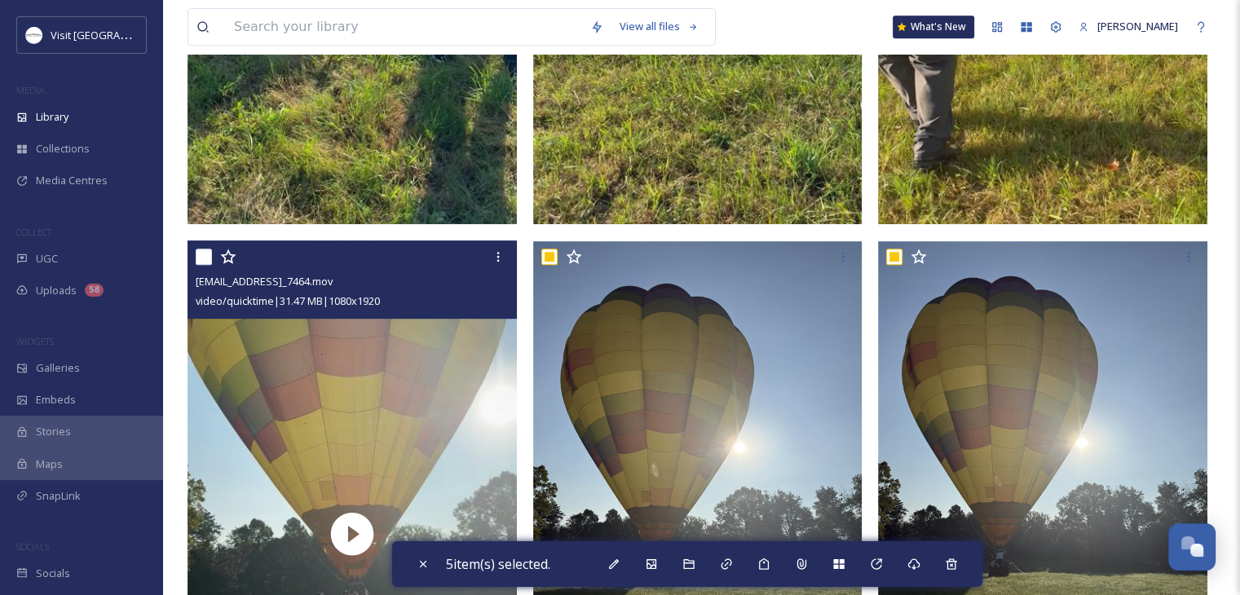
click at [201, 265] on input "checkbox" at bounding box center [204, 257] width 16 height 16
checkbox input "true"
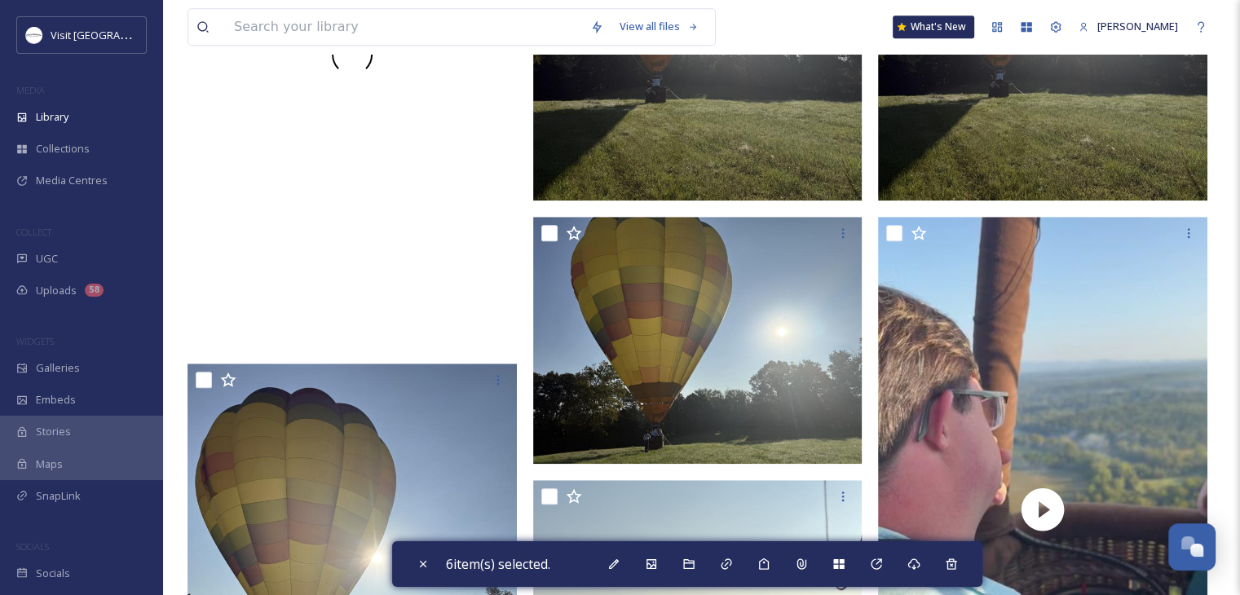
scroll to position [1243, 0]
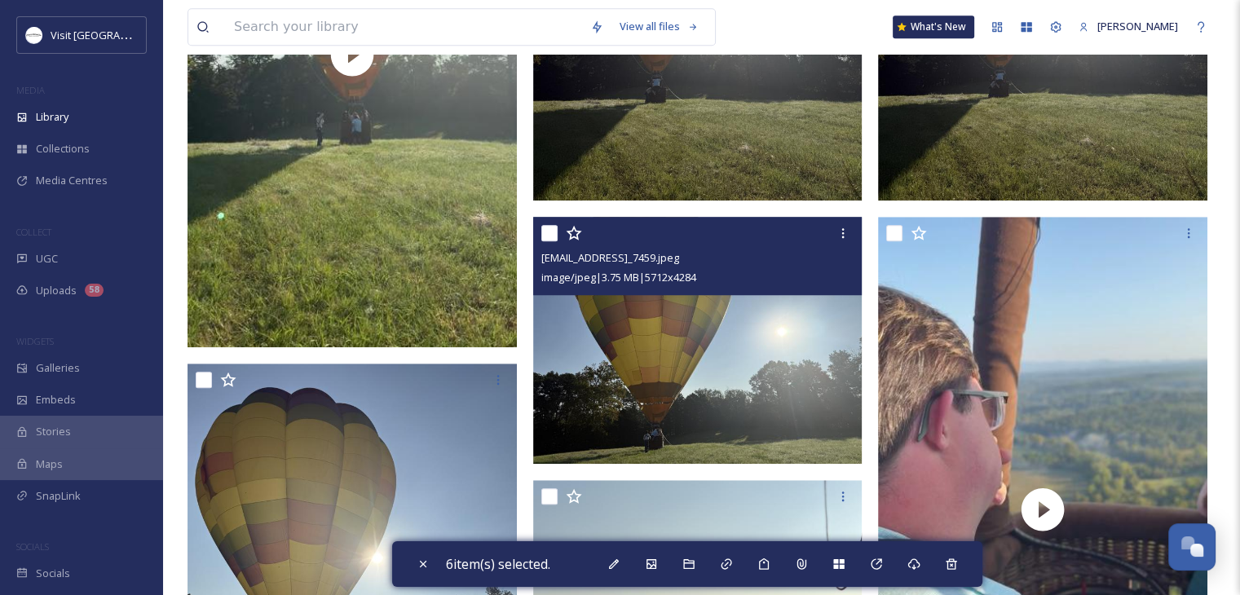
click at [545, 241] on input "checkbox" at bounding box center [550, 233] width 16 height 16
checkbox input "true"
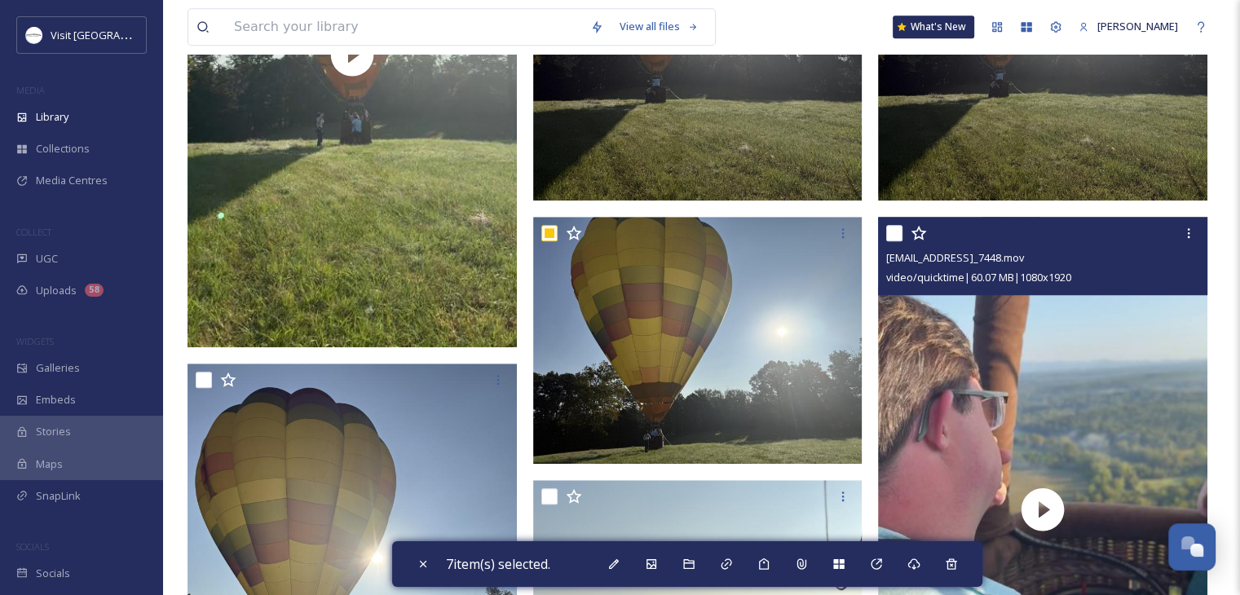
click at [891, 241] on input "checkbox" at bounding box center [894, 233] width 16 height 16
checkbox input "true"
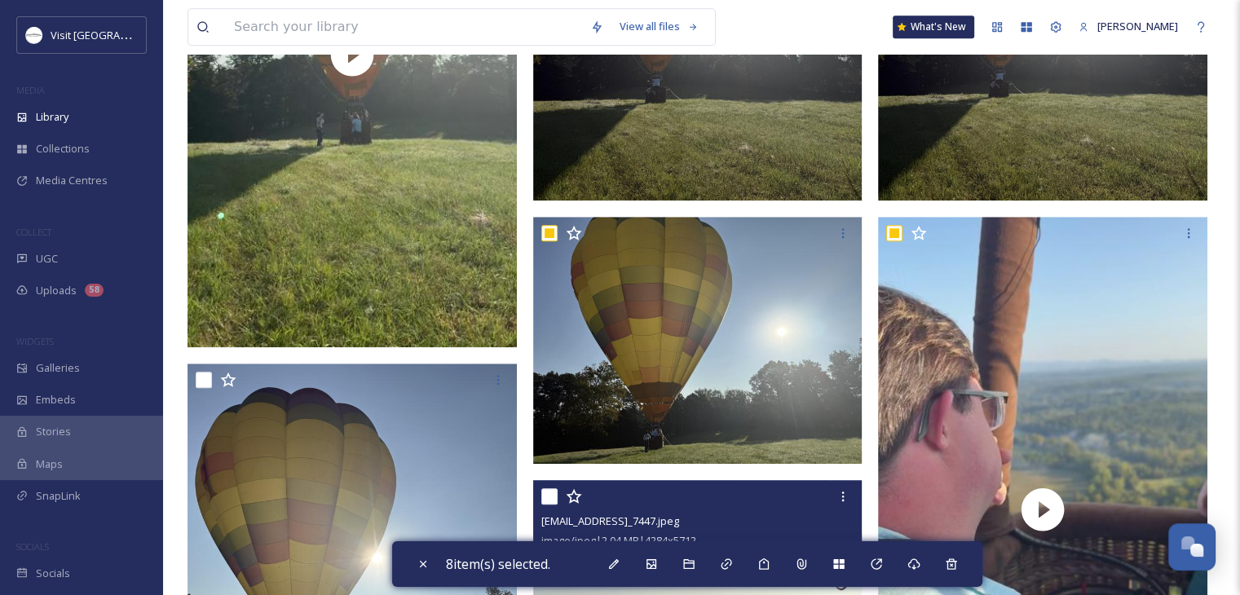
click at [545, 505] on input "checkbox" at bounding box center [550, 496] width 16 height 16
checkbox input "true"
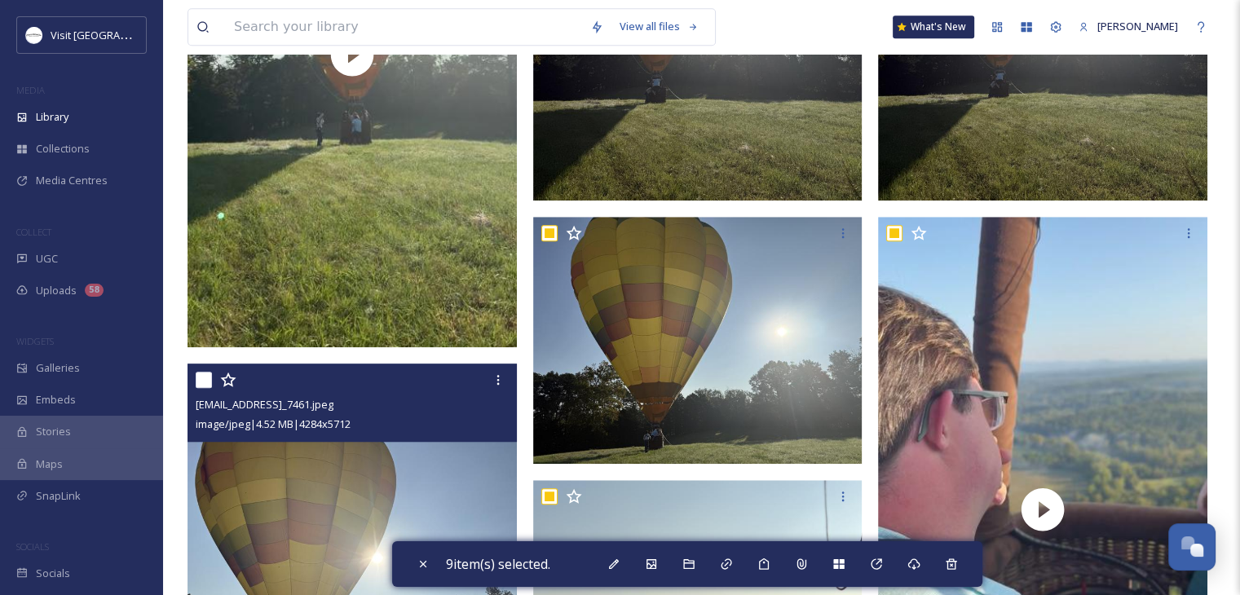
click at [206, 395] on div at bounding box center [354, 379] width 317 height 29
click at [205, 387] on input "checkbox" at bounding box center [204, 380] width 16 height 16
checkbox input "true"
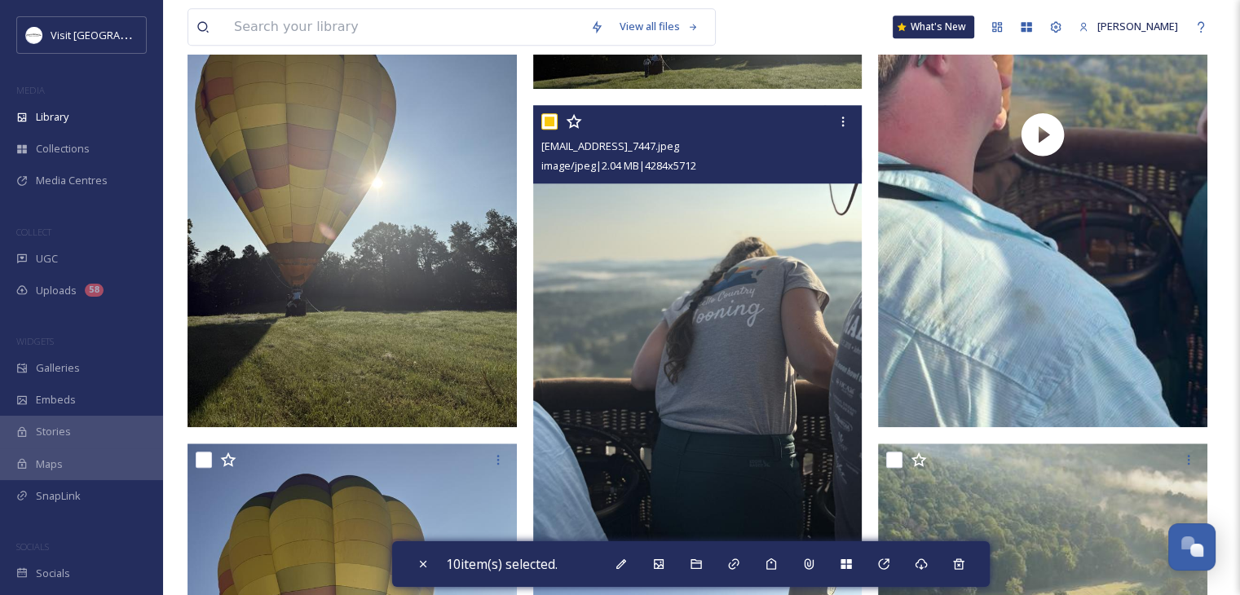
scroll to position [1841, 0]
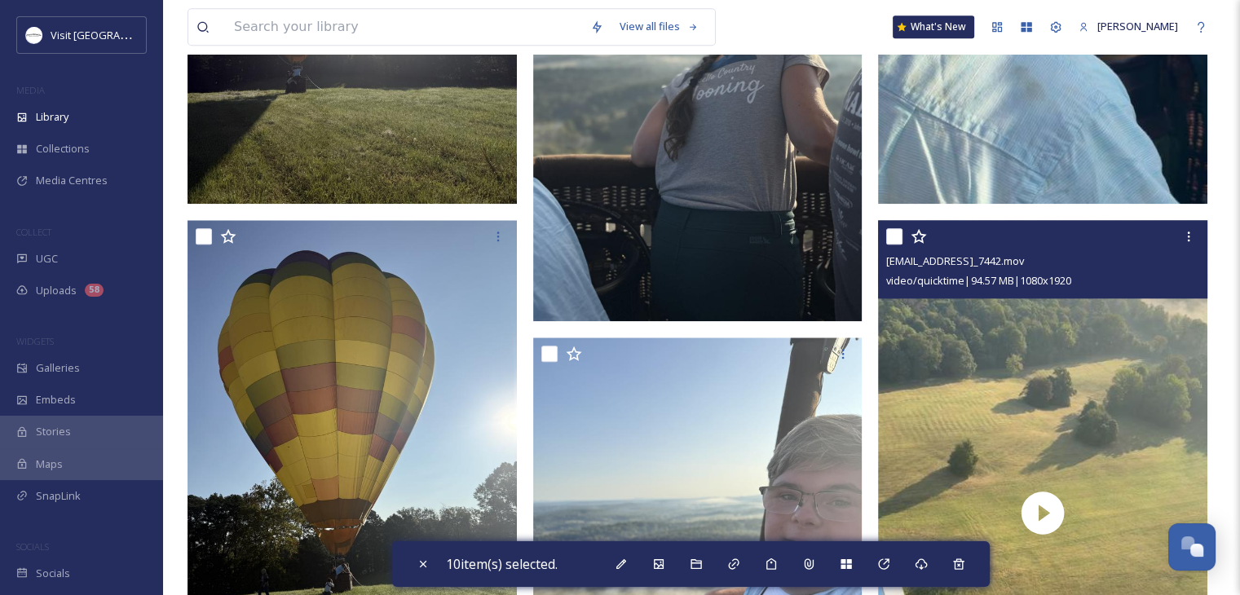
click at [896, 245] on input "checkbox" at bounding box center [894, 236] width 16 height 16
checkbox input "true"
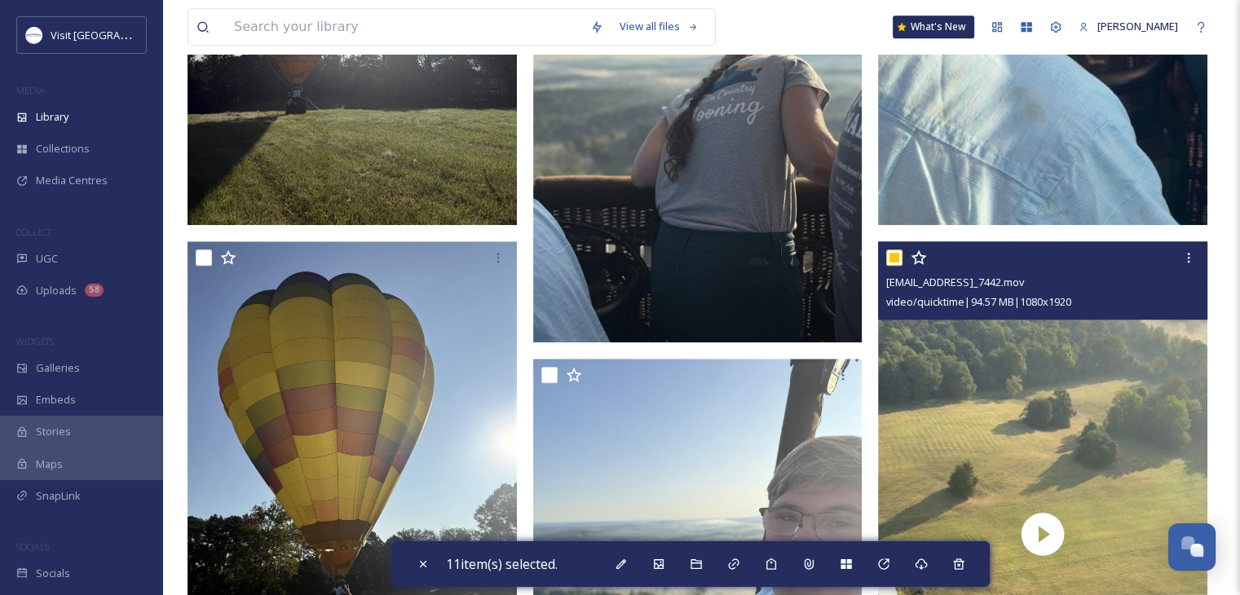
scroll to position [1843, 0]
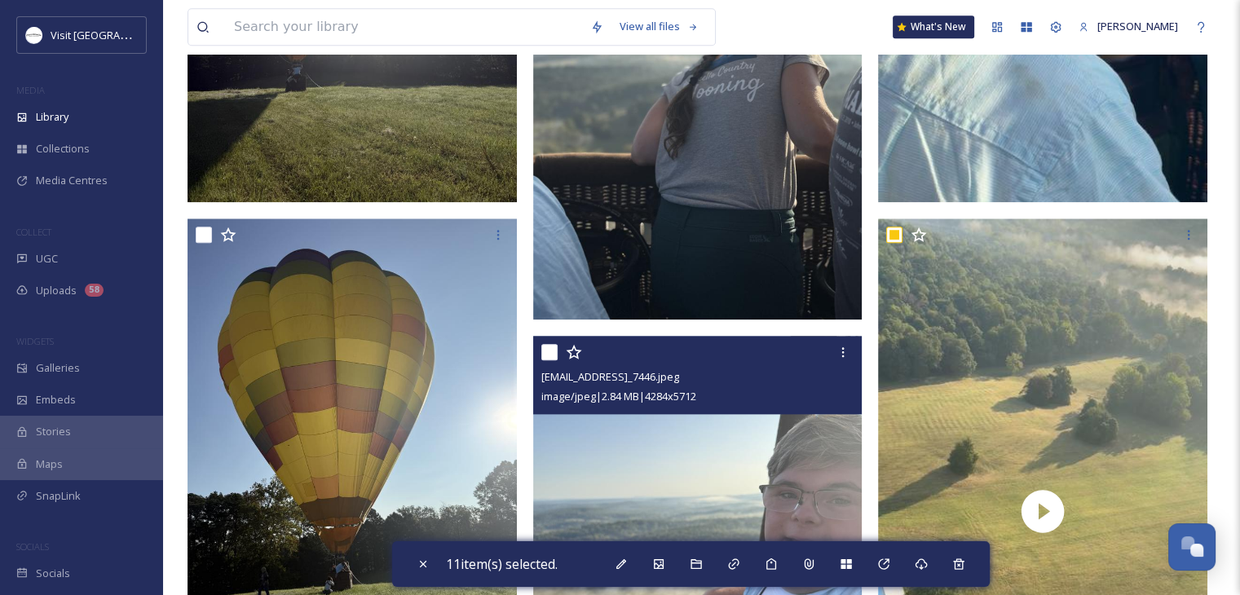
click at [546, 360] on input "checkbox" at bounding box center [550, 352] width 16 height 16
checkbox input "true"
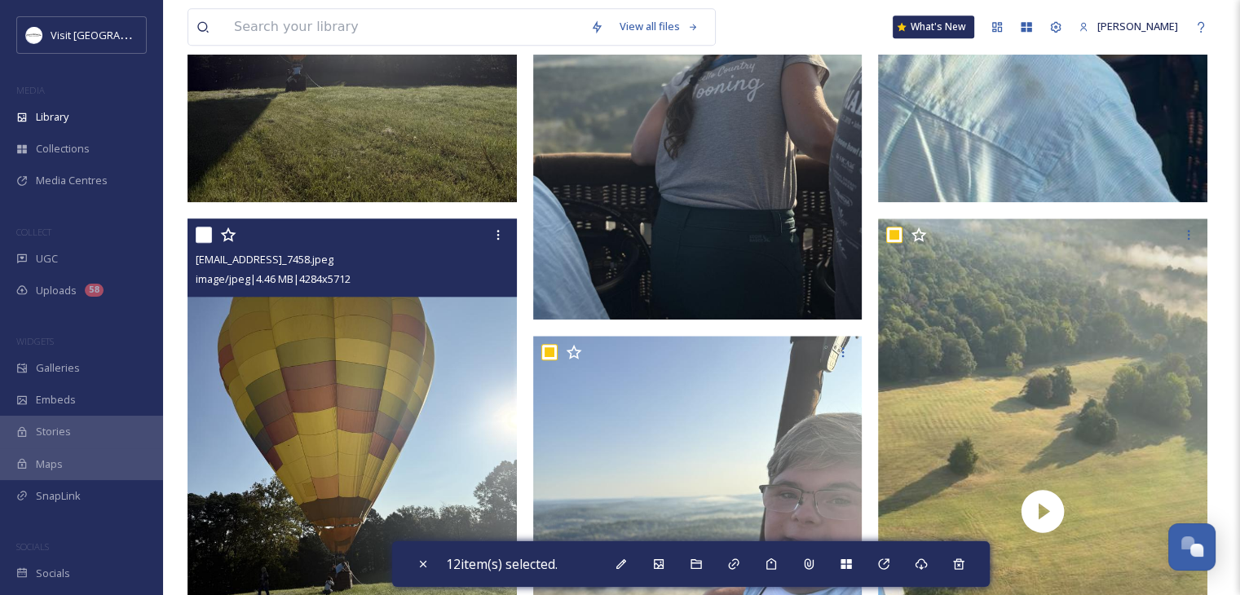
click at [200, 243] on input "checkbox" at bounding box center [204, 235] width 16 height 16
checkbox input "true"
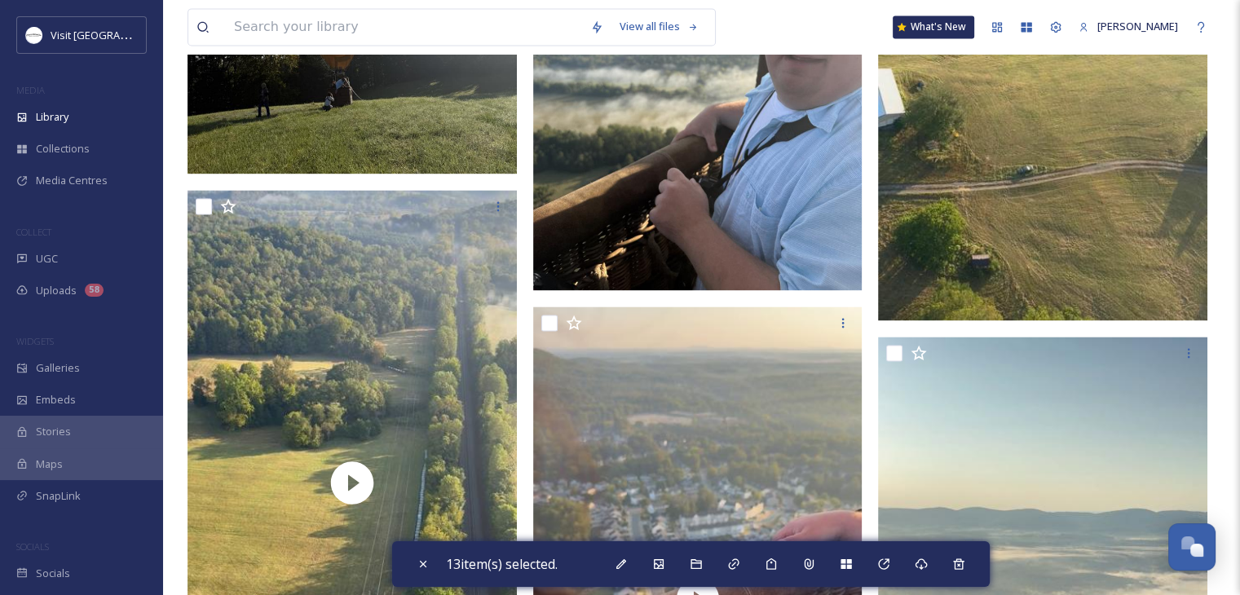
scroll to position [2335, 0]
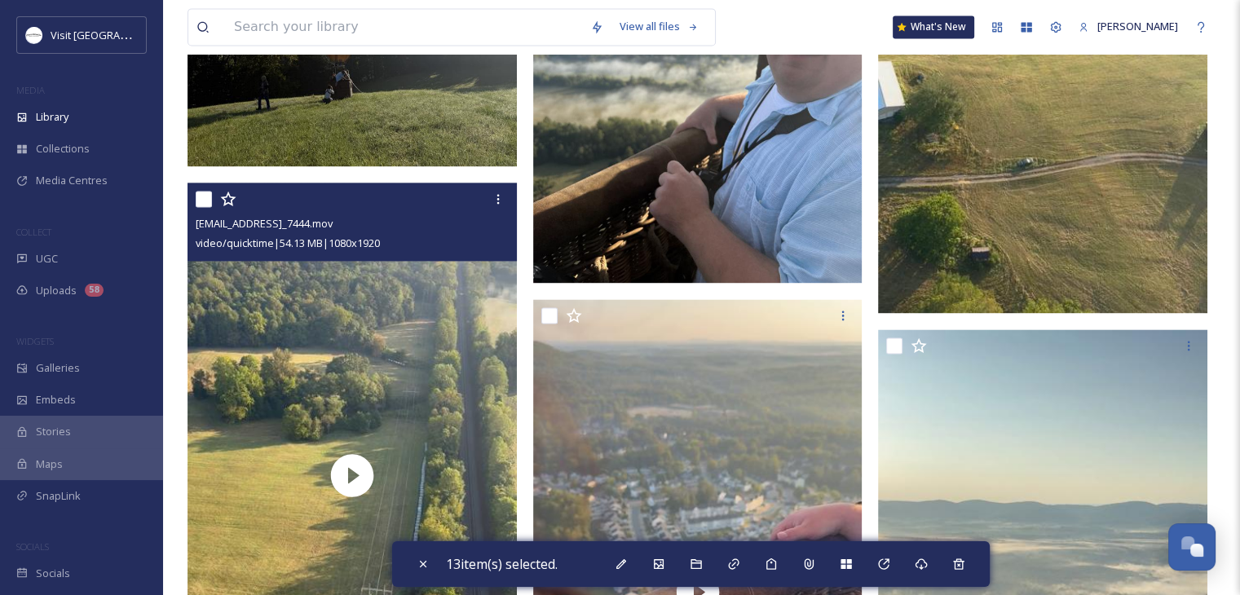
click at [201, 206] on input "checkbox" at bounding box center [204, 199] width 16 height 16
checkbox input "true"
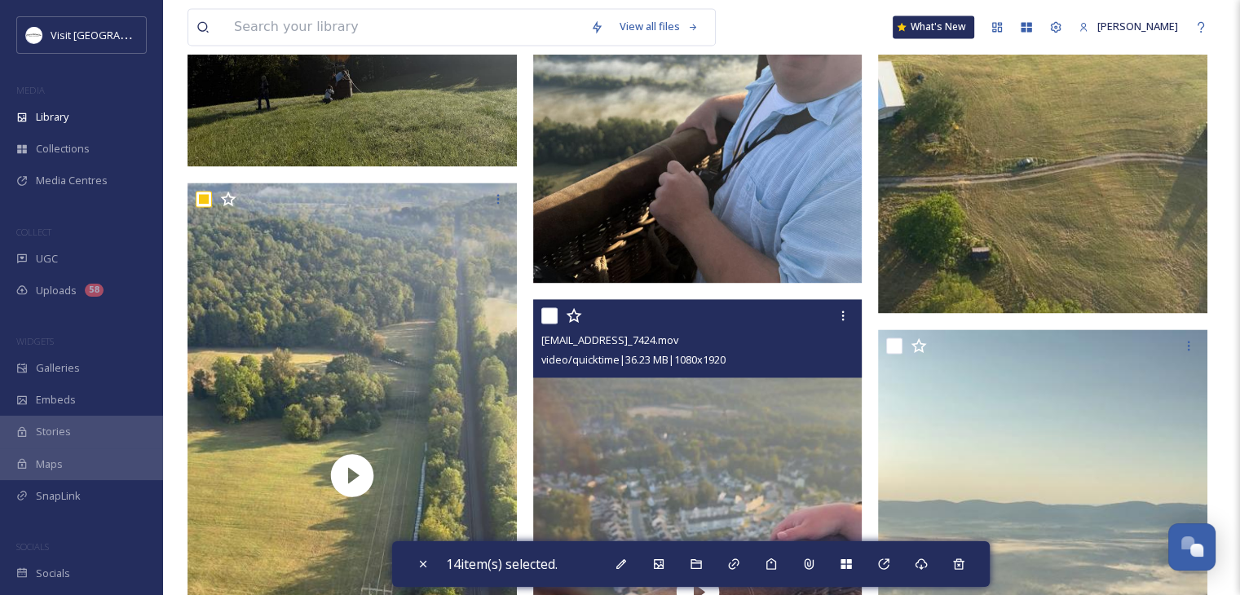
click at [546, 324] on input "checkbox" at bounding box center [550, 315] width 16 height 16
checkbox input "true"
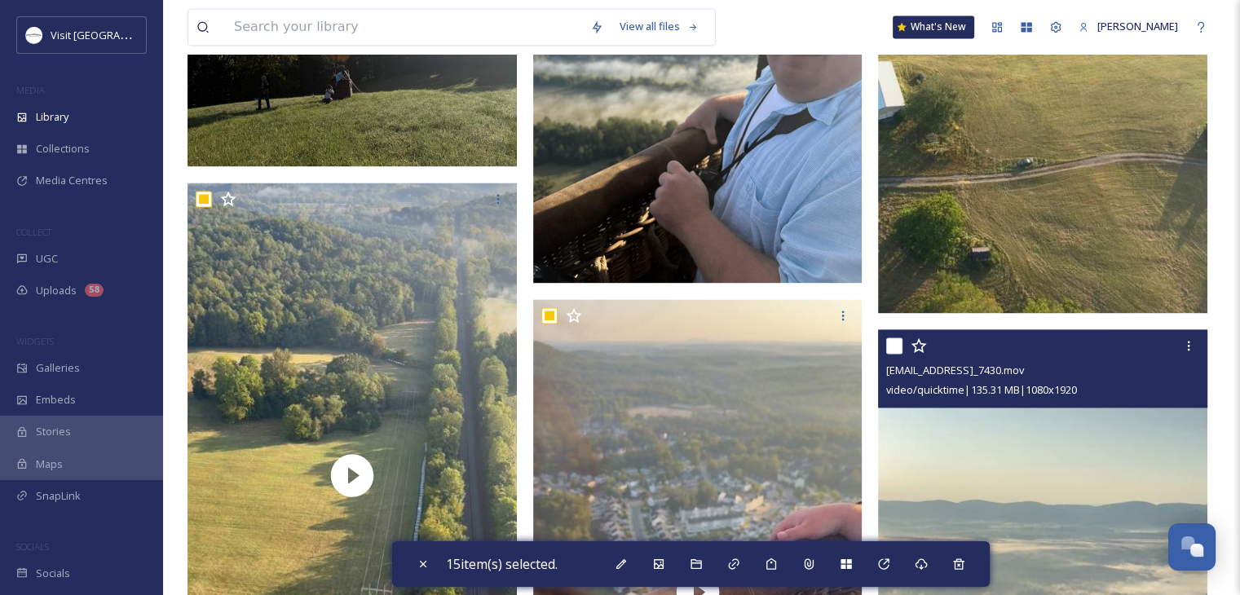
click at [889, 354] on input "checkbox" at bounding box center [894, 346] width 16 height 16
checkbox input "true"
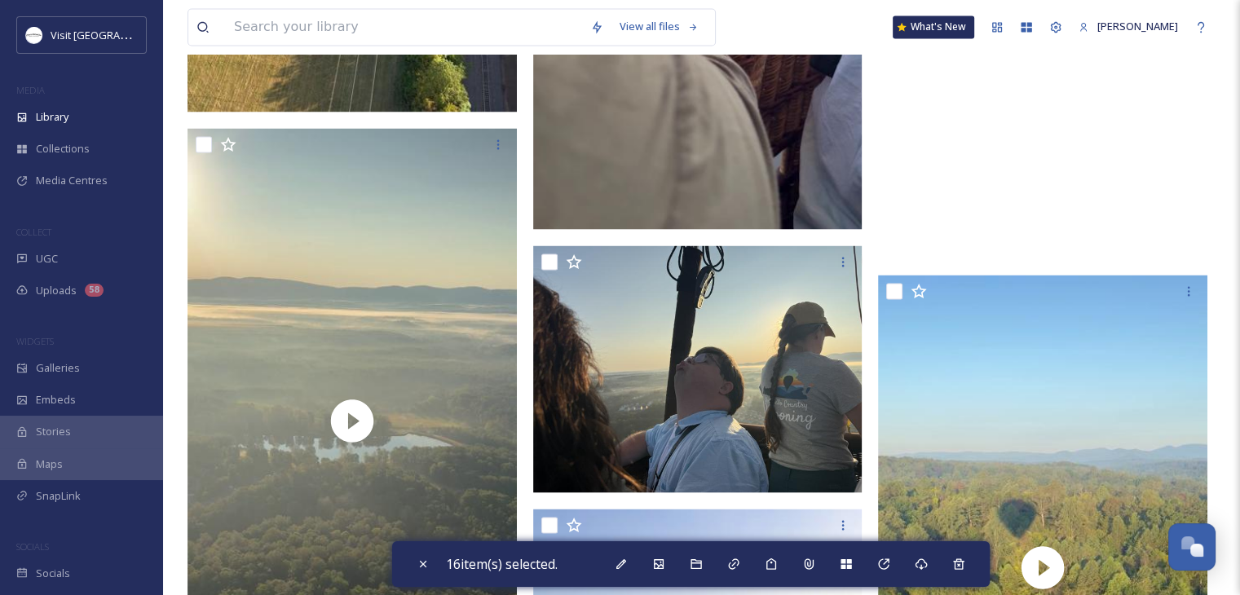
scroll to position [2995, 0]
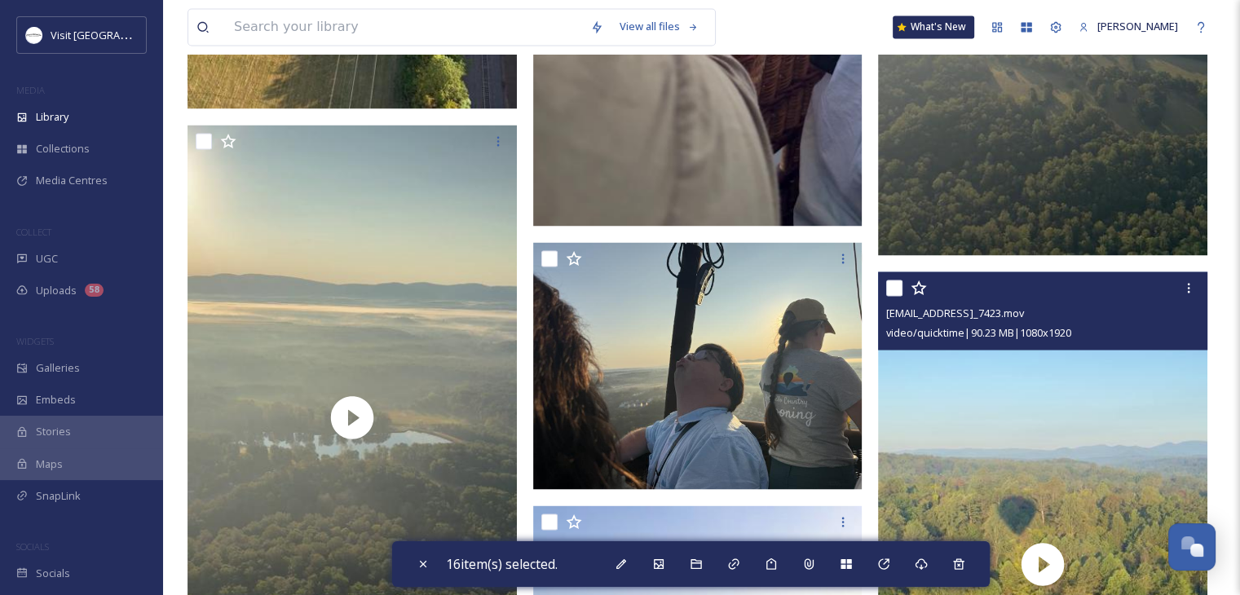
click at [899, 296] on input "checkbox" at bounding box center [894, 288] width 16 height 16
checkbox input "true"
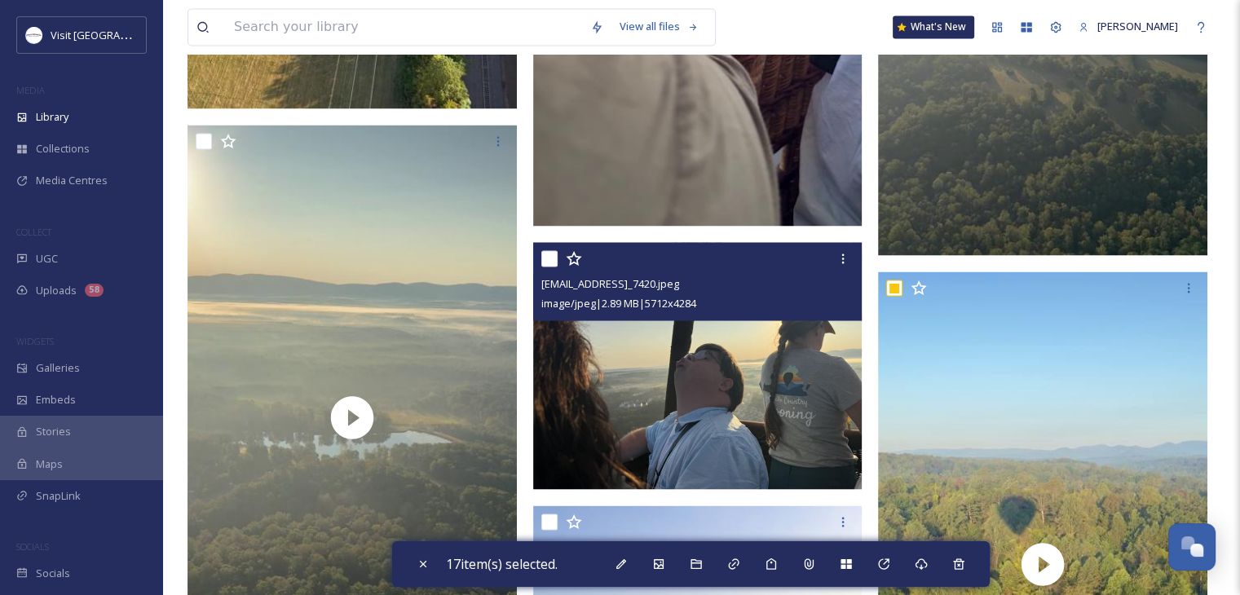
click at [549, 267] on input "checkbox" at bounding box center [550, 258] width 16 height 16
checkbox input "true"
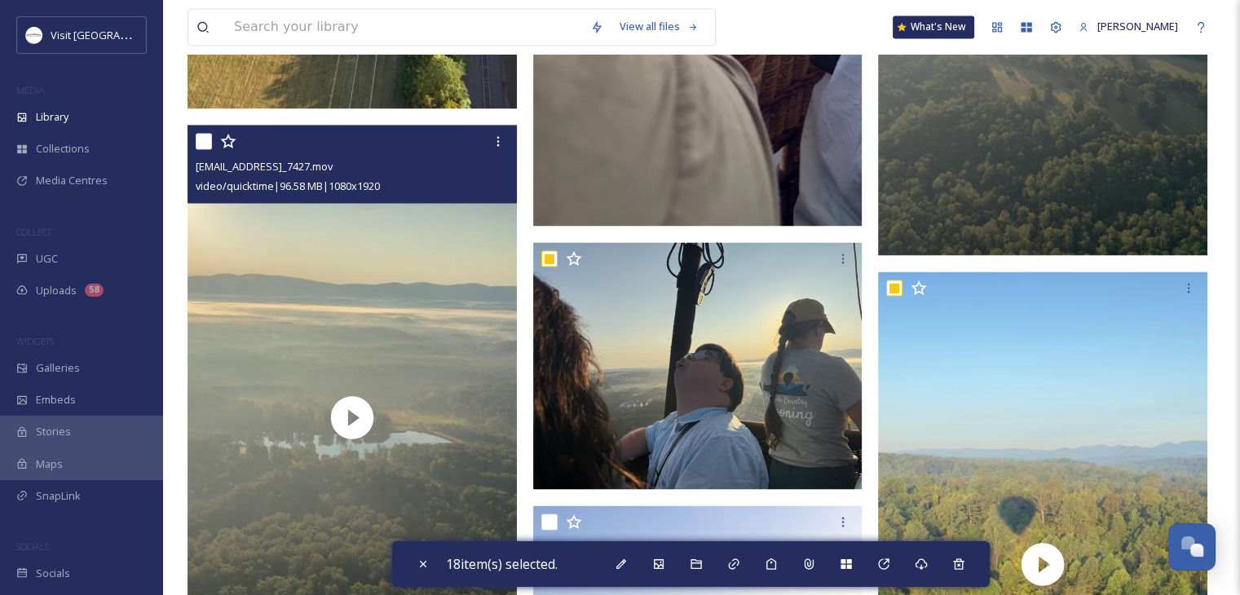
click at [203, 149] on input "checkbox" at bounding box center [204, 141] width 16 height 16
checkbox input "true"
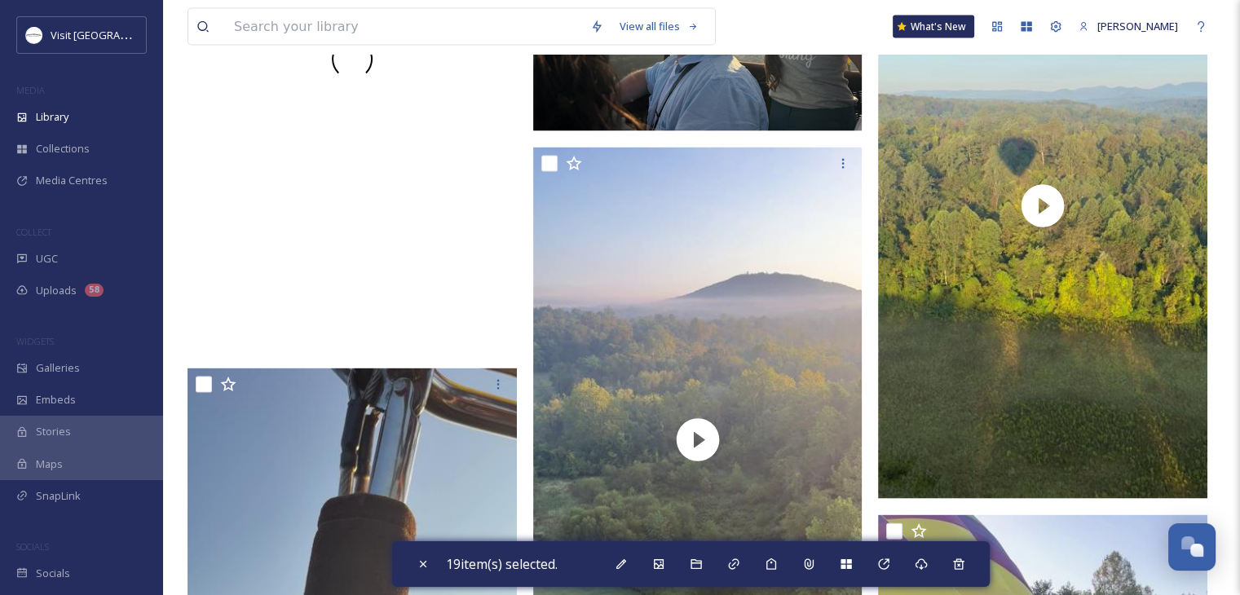
scroll to position [3353, 0]
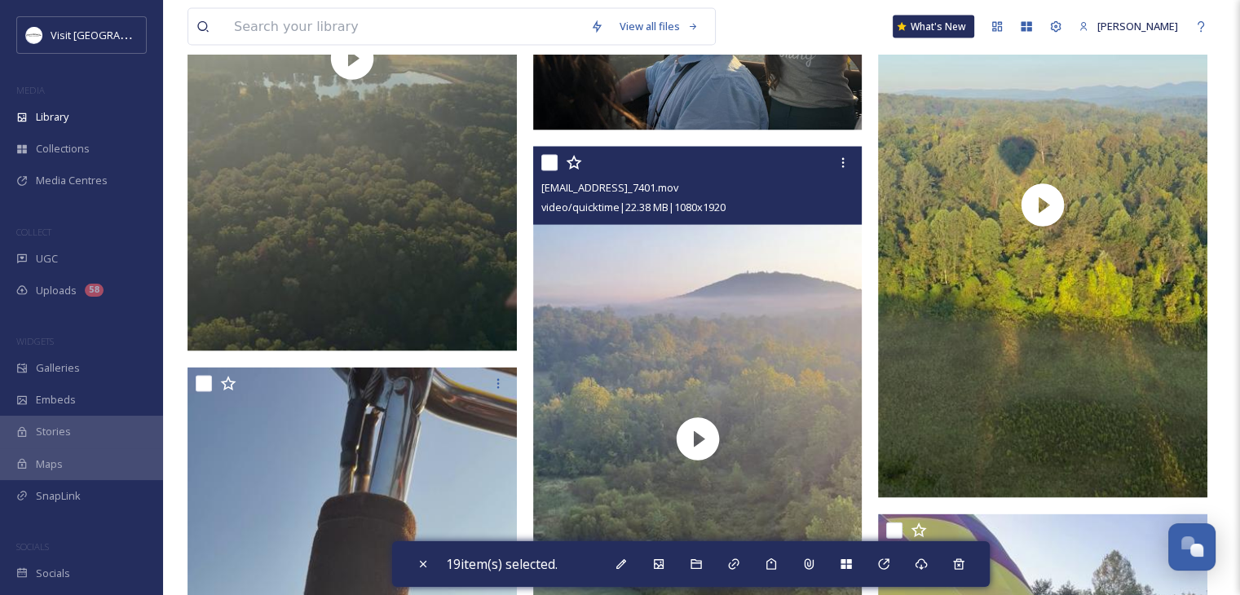
click at [548, 171] on input "checkbox" at bounding box center [550, 163] width 16 height 16
checkbox input "true"
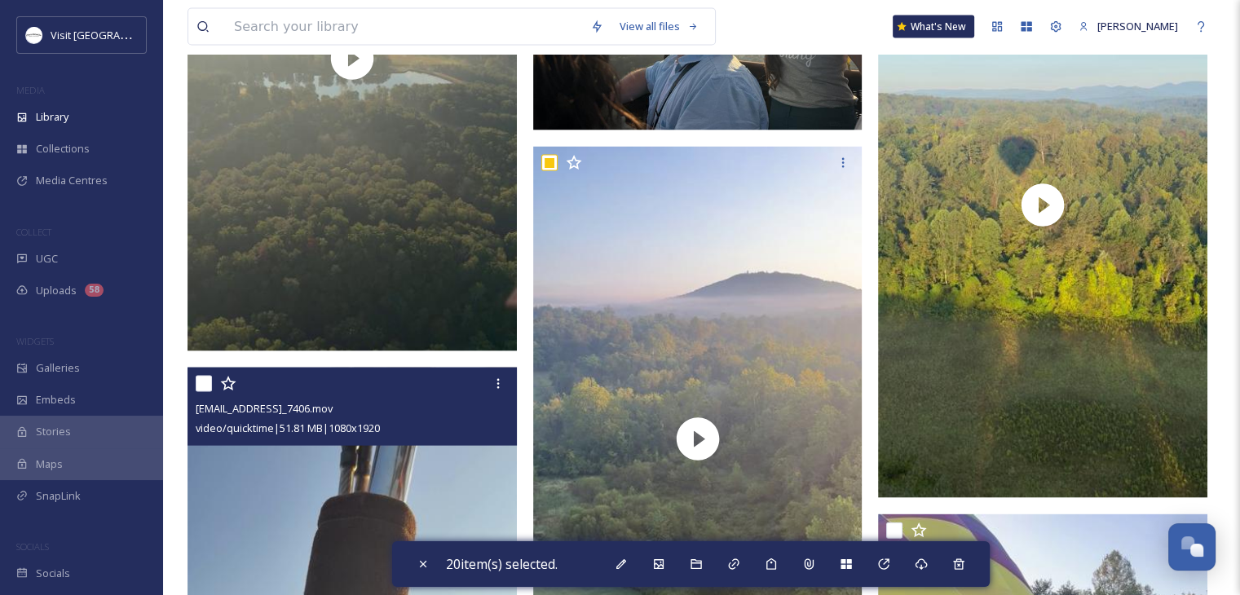
click at [201, 392] on input "checkbox" at bounding box center [204, 384] width 16 height 16
checkbox input "true"
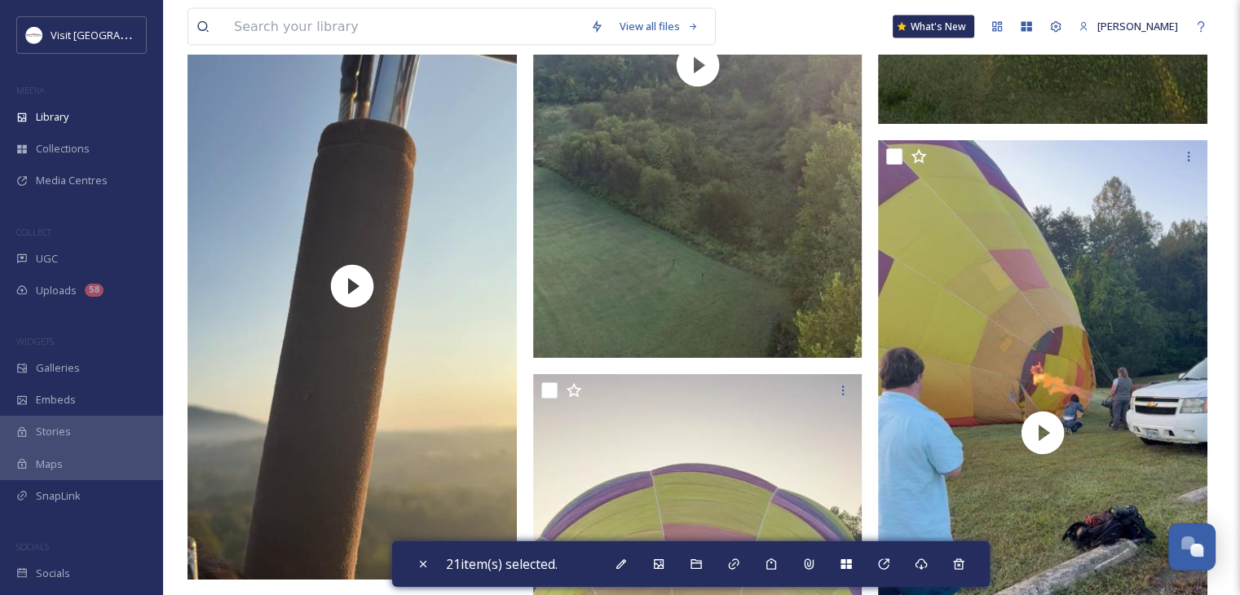
scroll to position [3767, 0]
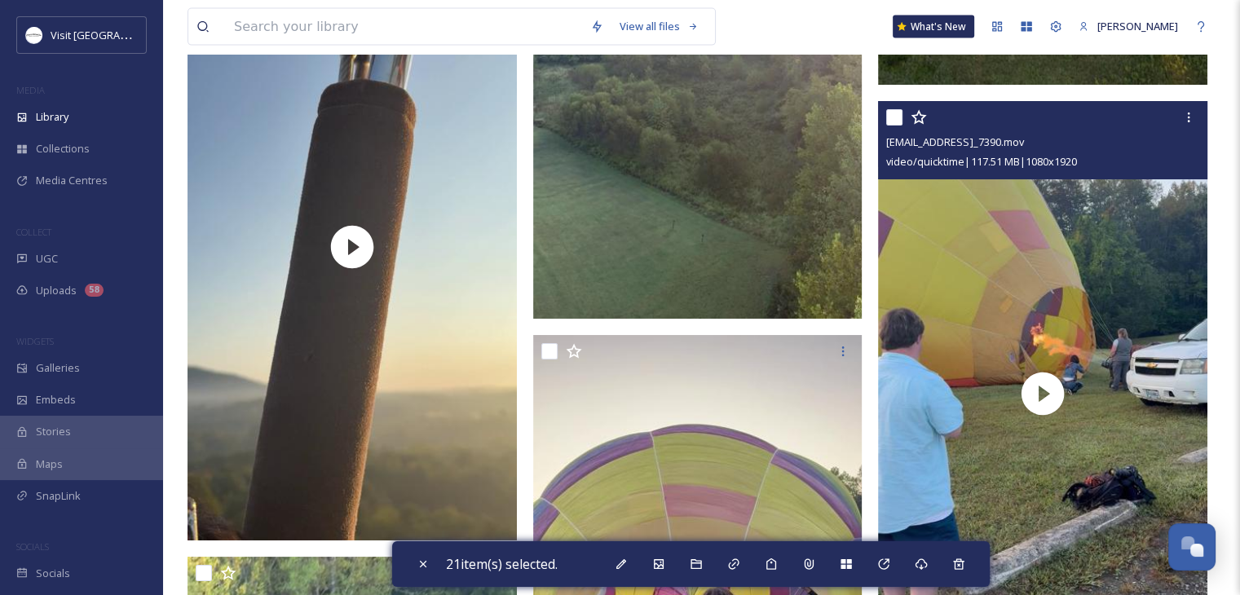
click at [898, 126] on input "checkbox" at bounding box center [894, 117] width 16 height 16
checkbox input "true"
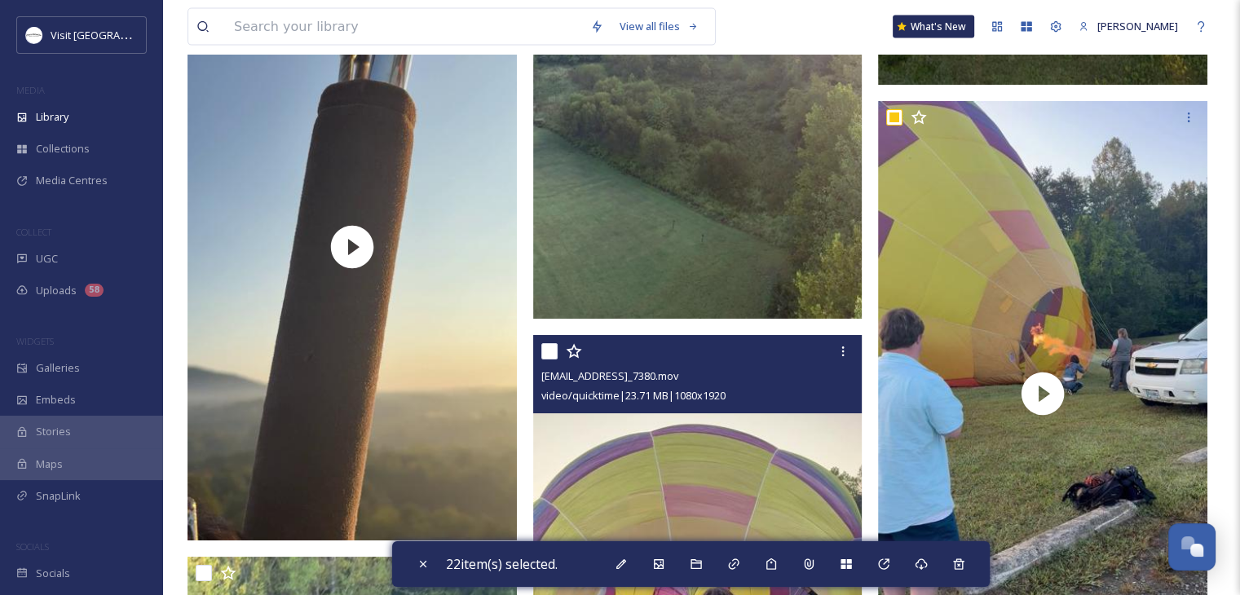
click at [555, 360] on input "checkbox" at bounding box center [550, 351] width 16 height 16
checkbox input "true"
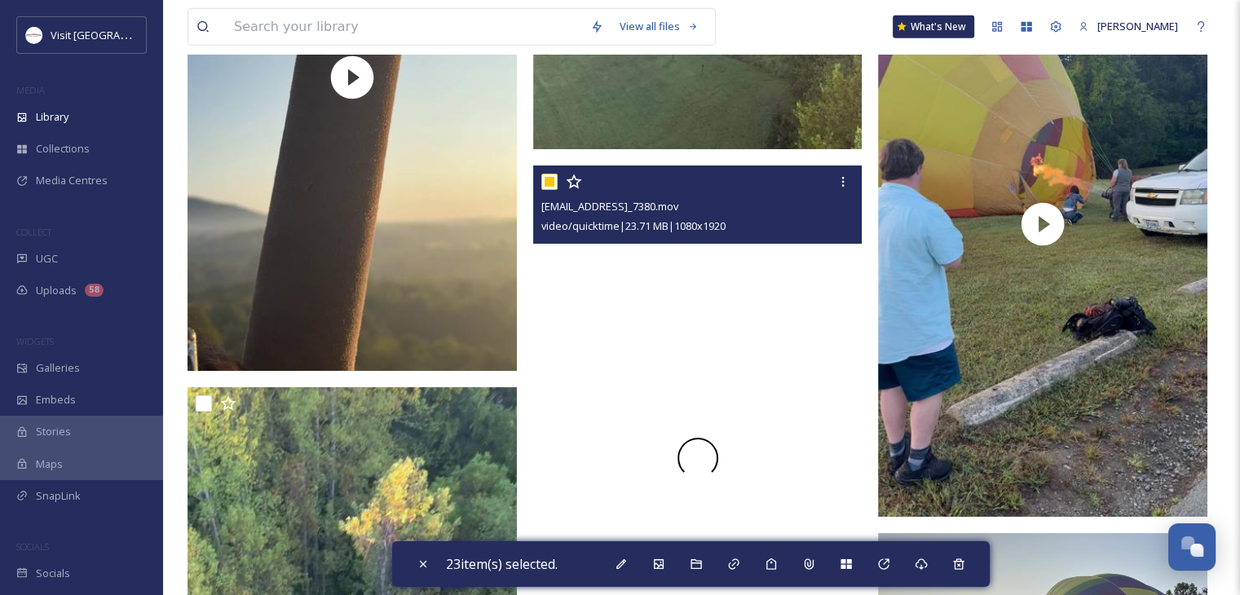
scroll to position [4193, 0]
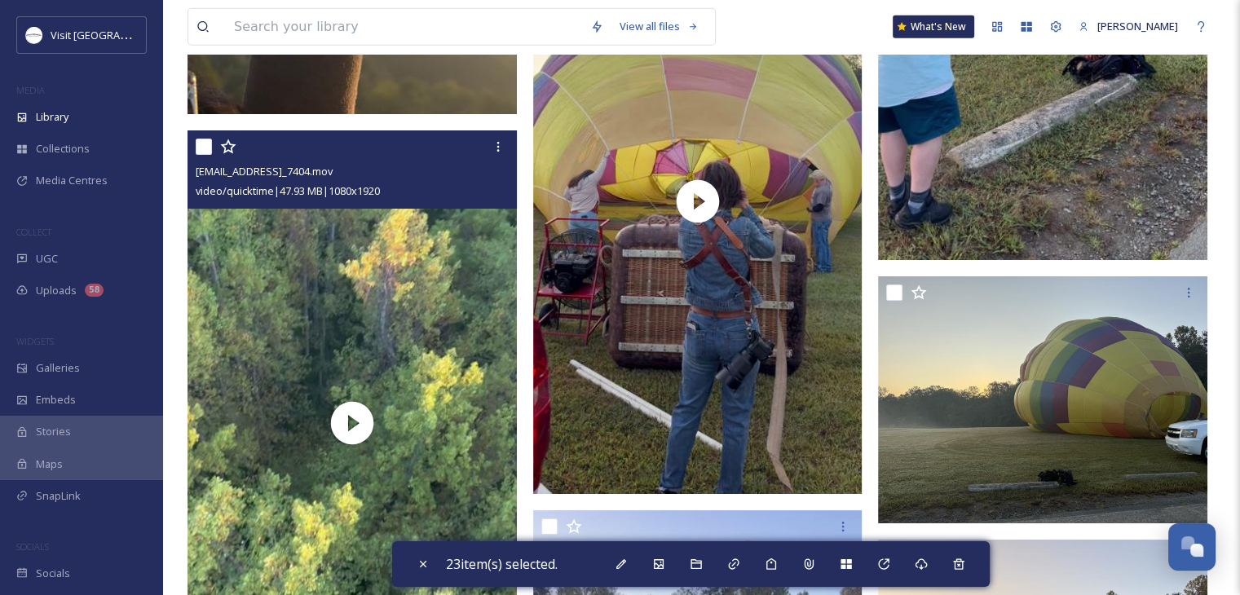
click at [203, 155] on input "checkbox" at bounding box center [204, 147] width 16 height 16
checkbox input "true"
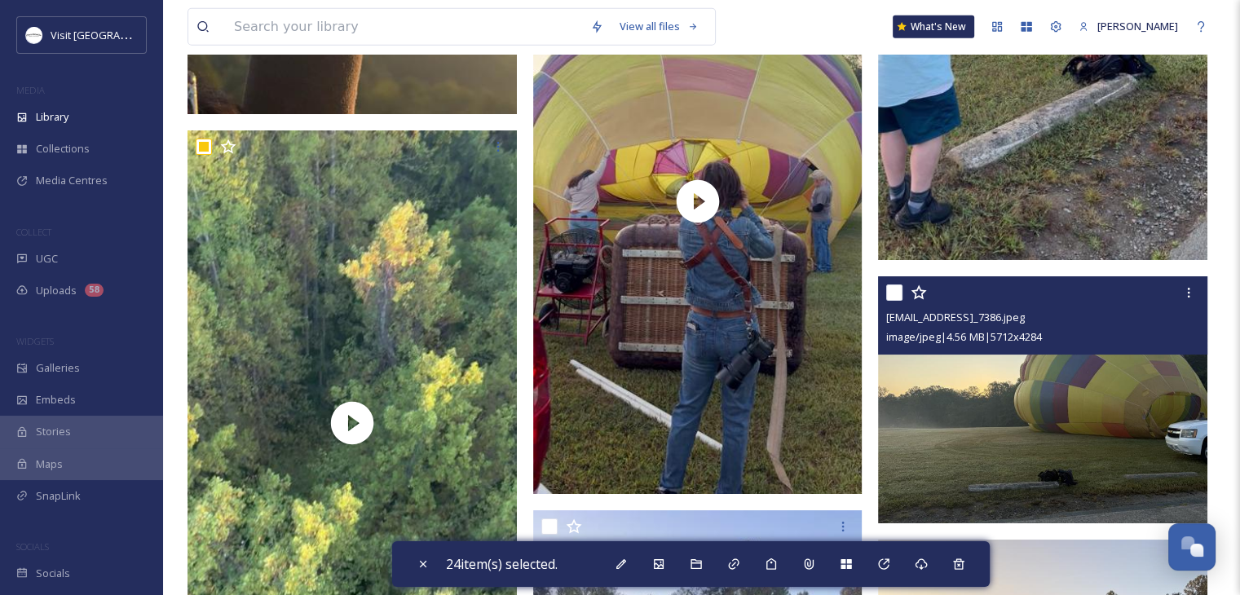
click at [891, 301] on input "checkbox" at bounding box center [894, 293] width 16 height 16
checkbox input "true"
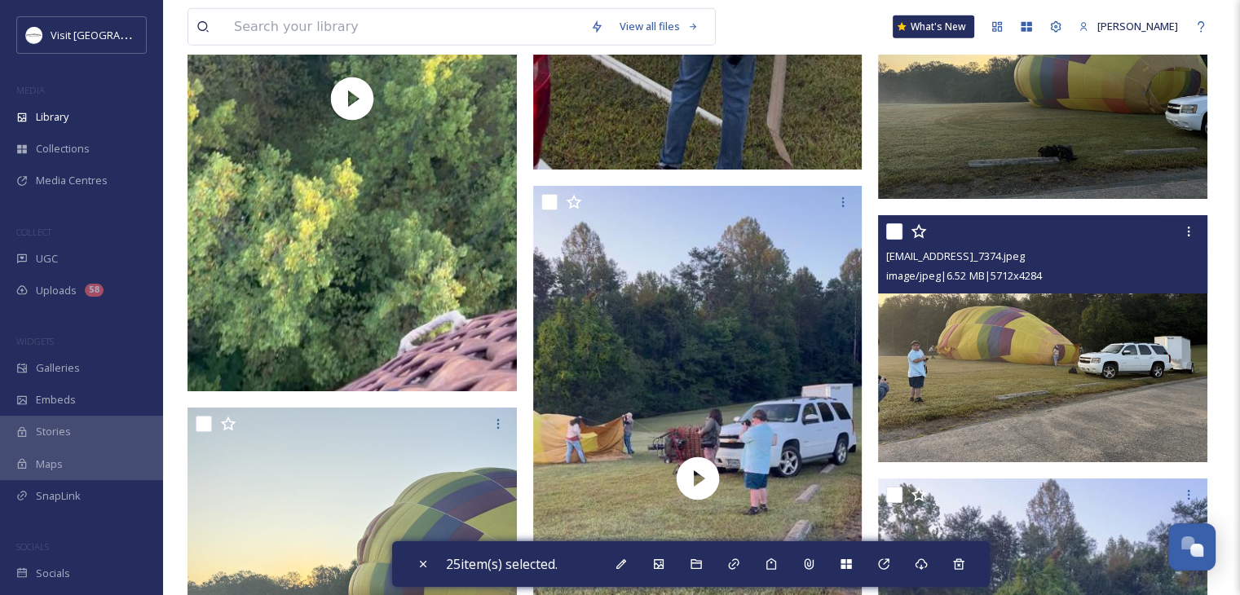
scroll to position [4523, 0]
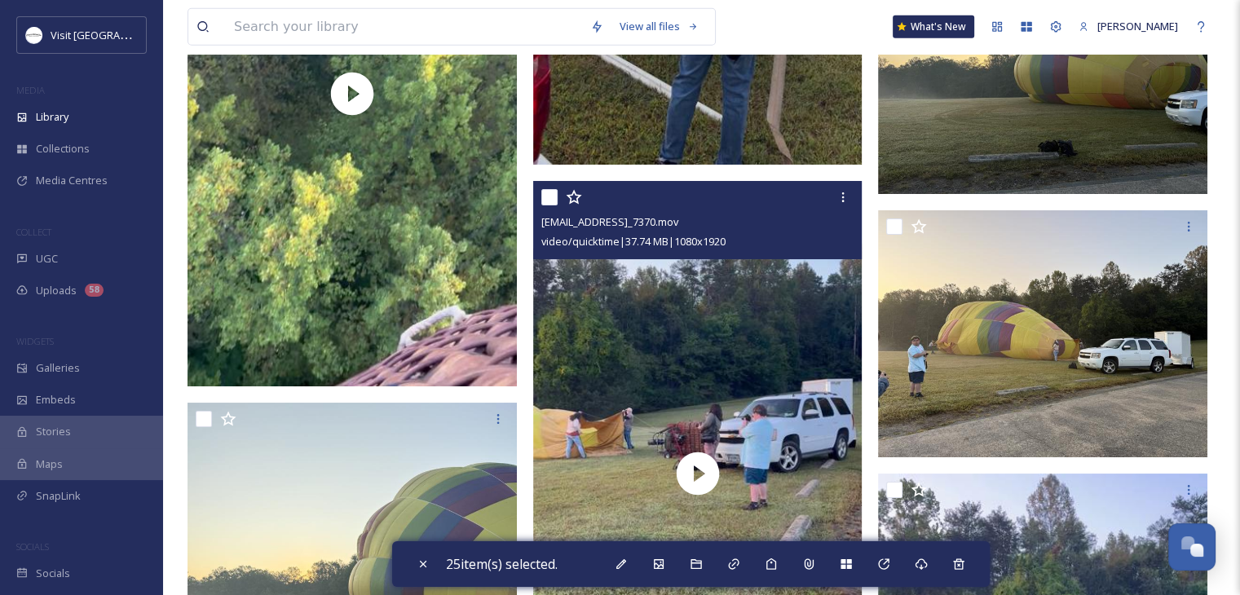
click at [545, 206] on input "checkbox" at bounding box center [550, 197] width 16 height 16
checkbox input "true"
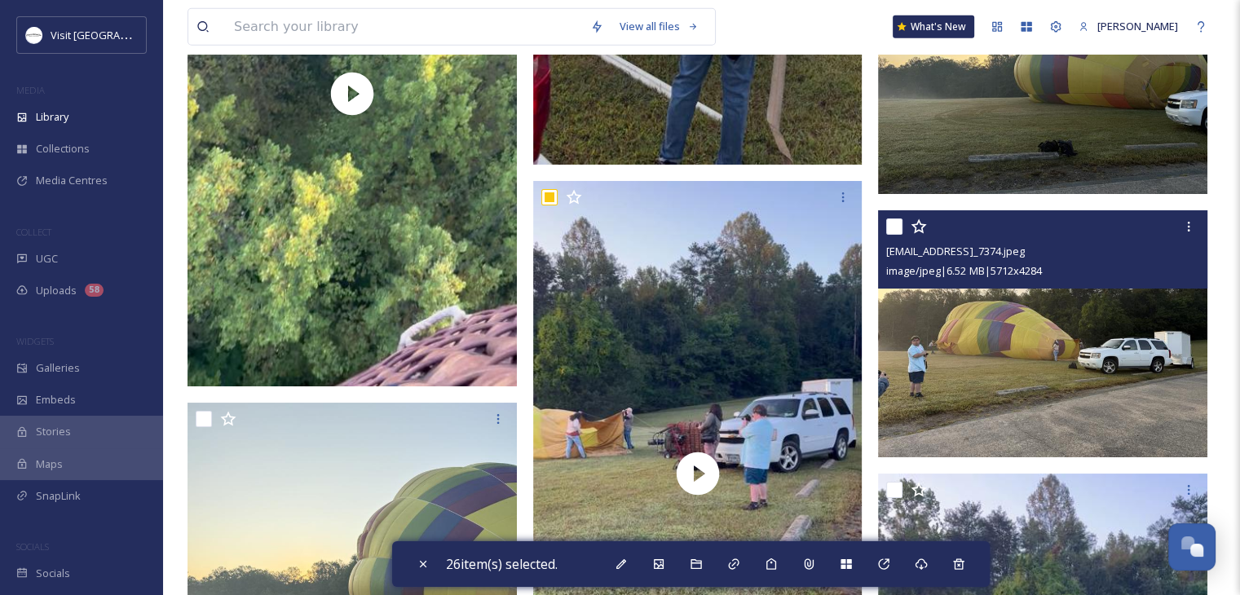
click at [894, 235] on input "checkbox" at bounding box center [894, 227] width 16 height 16
checkbox input "true"
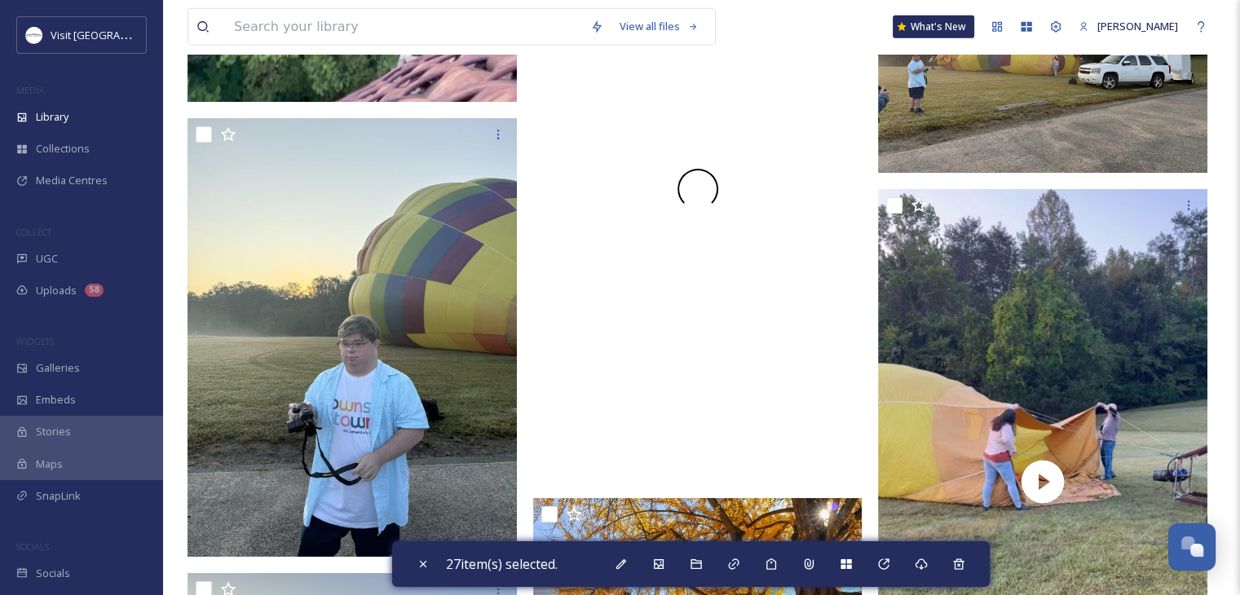
scroll to position [4831, 0]
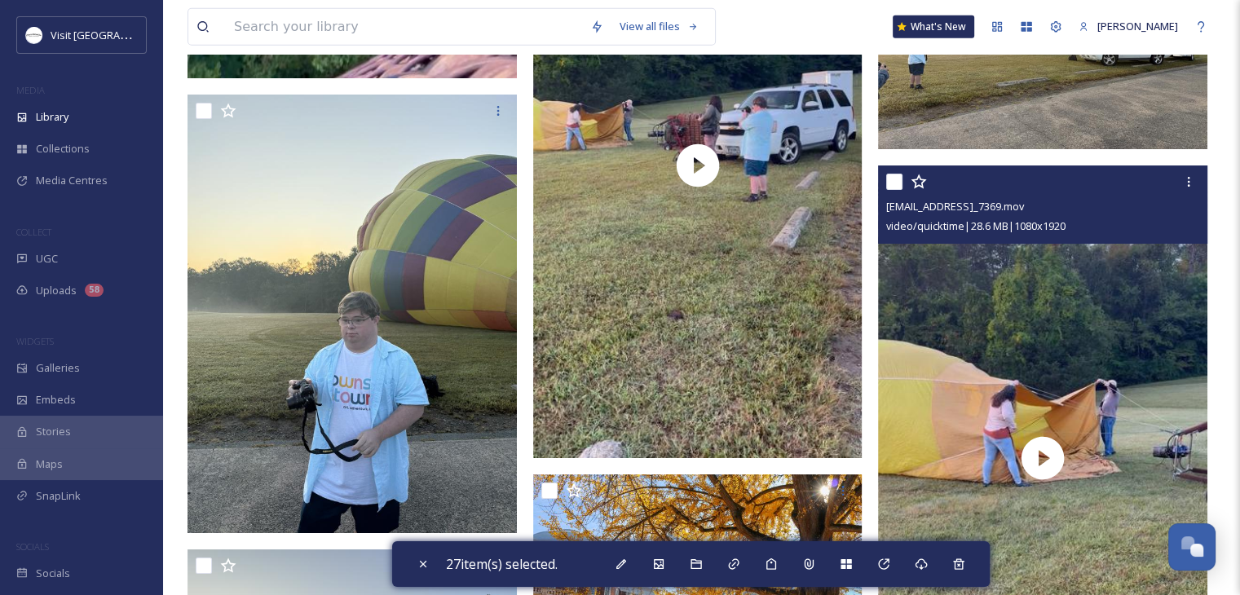
click at [891, 190] on input "checkbox" at bounding box center [894, 182] width 16 height 16
checkbox input "true"
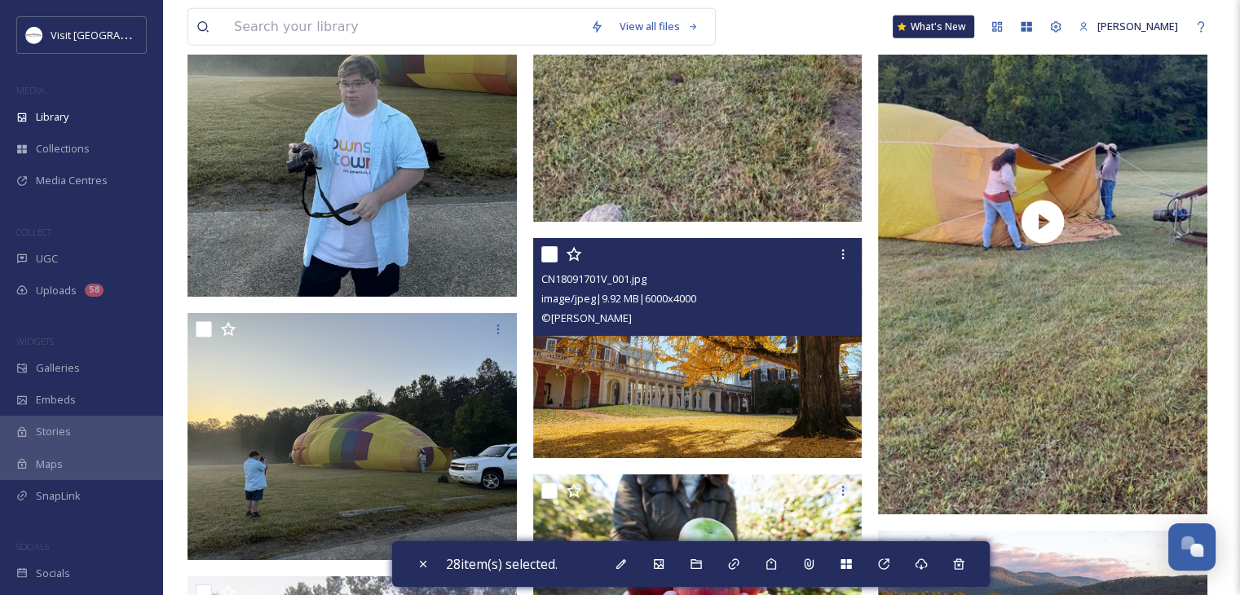
scroll to position [5069, 0]
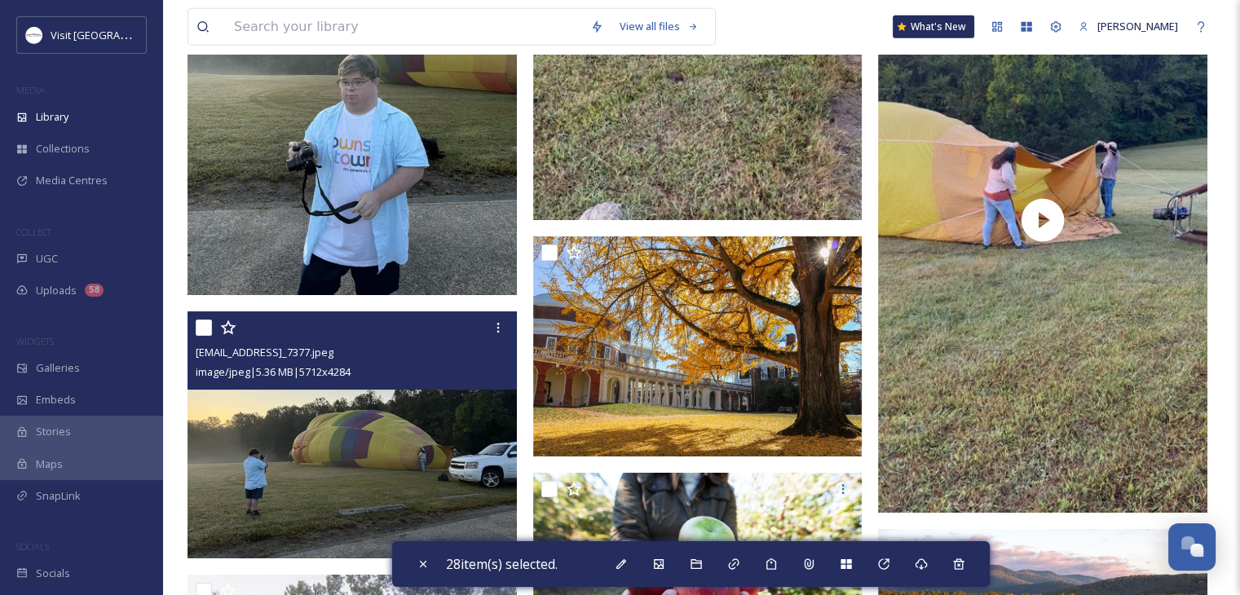
click at [199, 336] on input "checkbox" at bounding box center [204, 328] width 16 height 16
checkbox input "true"
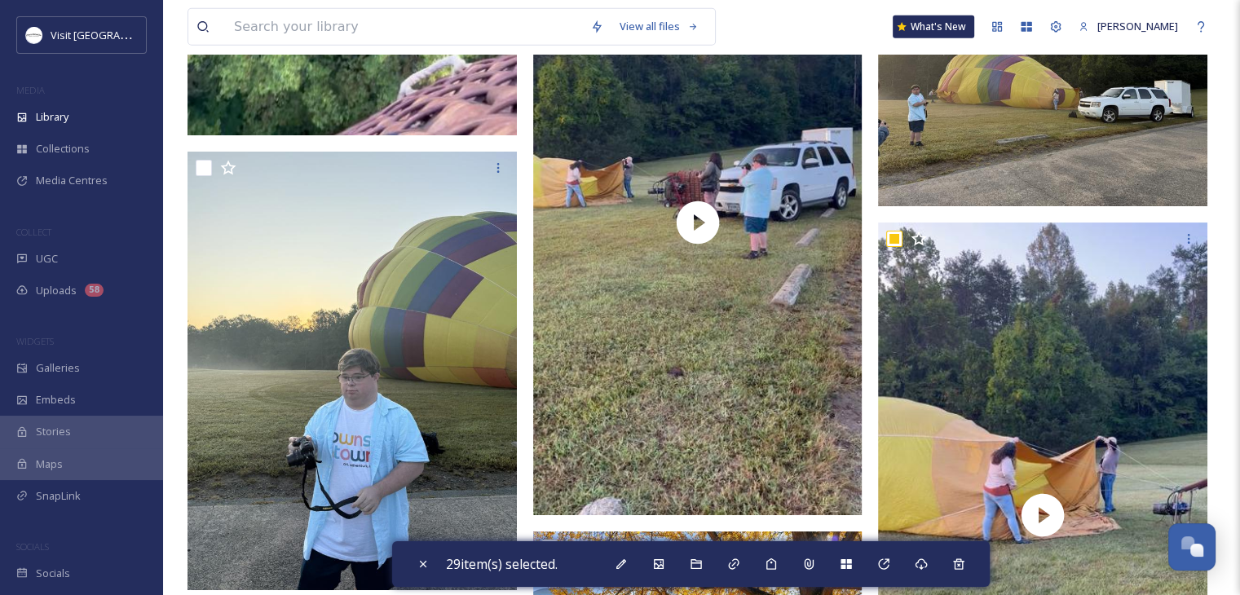
scroll to position [4771, 0]
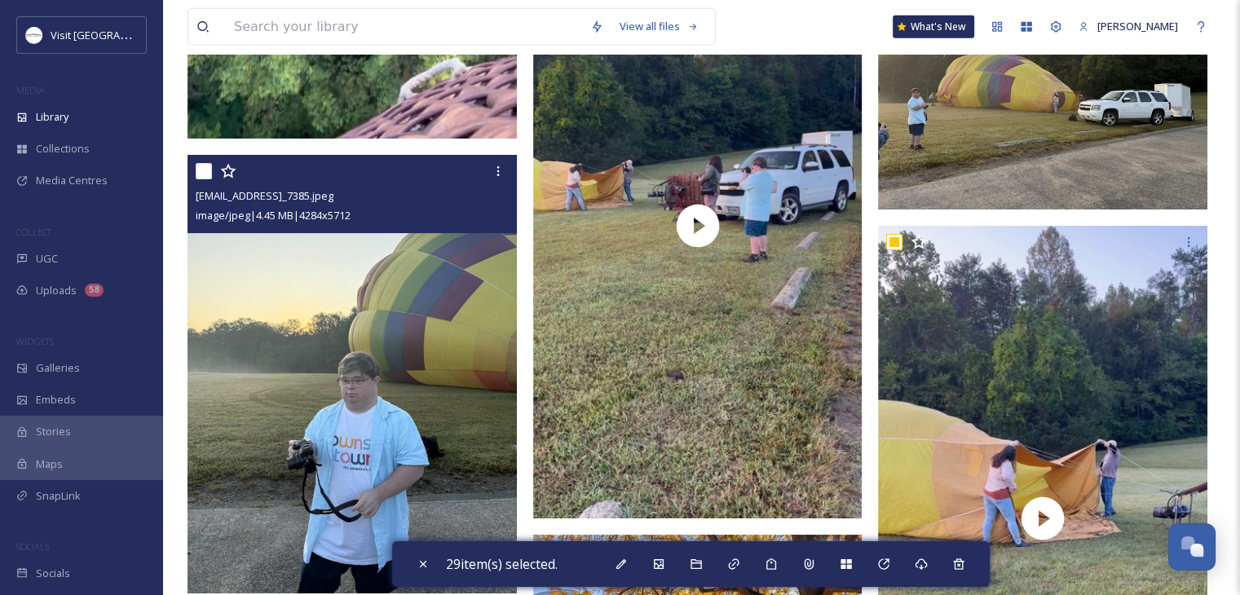
click at [200, 179] on input "checkbox" at bounding box center [204, 171] width 16 height 16
checkbox input "true"
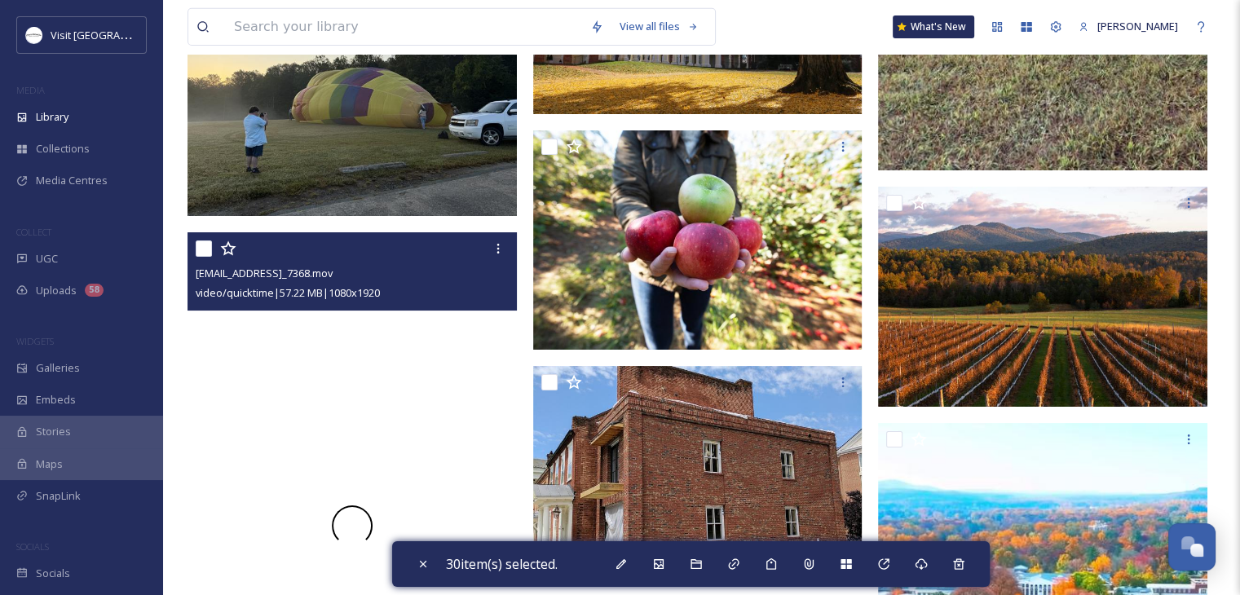
scroll to position [5440, 0]
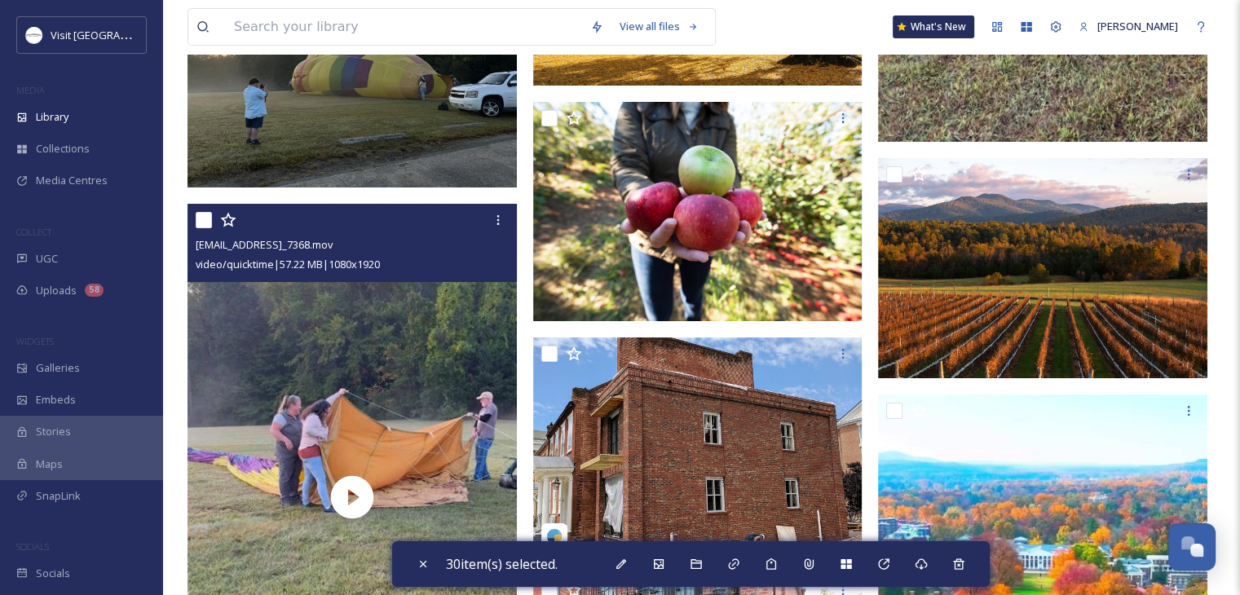
click at [197, 228] on input "checkbox" at bounding box center [204, 220] width 16 height 16
checkbox input "true"
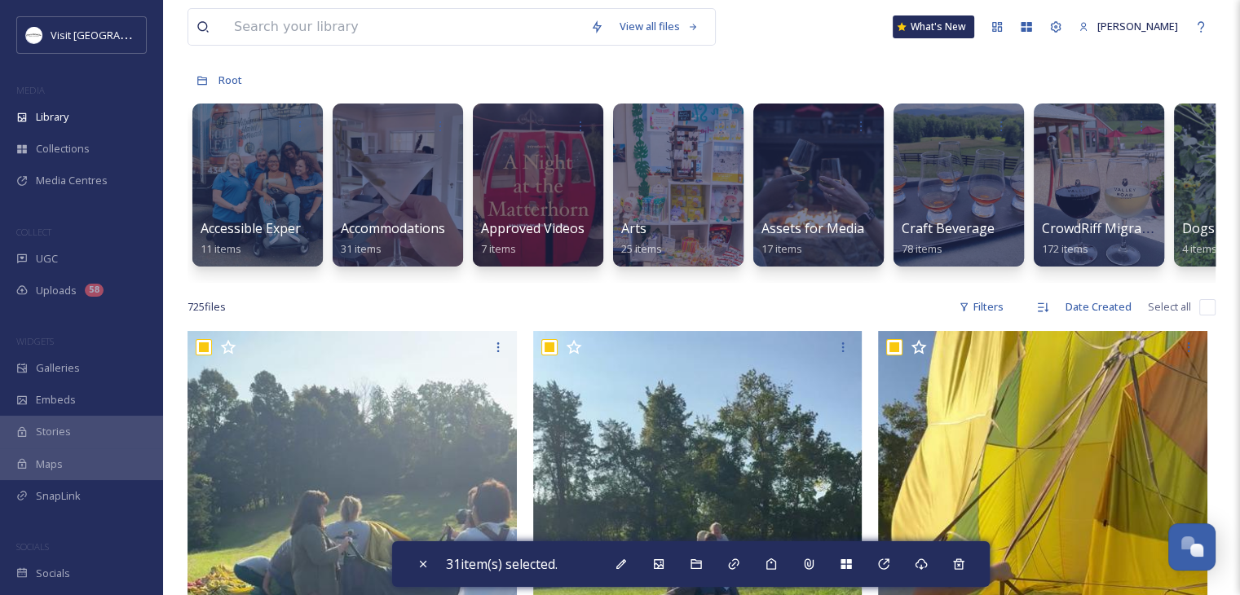
scroll to position [57, 0]
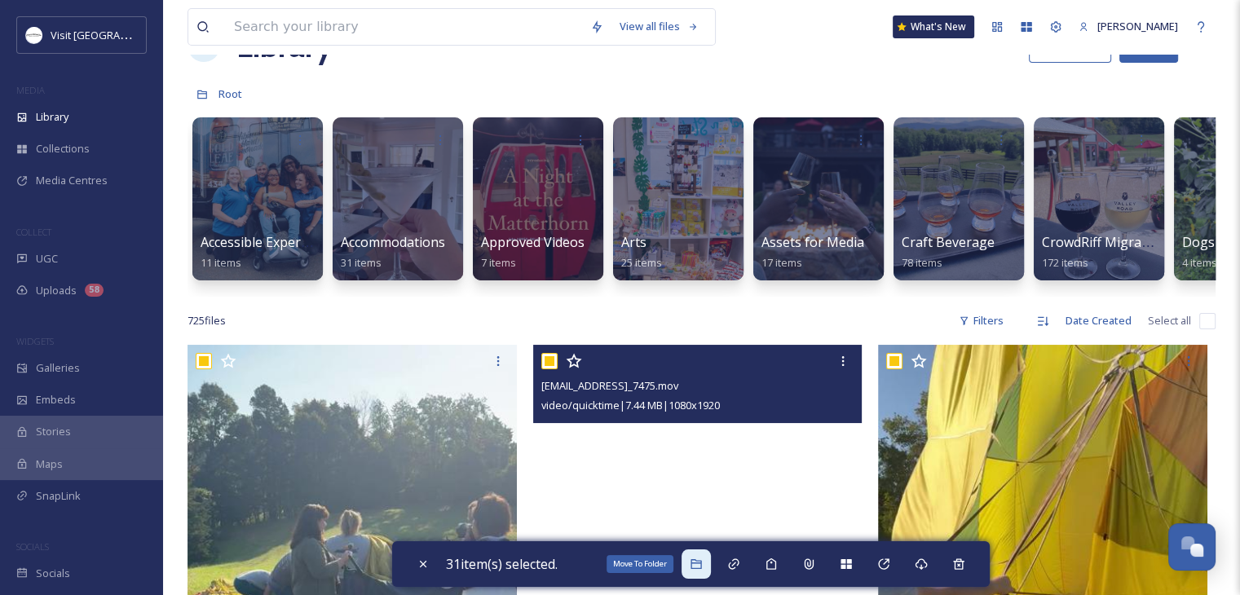
click at [701, 561] on icon at bounding box center [696, 564] width 11 height 10
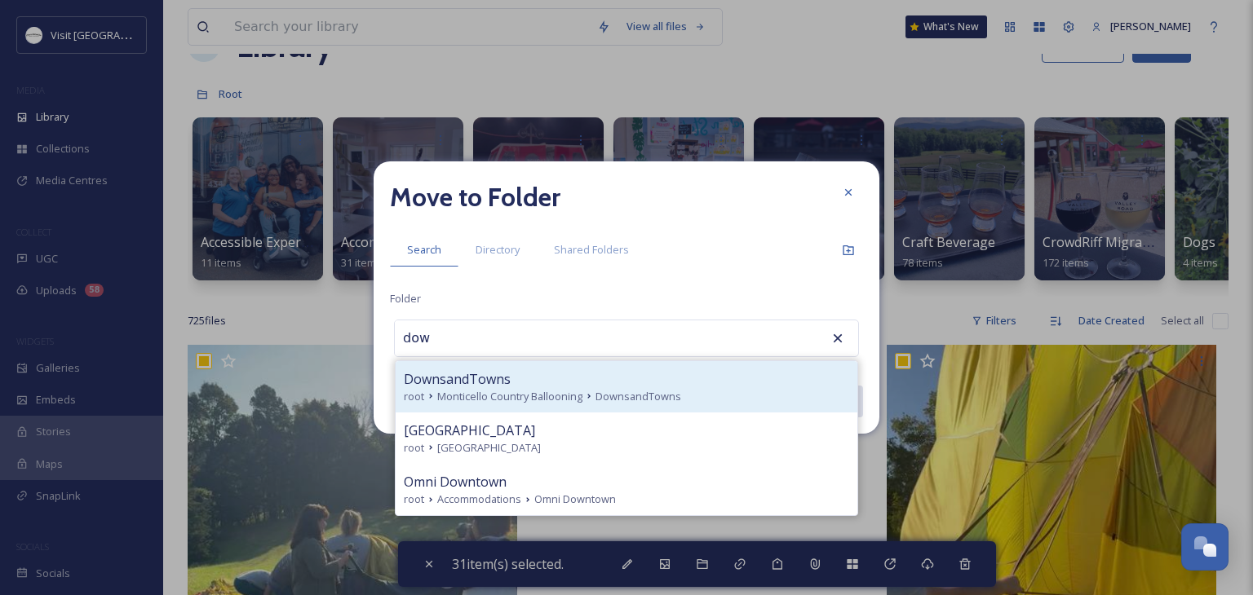
click at [486, 370] on span "DownsandTowns" at bounding box center [457, 379] width 107 height 20
type input "DownsandTowns"
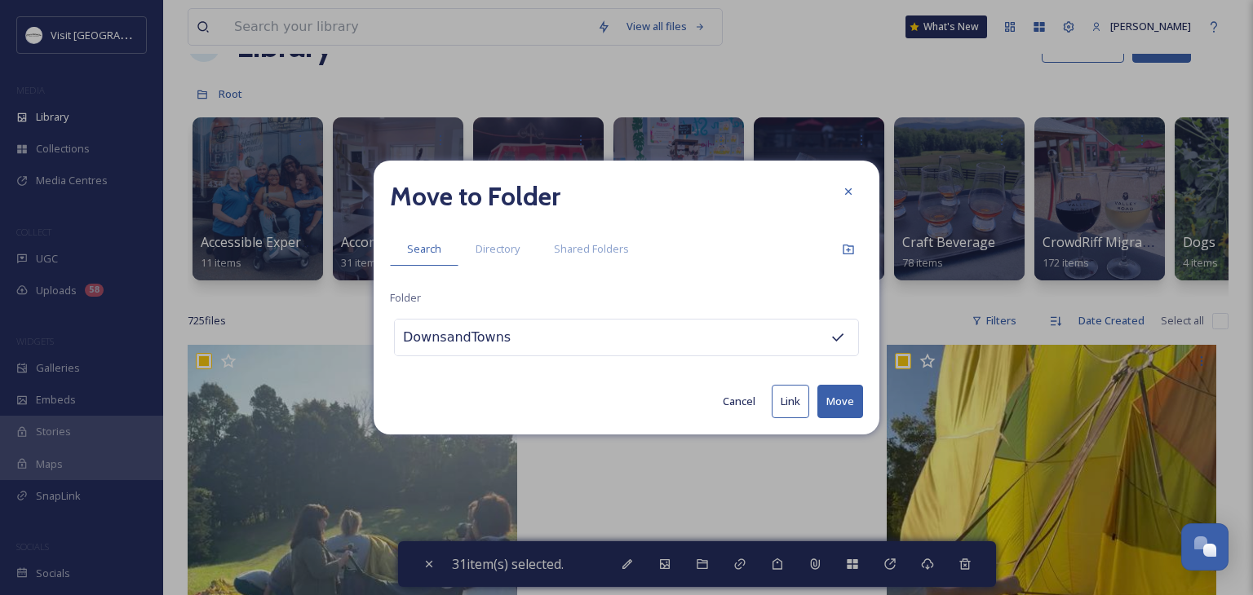
click at [832, 399] on button "Move" at bounding box center [840, 401] width 46 height 33
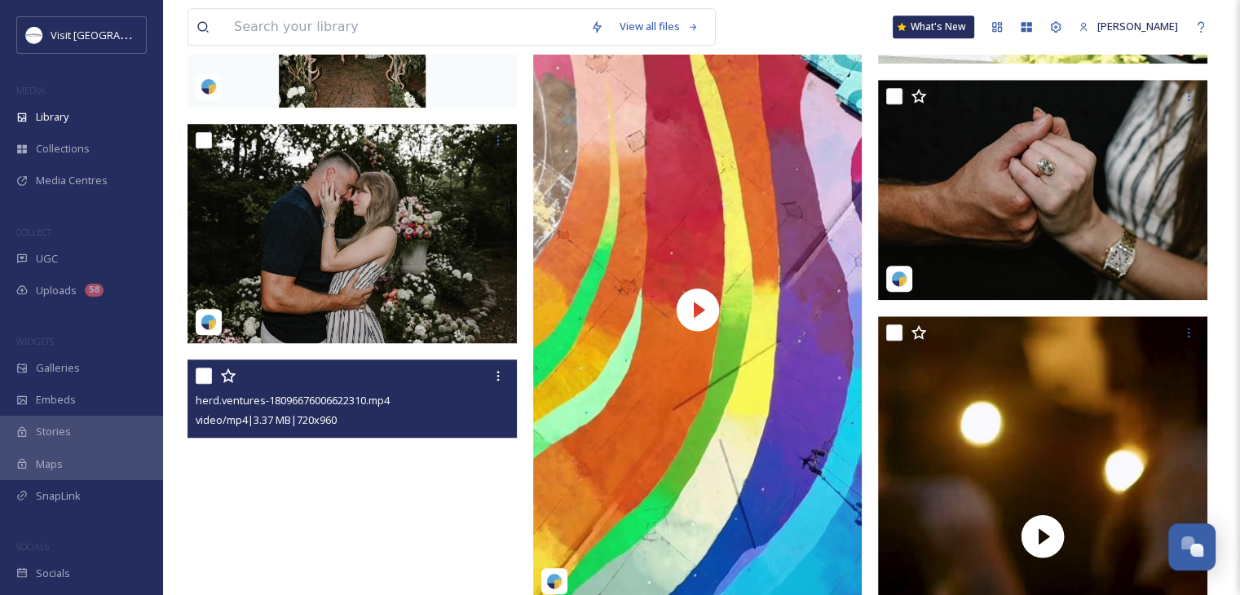
scroll to position [1439, 0]
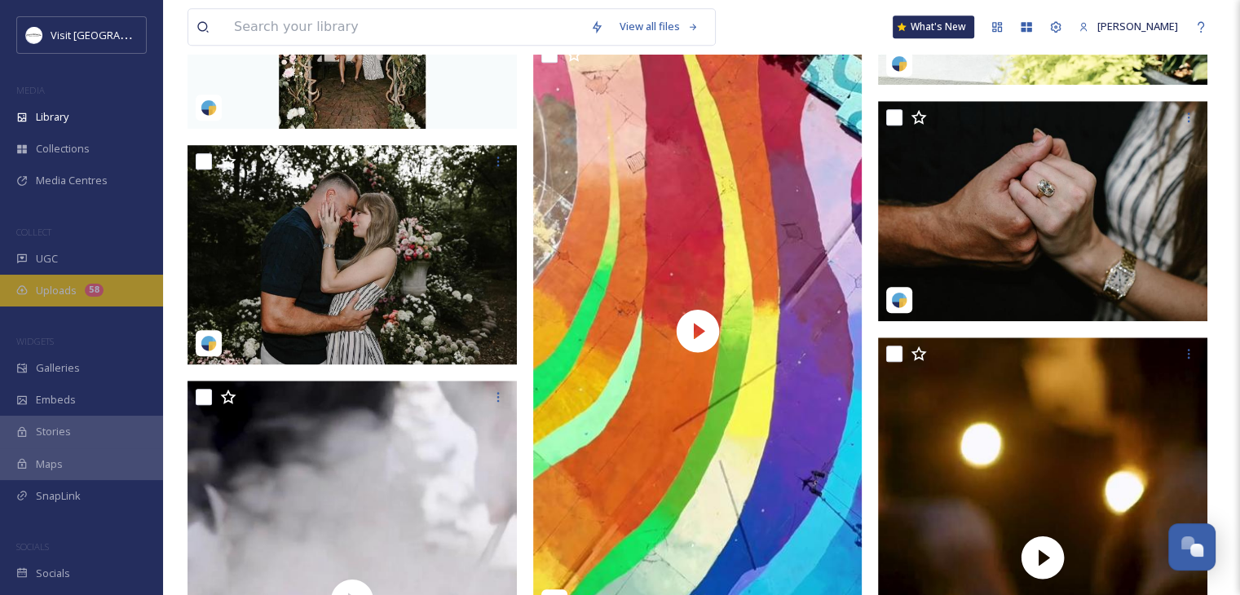
click at [63, 281] on div "Uploads 58" at bounding box center [81, 291] width 163 height 32
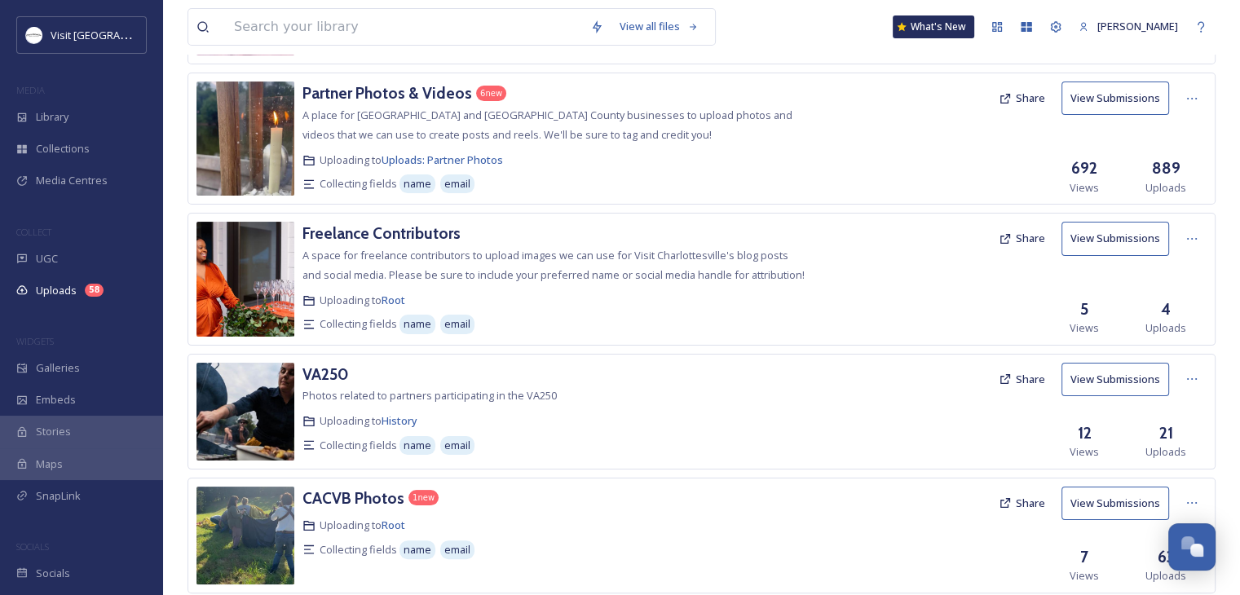
scroll to position [251, 0]
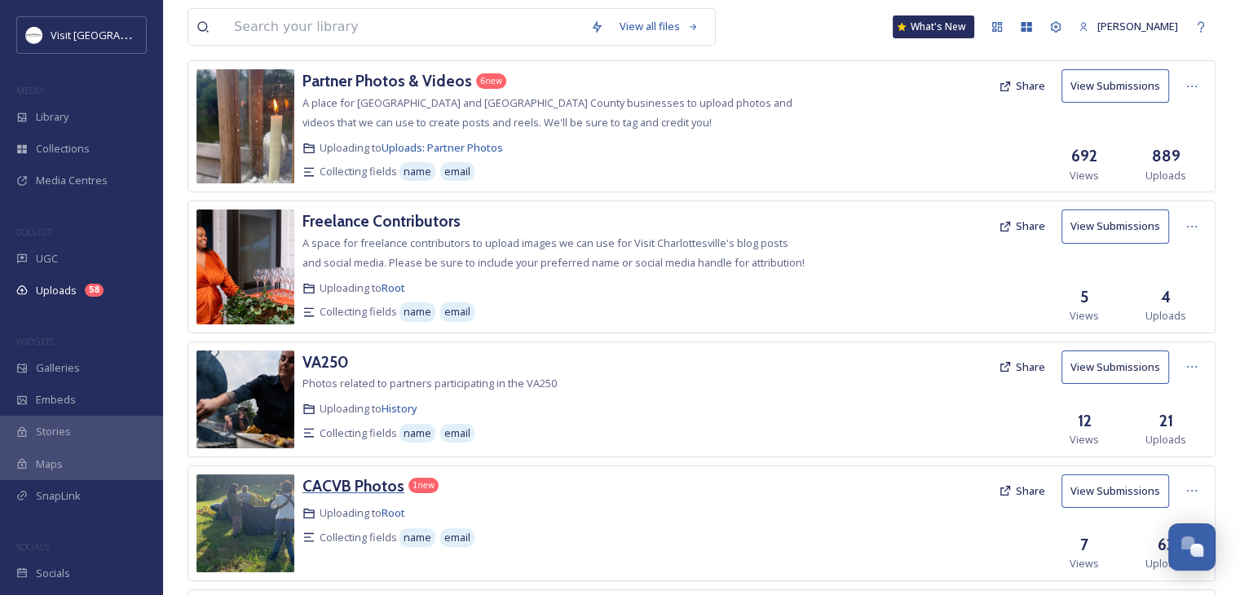
click at [335, 485] on h3 "CACVB Photos" at bounding box center [354, 486] width 102 height 20
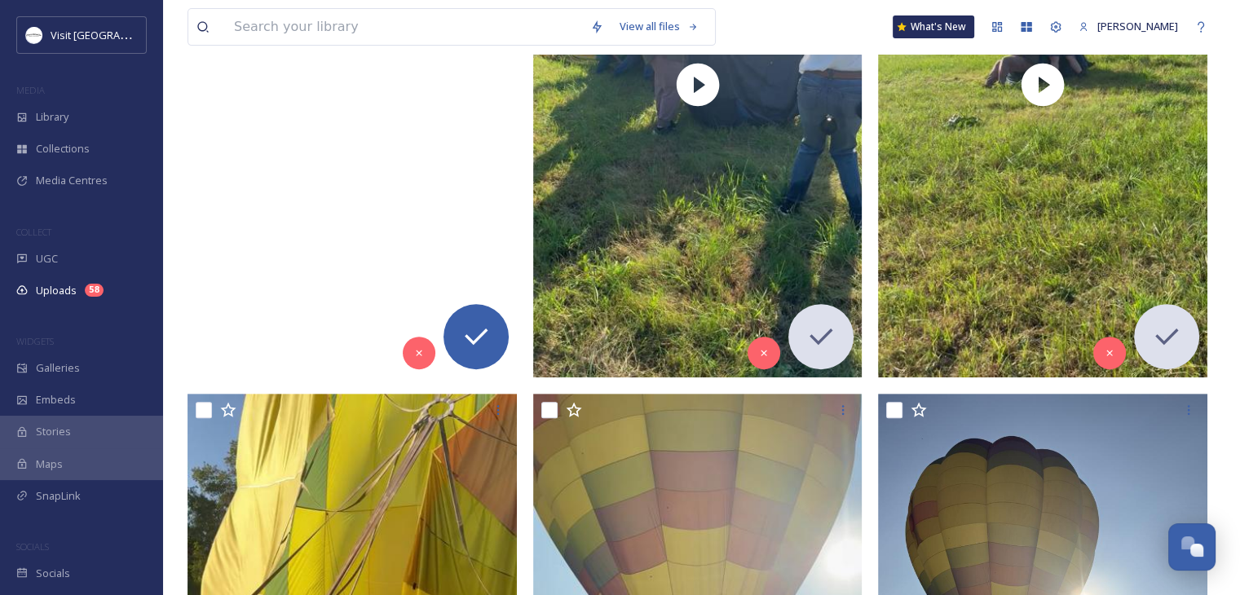
scroll to position [528, 0]
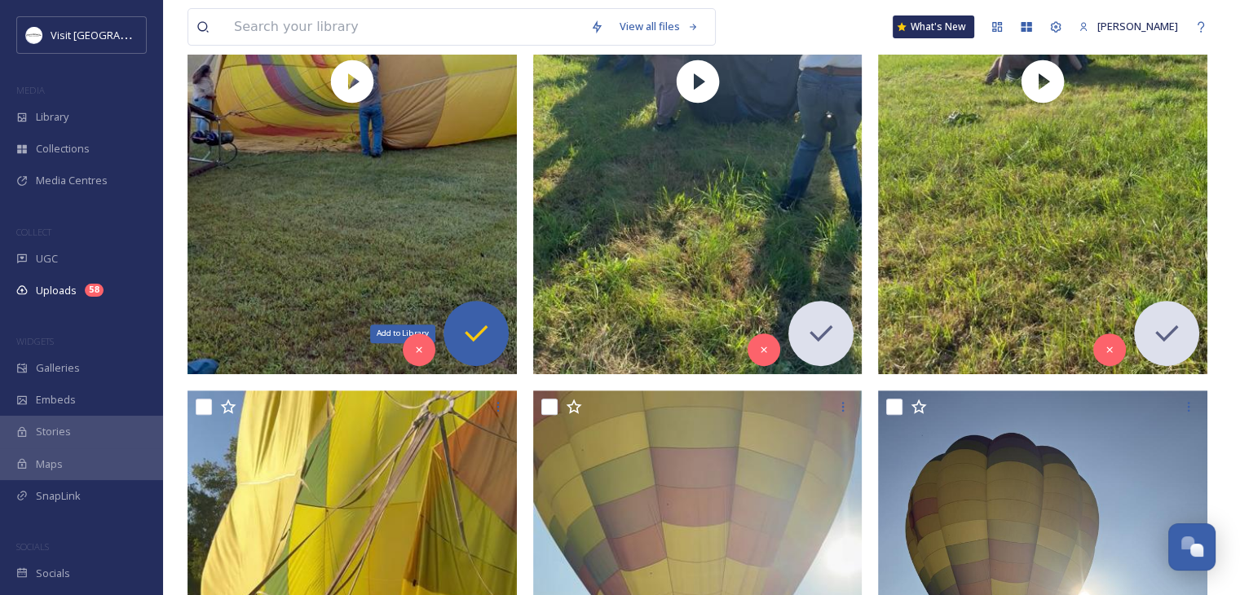
click at [493, 333] on div "Add to Library" at bounding box center [476, 333] width 65 height 65
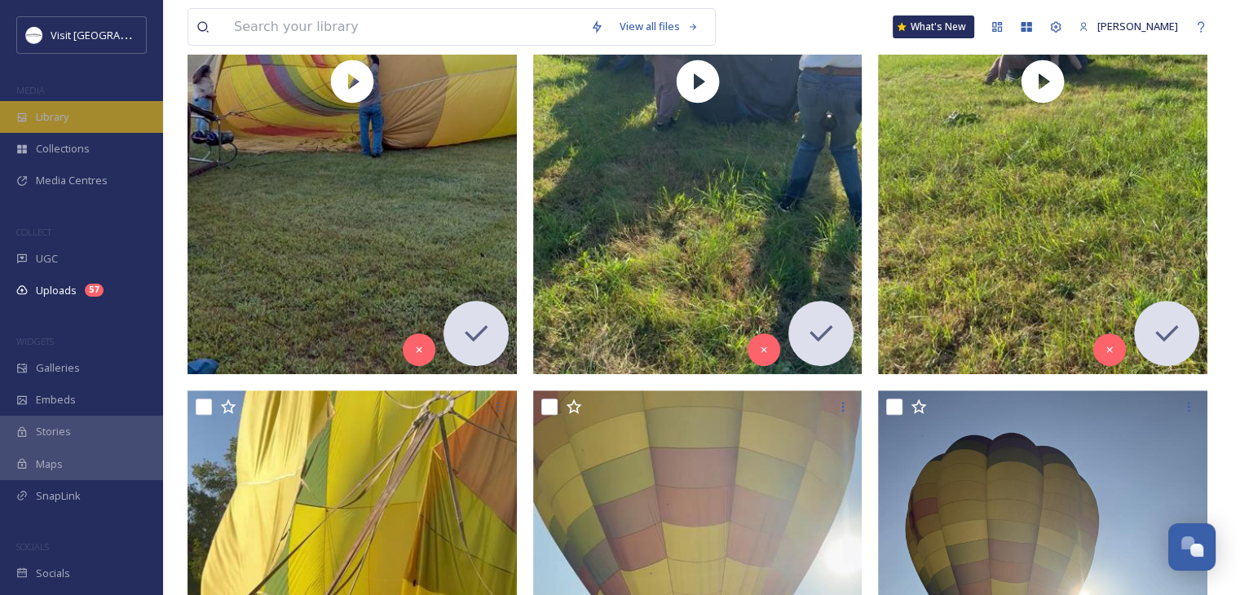
click at [77, 128] on div "Library" at bounding box center [81, 117] width 163 height 32
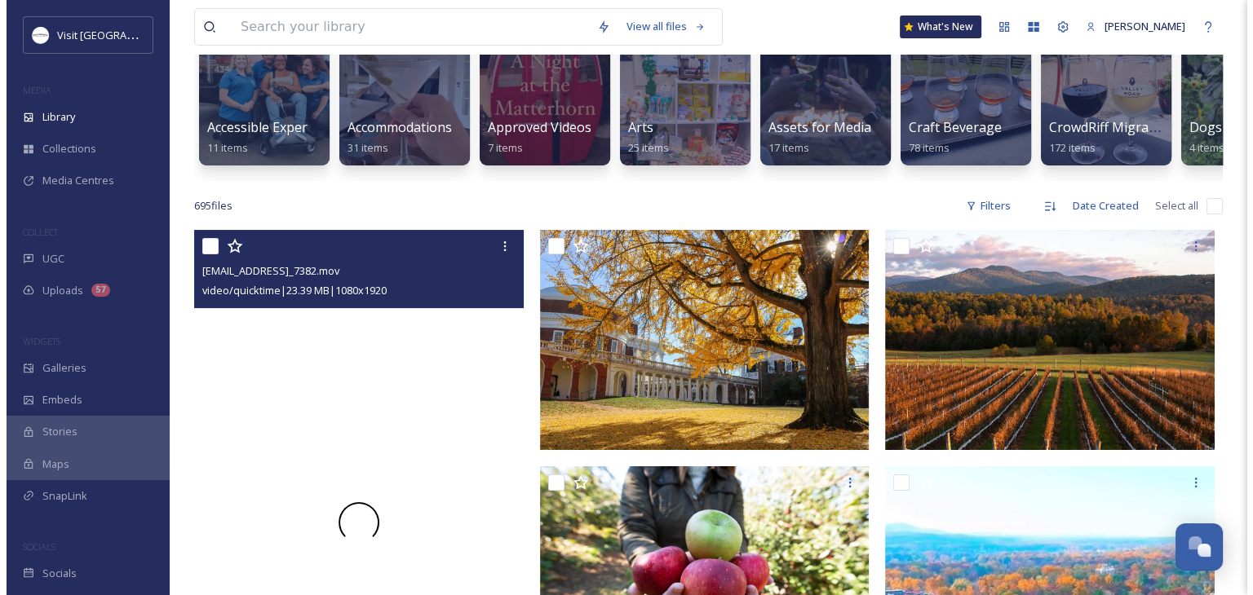
scroll to position [173, 0]
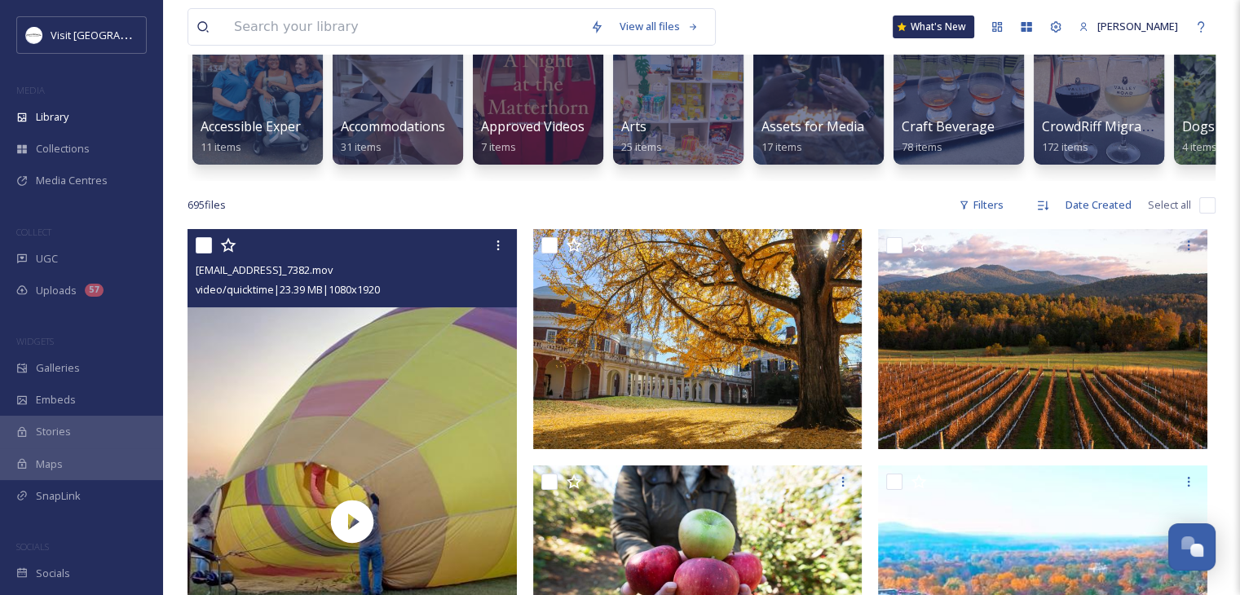
click at [202, 254] on input "checkbox" at bounding box center [204, 245] width 16 height 16
checkbox input "true"
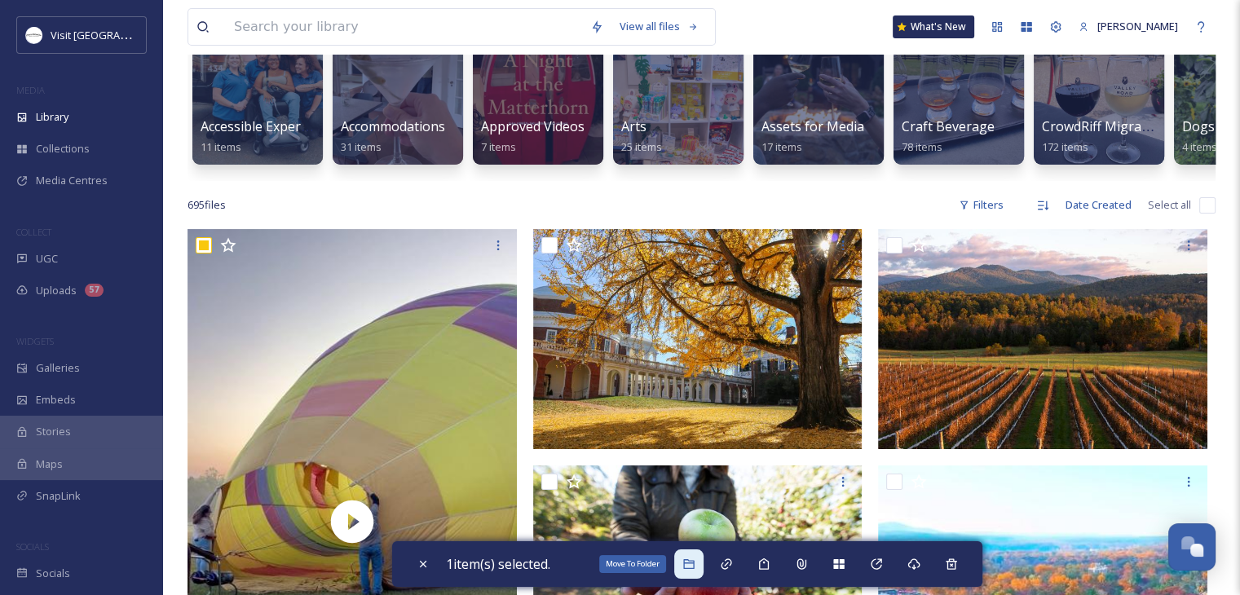
click at [689, 572] on div "Move To Folder" at bounding box center [688, 564] width 29 height 29
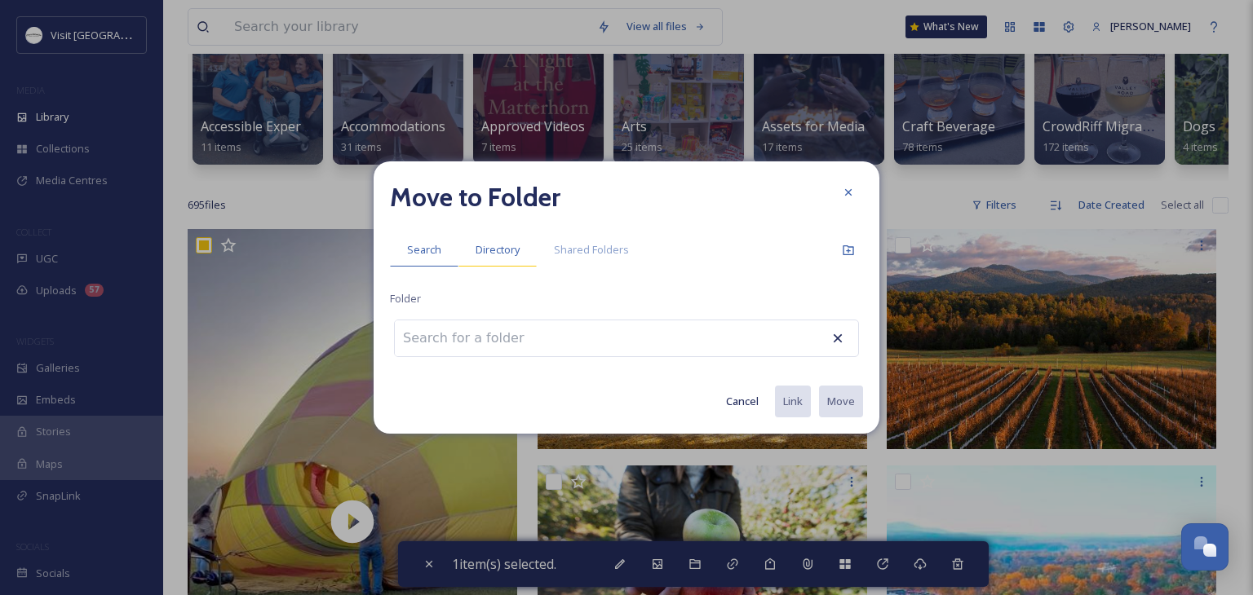
click at [471, 252] on div "Directory" at bounding box center [497, 249] width 78 height 33
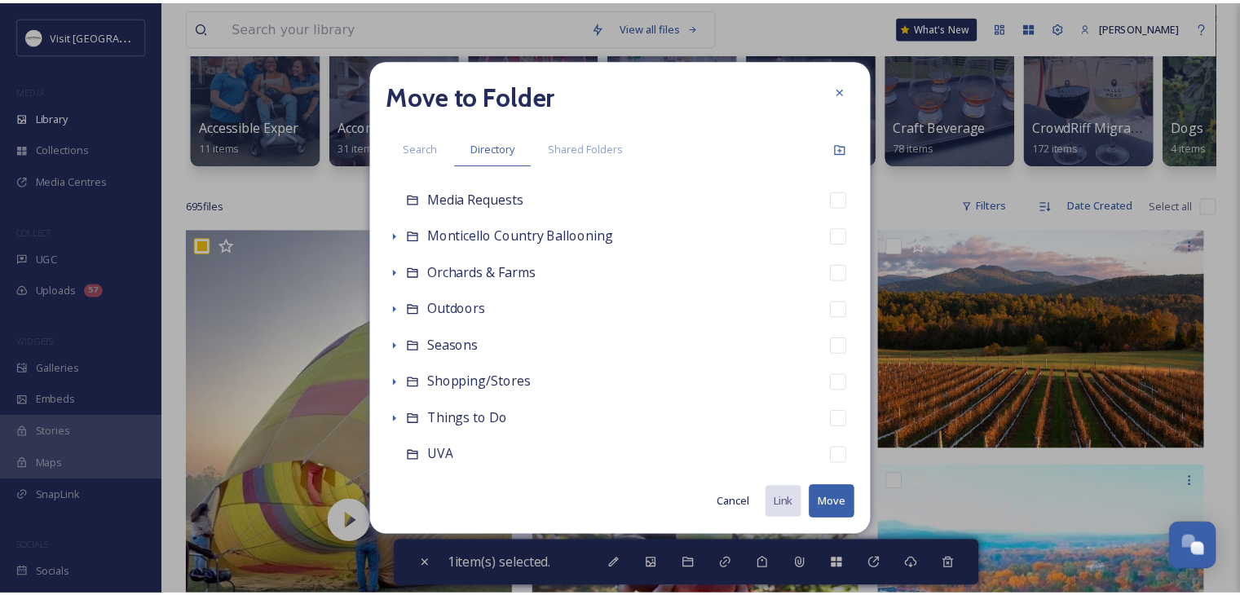
scroll to position [631, 0]
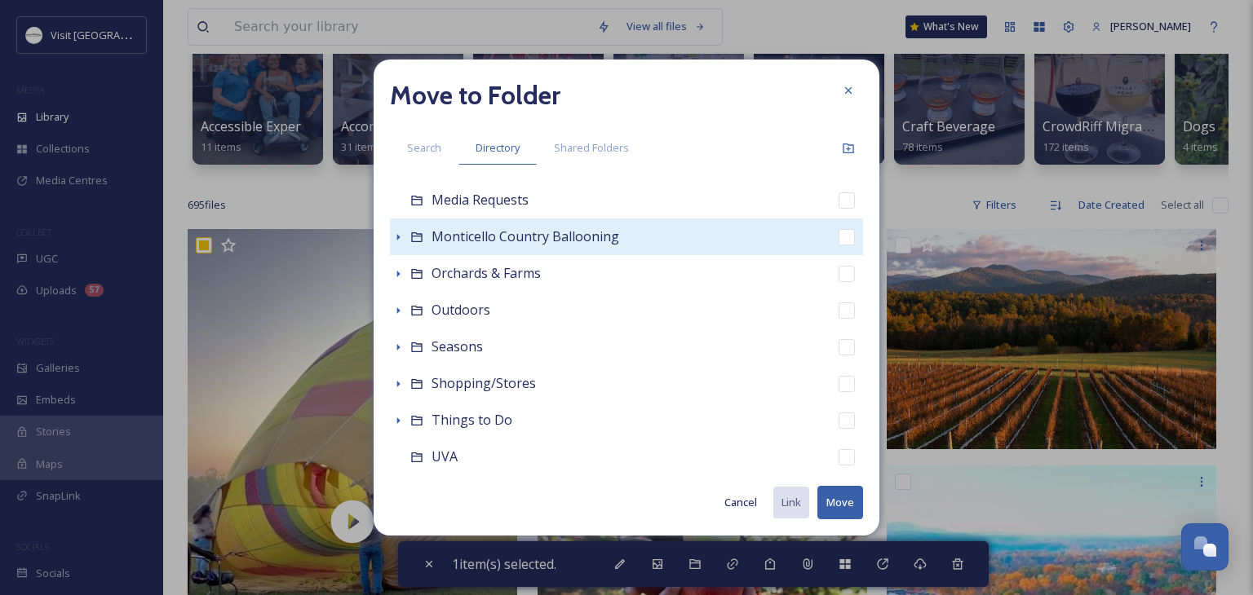
click at [484, 229] on span "Monticello Country Ballooning" at bounding box center [525, 237] width 188 height 18
checkbox input "false"
click at [401, 234] on icon at bounding box center [397, 237] width 13 height 13
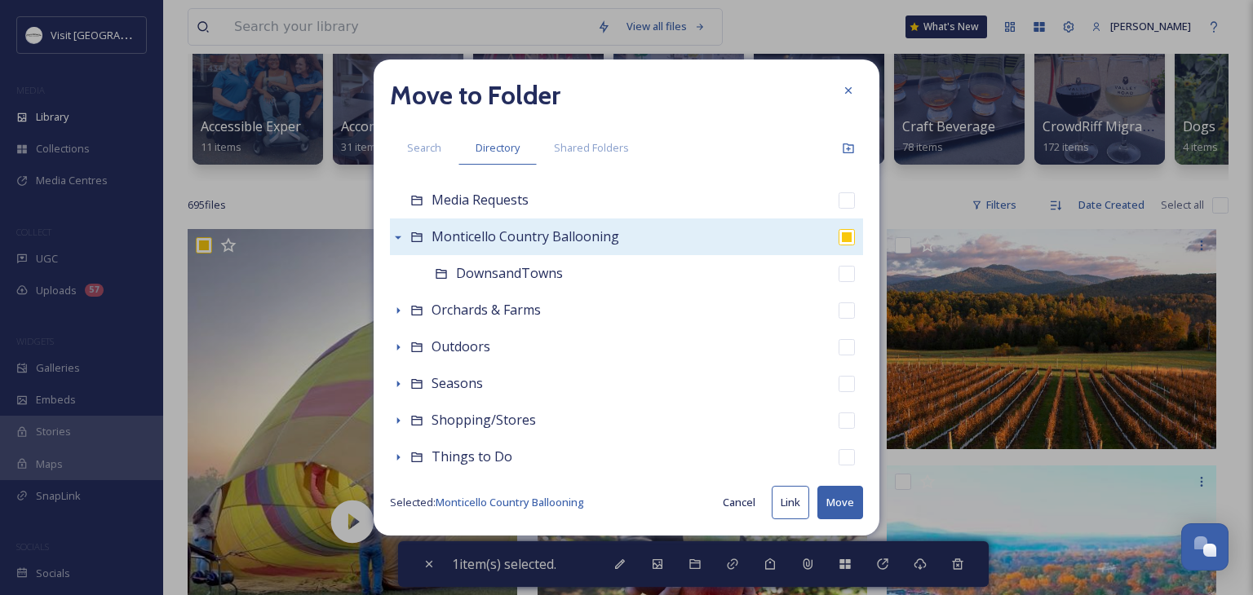
click at [838, 240] on input "checkbox" at bounding box center [846, 237] width 16 height 16
click at [838, 241] on input "checkbox" at bounding box center [846, 237] width 16 height 16
checkbox input "true"
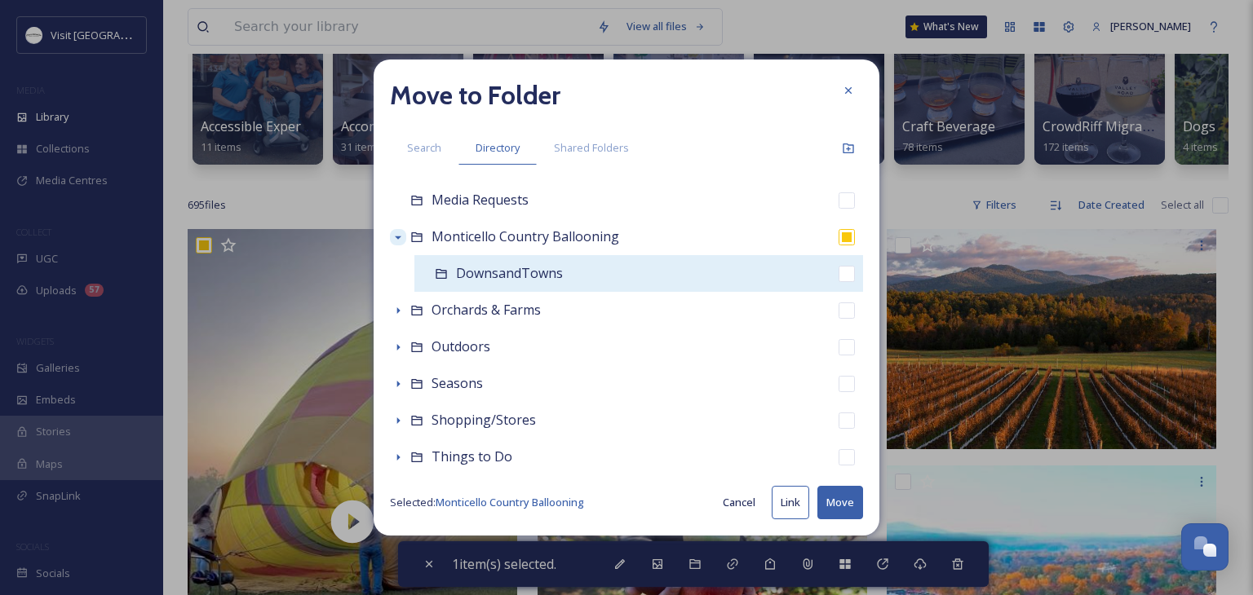
click at [838, 271] on input "checkbox" at bounding box center [846, 274] width 16 height 16
checkbox input "true"
checkbox input "false"
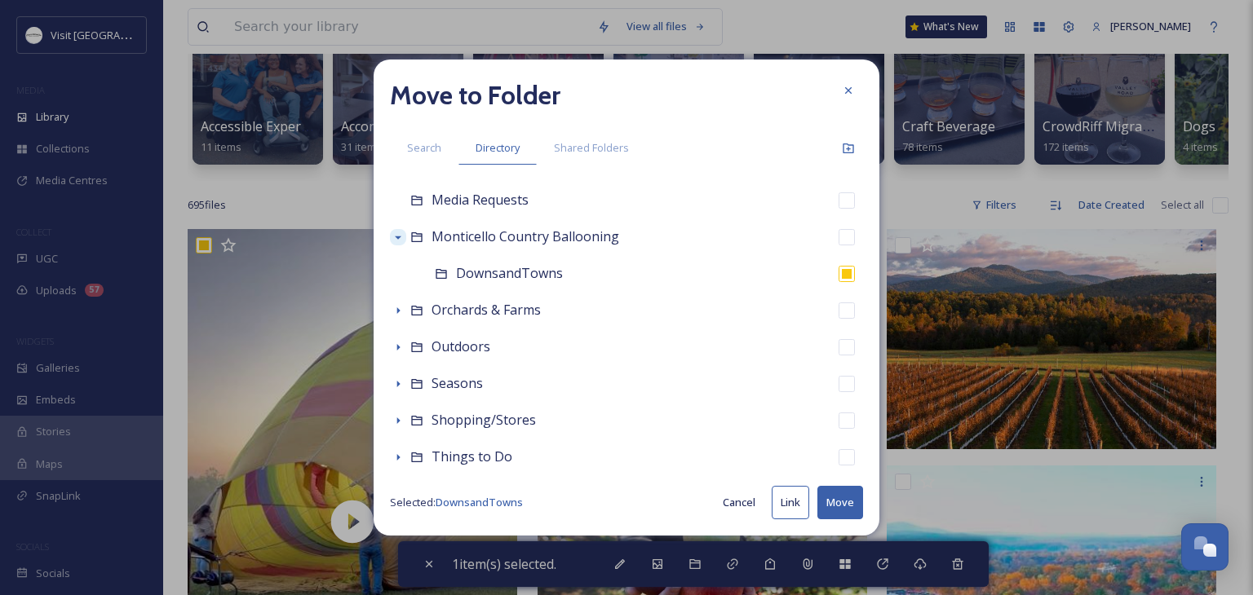
click at [838, 510] on button "Move" at bounding box center [840, 502] width 46 height 33
